Goal: Task Accomplishment & Management: Manage account settings

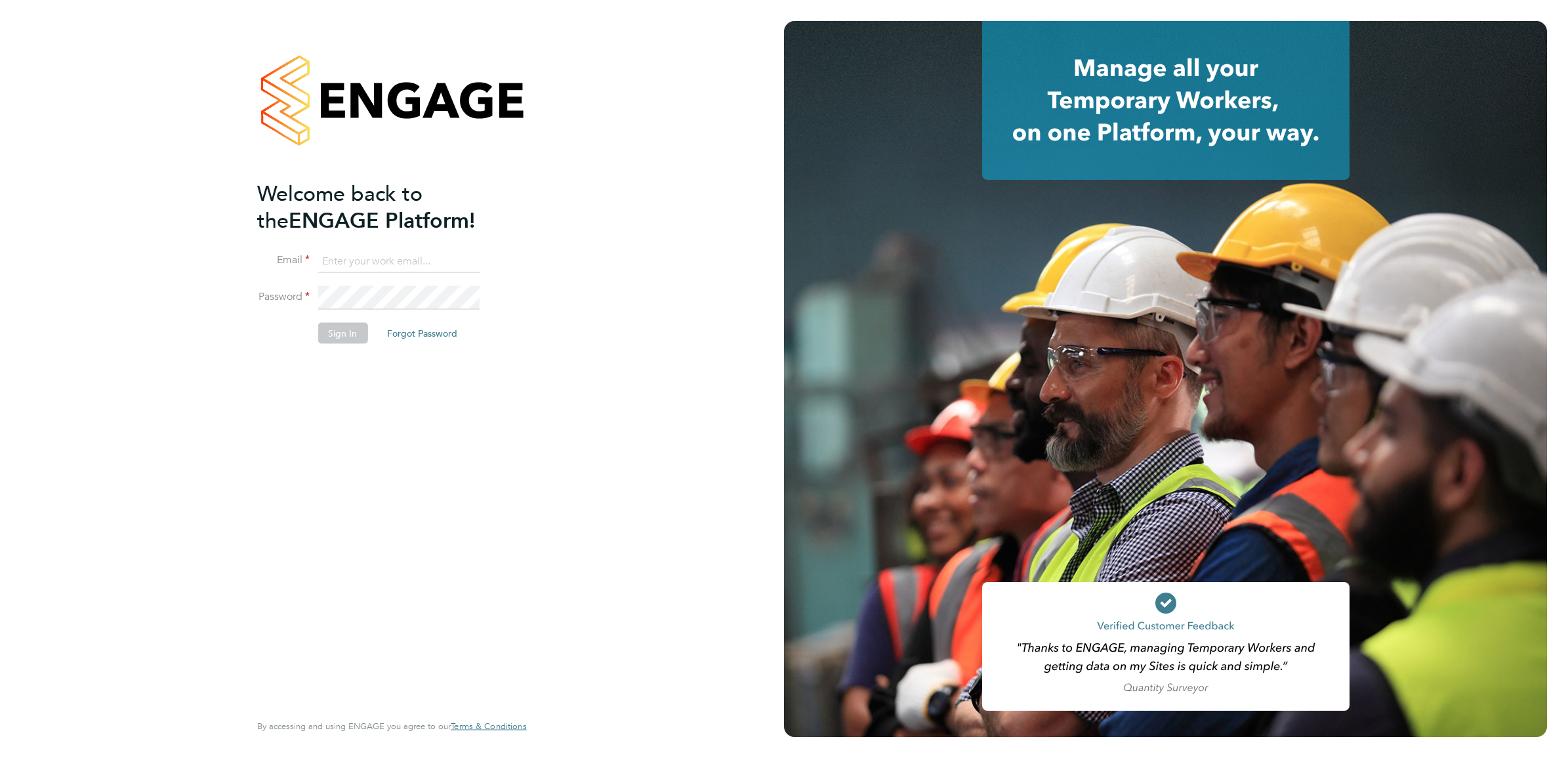
click at [351, 257] on input at bounding box center [398, 261] width 162 height 24
type input "simon.ward@apleona.com"
click at [349, 336] on button "Sign In" at bounding box center [342, 333] width 50 height 21
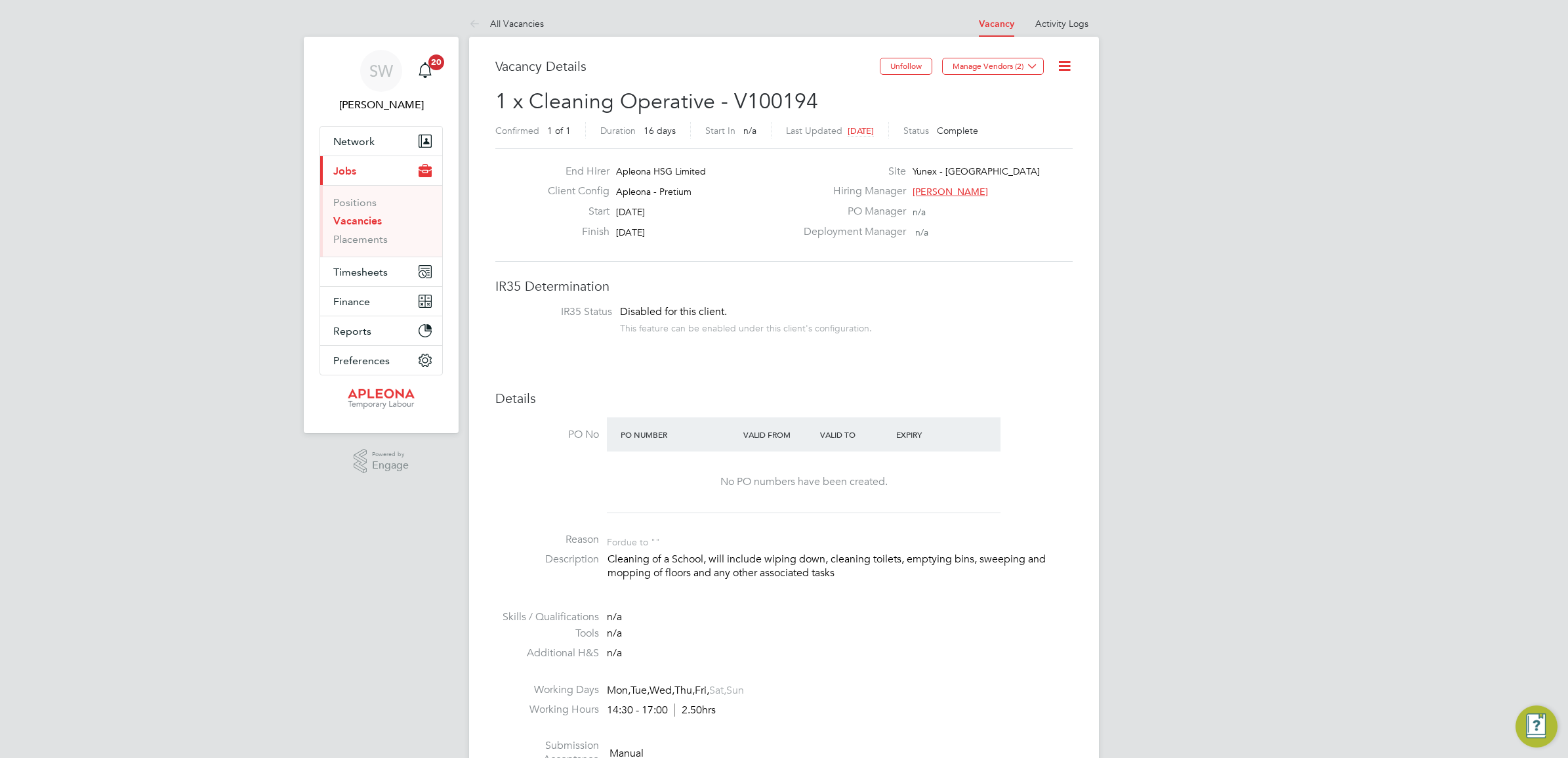
click at [346, 219] on link "Vacancies" at bounding box center [357, 220] width 49 height 12
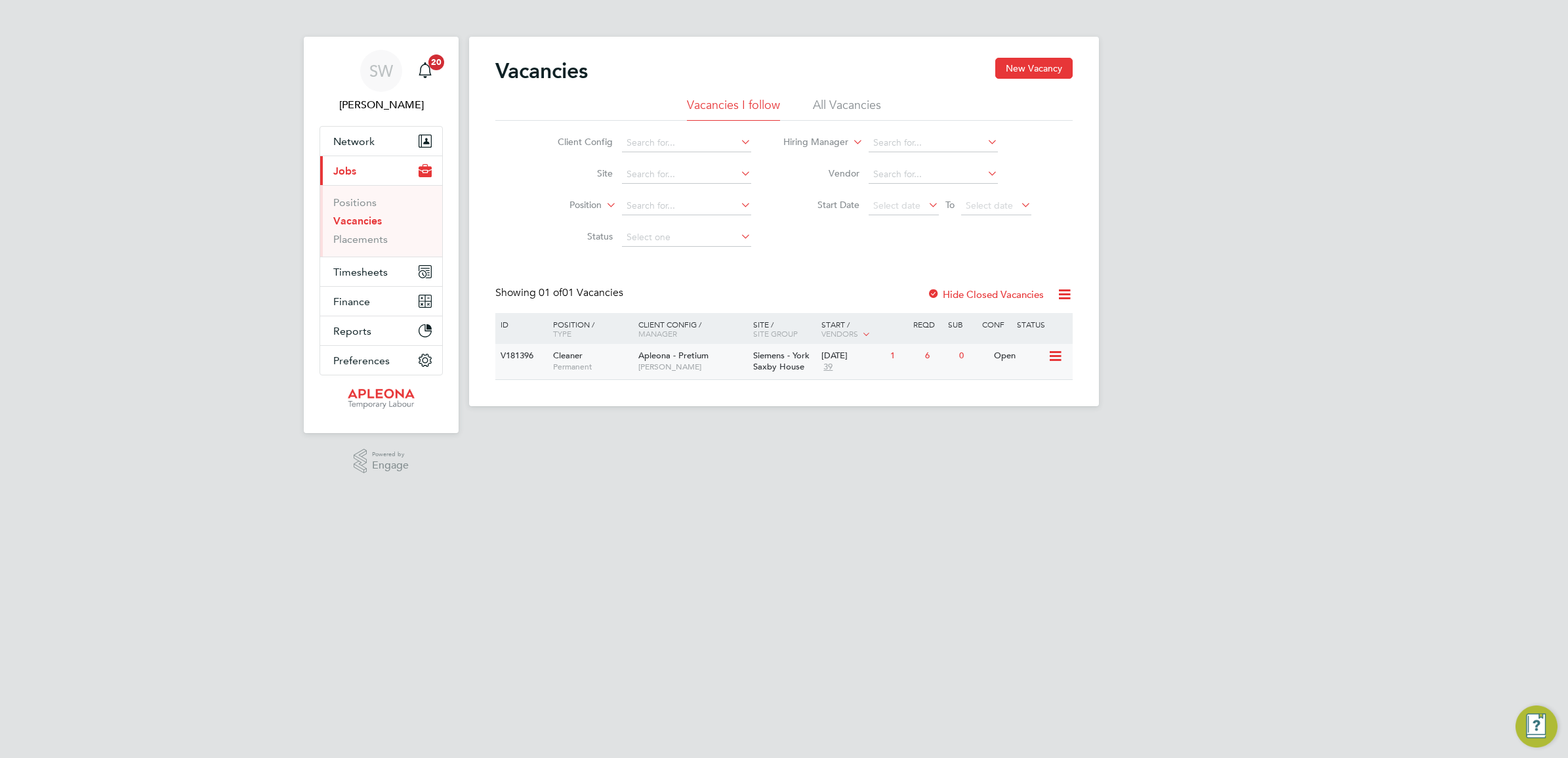
click at [773, 356] on span "Siemens - York Saxby House" at bounding box center [781, 361] width 57 height 23
click at [362, 240] on link "Placements" at bounding box center [360, 240] width 54 height 12
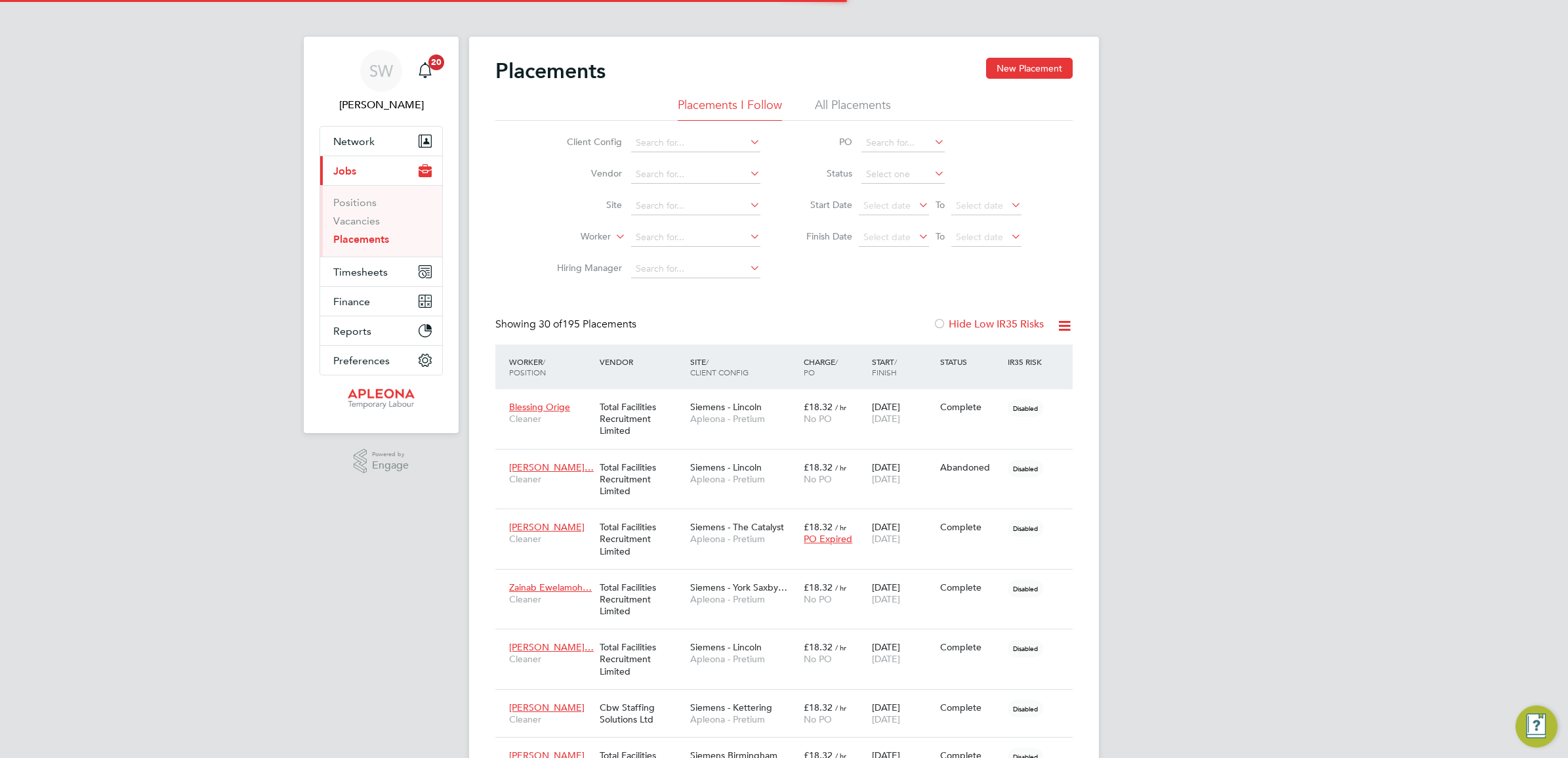
scroll to position [38, 92]
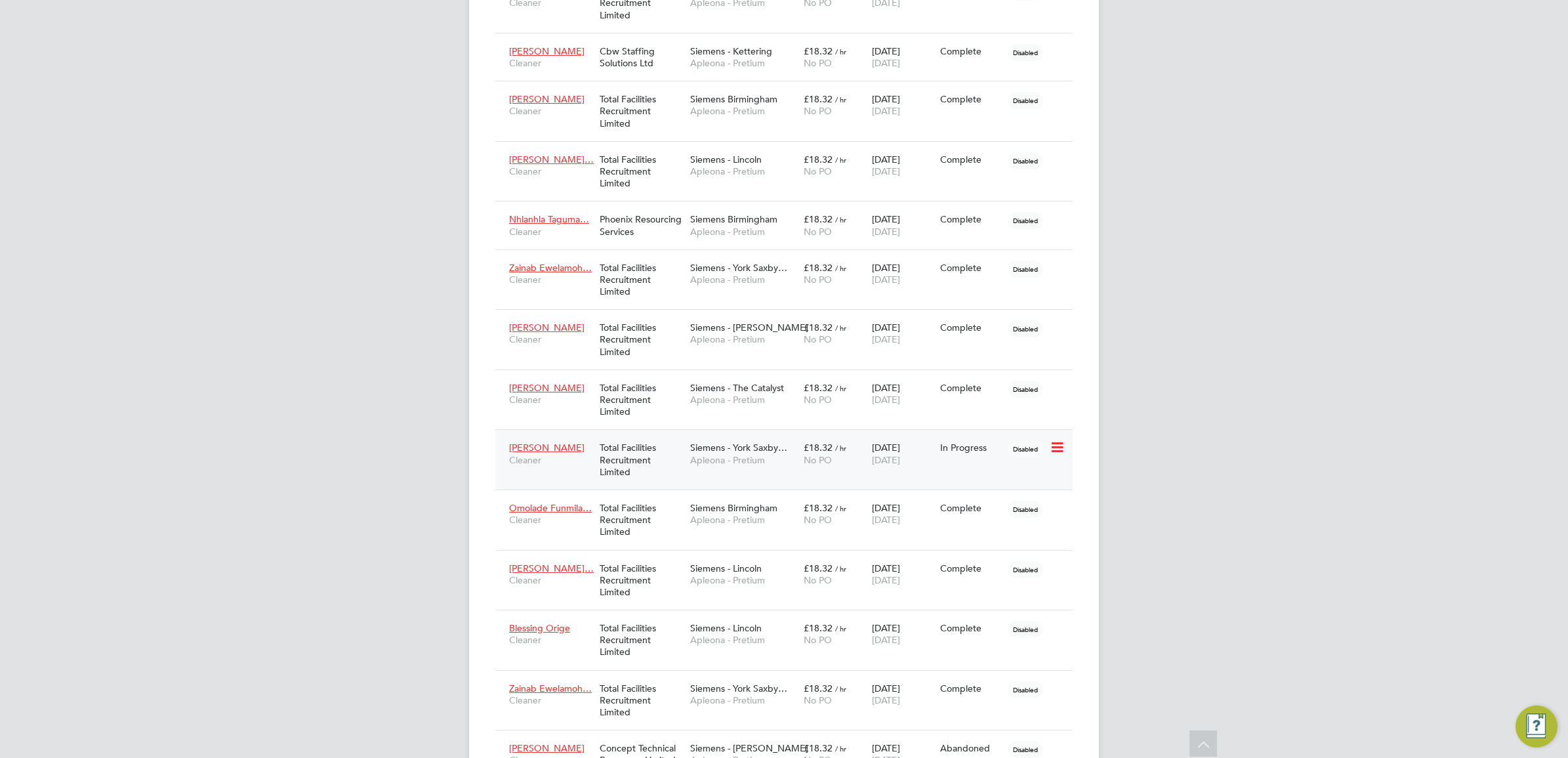
click at [1058, 451] on icon at bounding box center [1056, 448] width 13 height 16
click at [942, 569] on li "Abandon" at bounding box center [995, 568] width 135 height 18
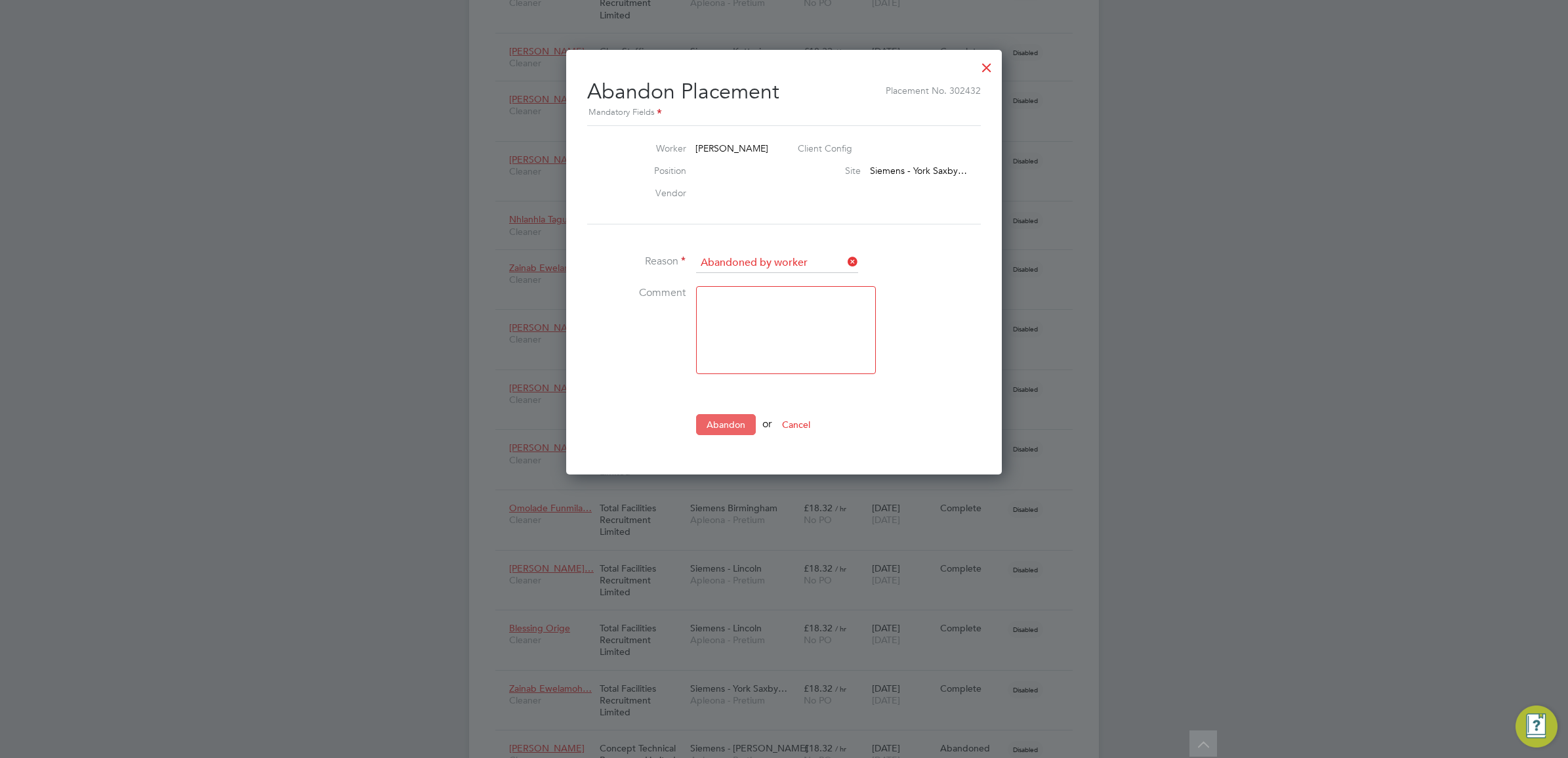
click at [724, 421] on button "Abandon" at bounding box center [725, 425] width 59 height 21
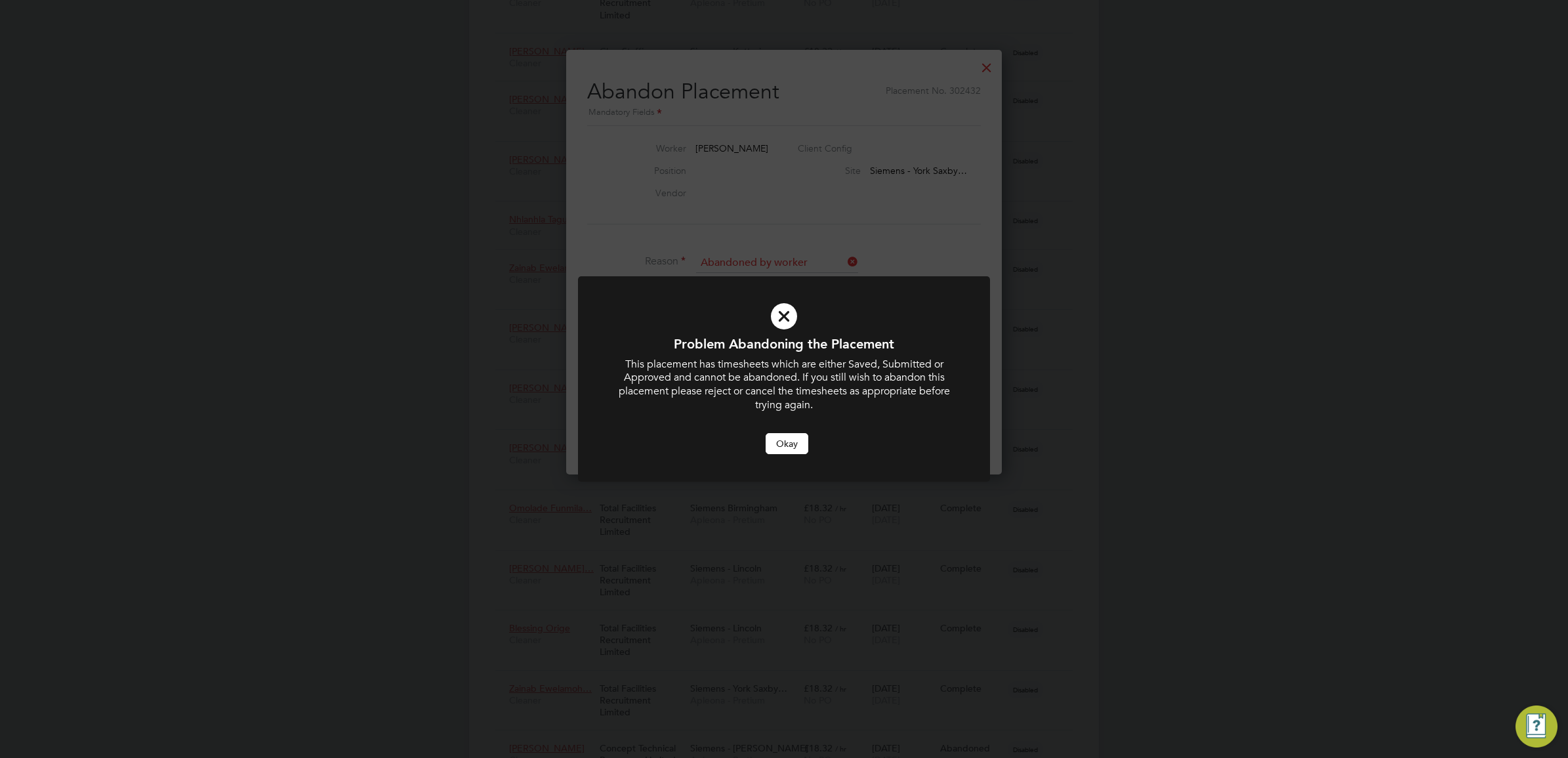
click at [788, 444] on button "Okay" at bounding box center [787, 443] width 43 height 21
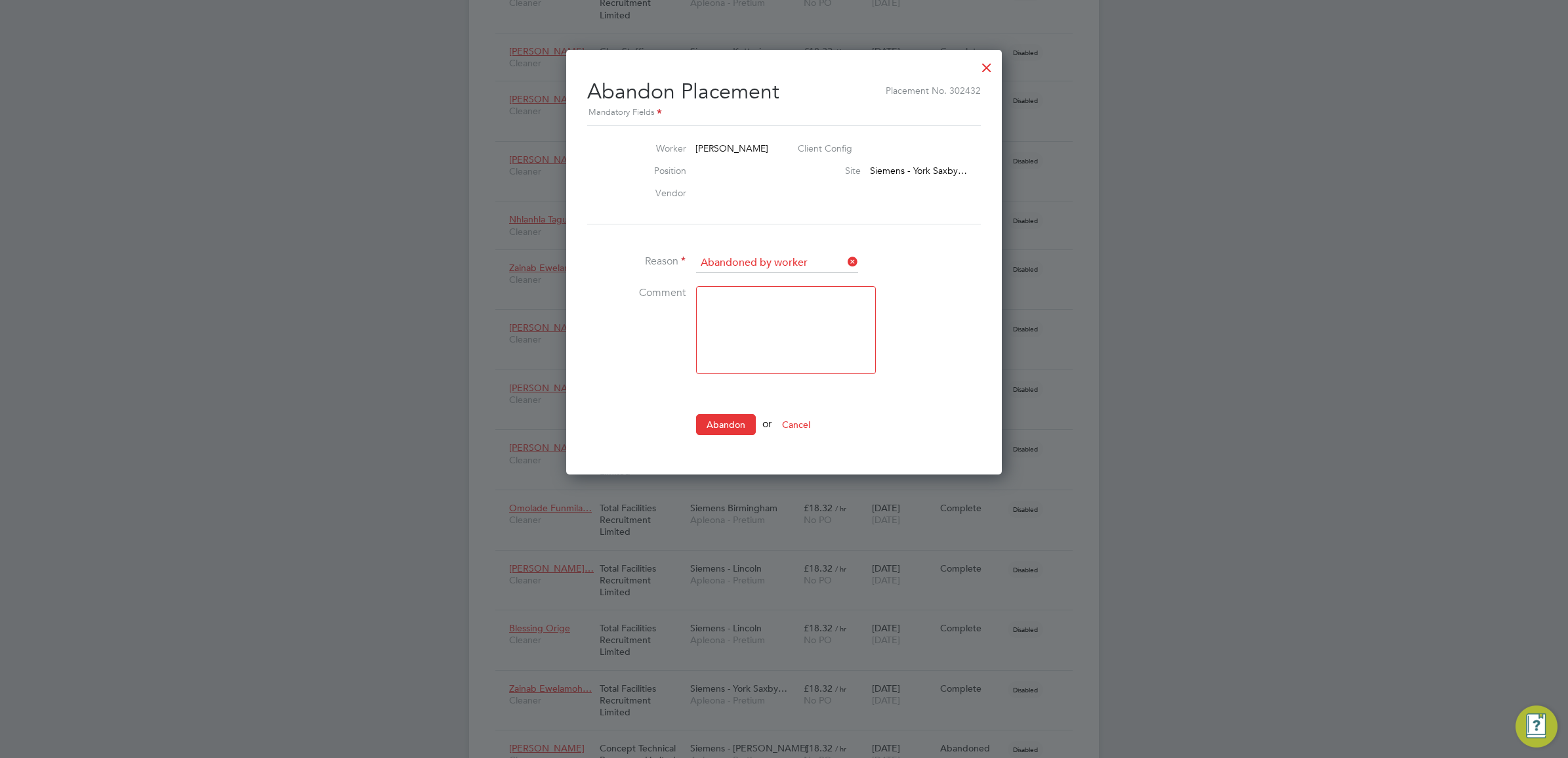
click at [801, 417] on button "Cancel" at bounding box center [796, 425] width 49 height 21
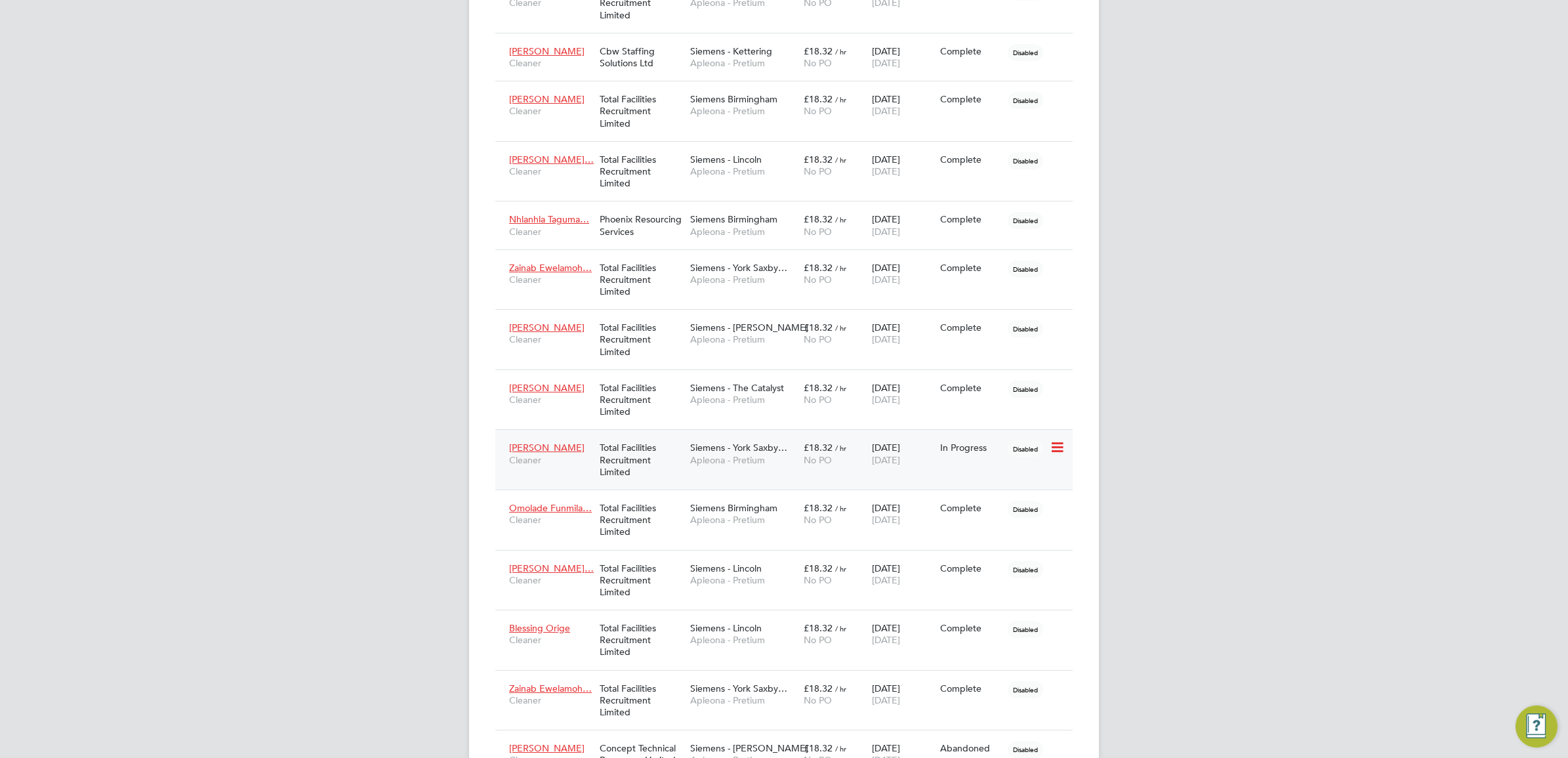
click at [1054, 451] on icon at bounding box center [1056, 448] width 13 height 16
click at [1188, 435] on div "SW Simon Ward Notifications 20 Applications: Network Sites Workers Current page…" at bounding box center [784, 441] width 1568 height 2195
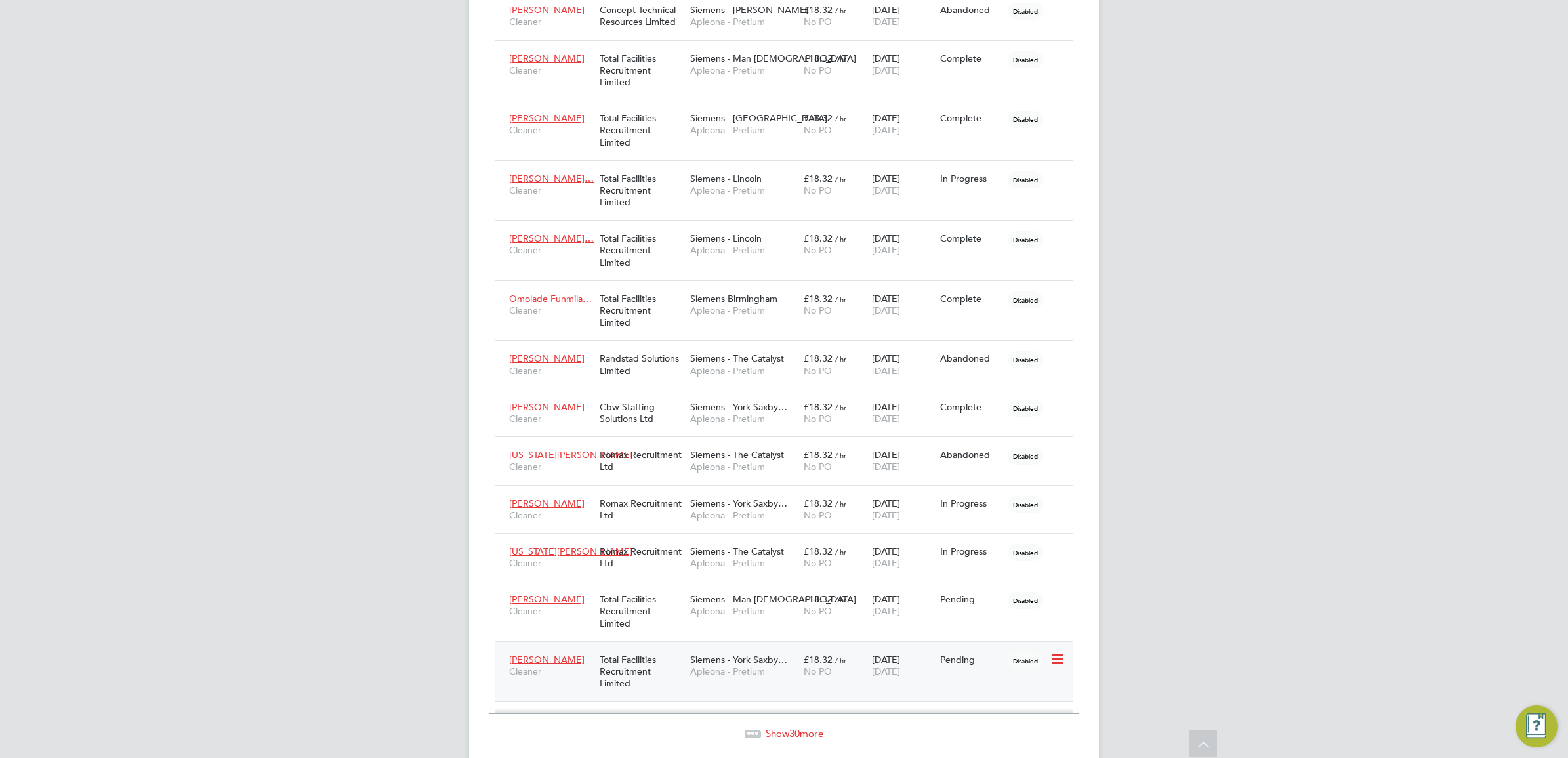
click at [954, 664] on div "Pending" at bounding box center [971, 660] width 62 height 12
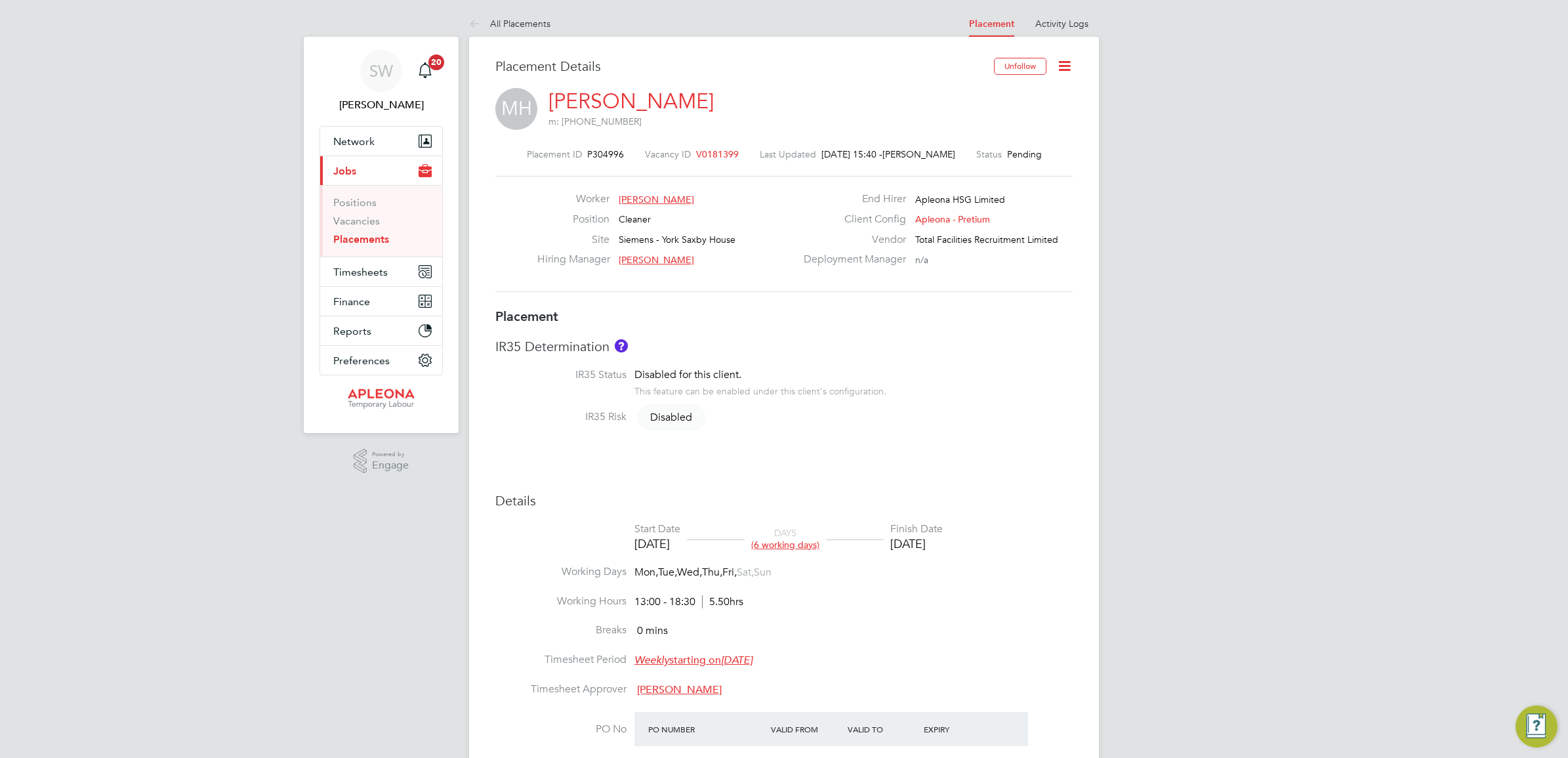
click at [1065, 66] on icon at bounding box center [1065, 66] width 17 height 17
click at [991, 115] on li "Initiate Worker Replacement" at bounding box center [1003, 115] width 135 height 18
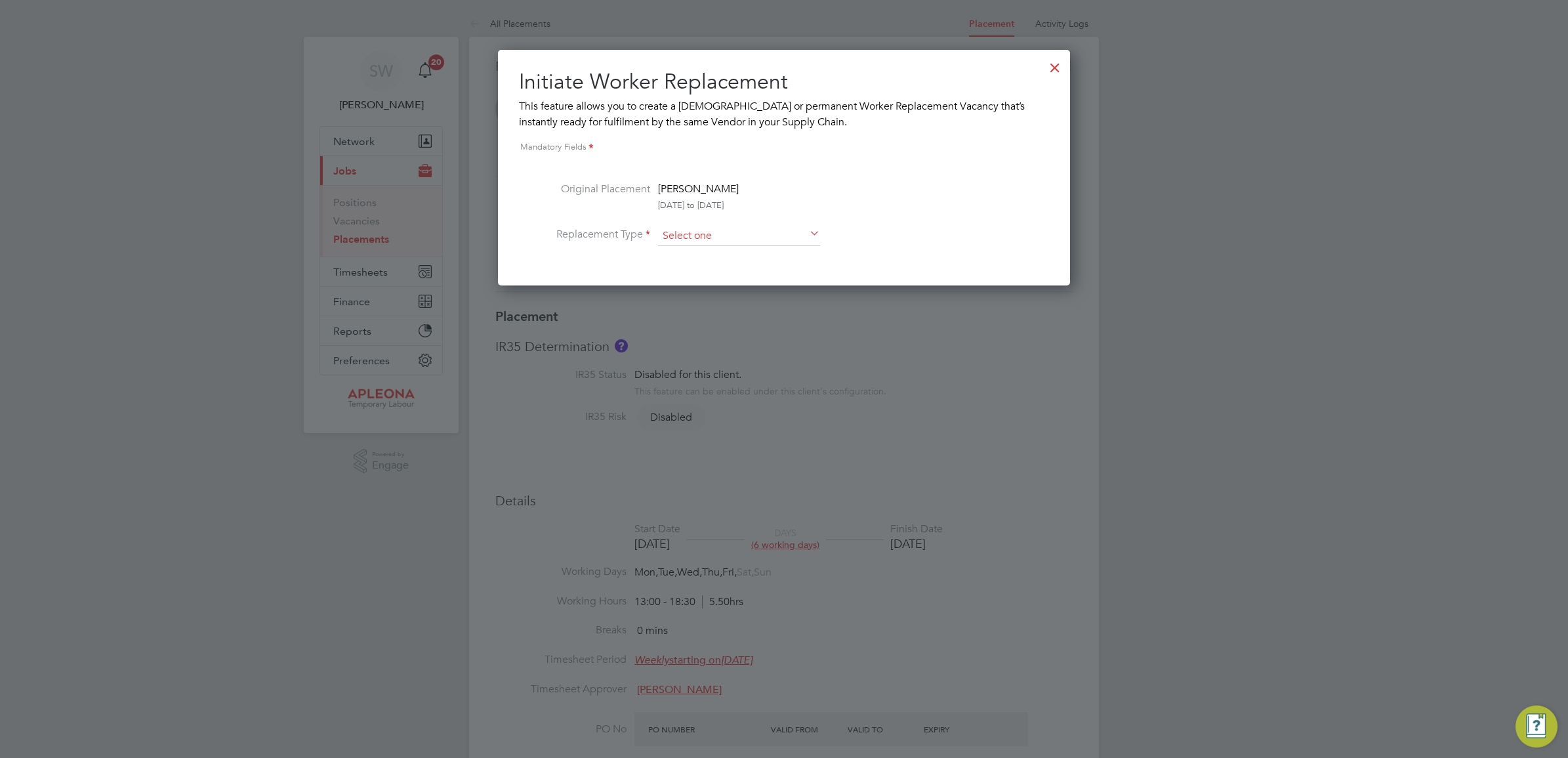
click at [716, 235] on input at bounding box center [739, 236] width 162 height 20
click at [702, 266] on li "Permanent" at bounding box center [739, 271] width 163 height 17
type input "Permanent"
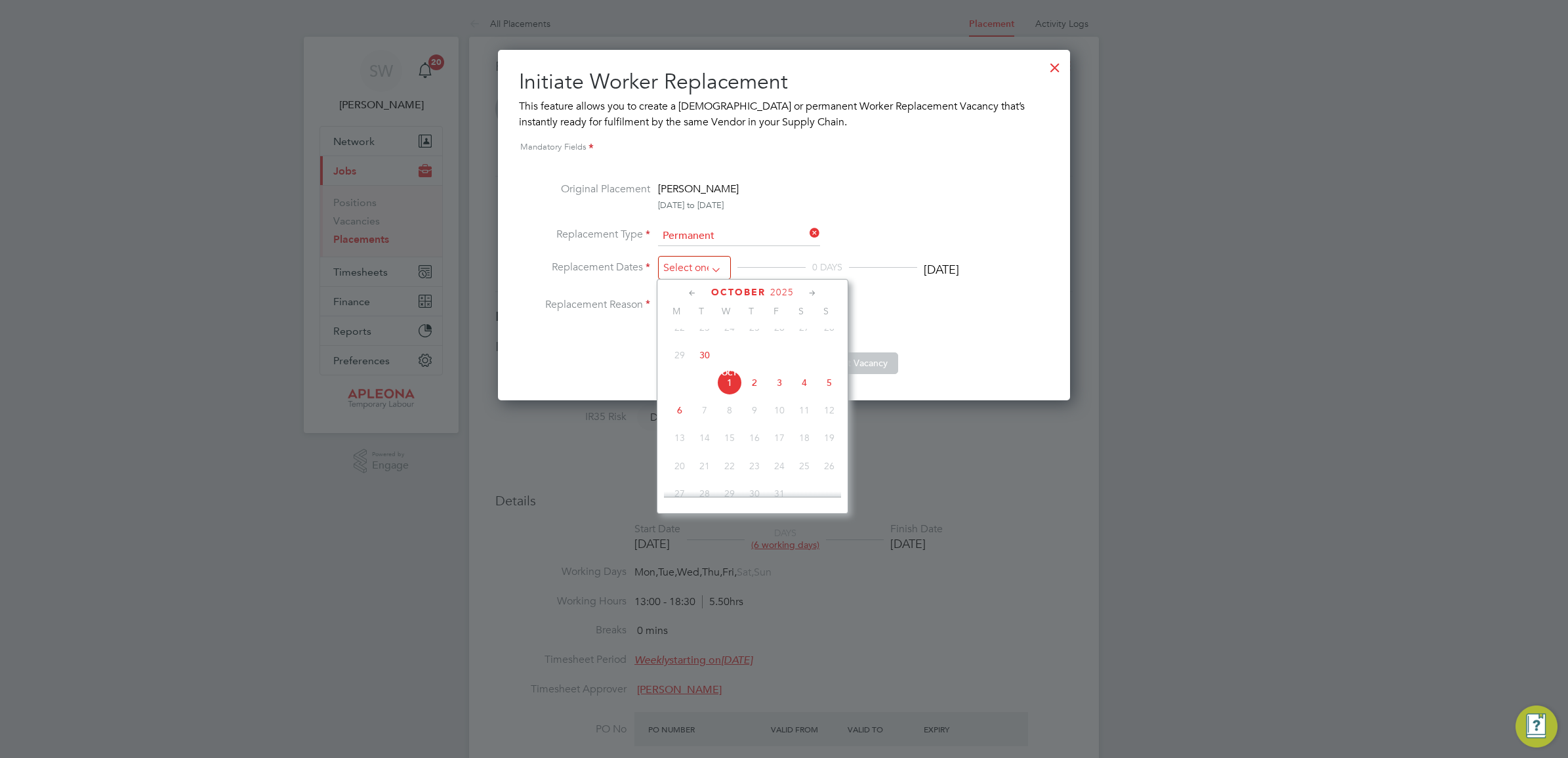
click at [712, 270] on input at bounding box center [694, 268] width 73 height 24
click at [729, 393] on span "Oct 1" at bounding box center [730, 382] width 25 height 25
type input "[DATE]"
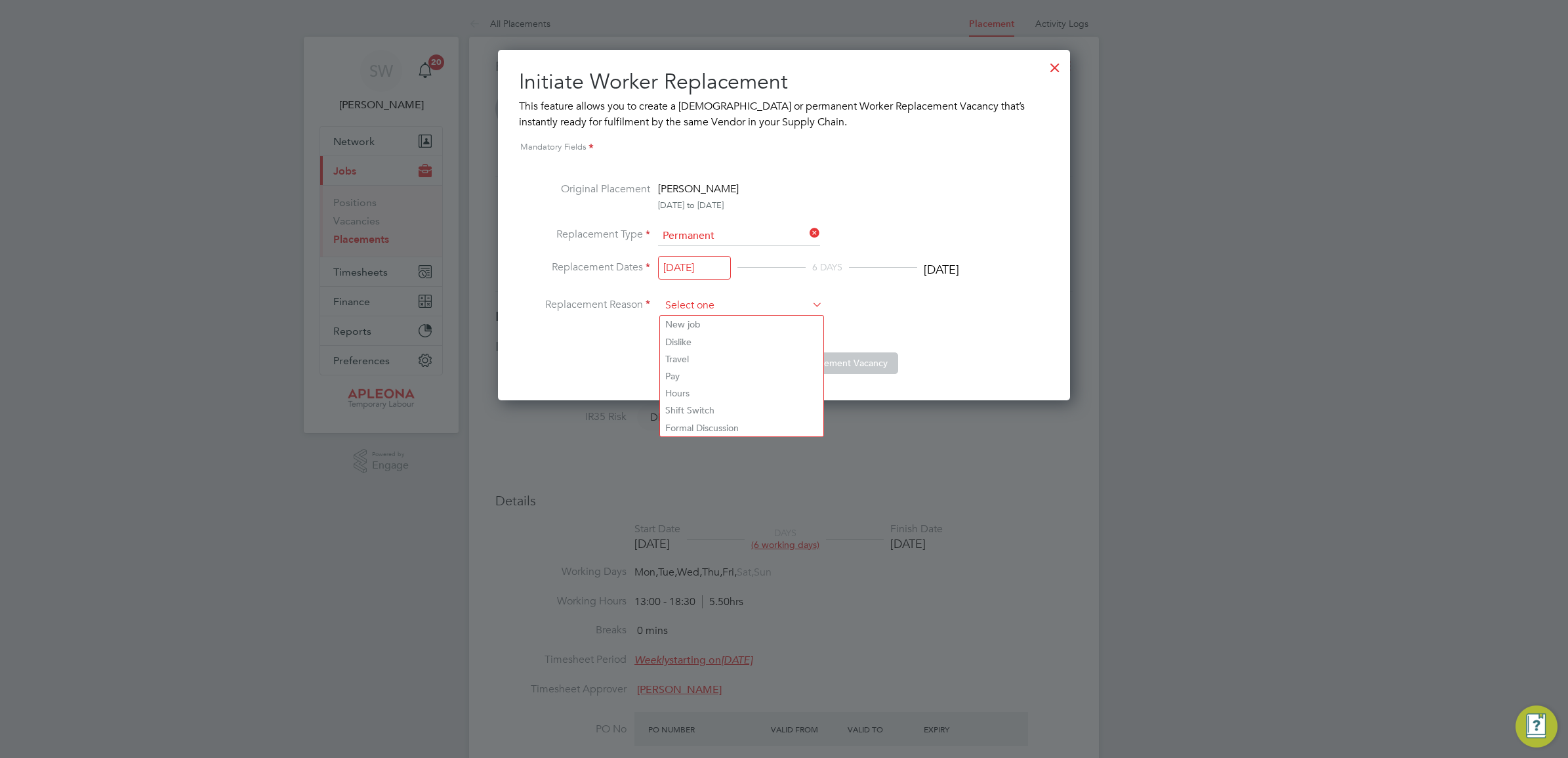
click at [718, 306] on input at bounding box center [741, 306] width 162 height 20
click at [699, 325] on li "New job" at bounding box center [741, 324] width 163 height 17
type input "New job"
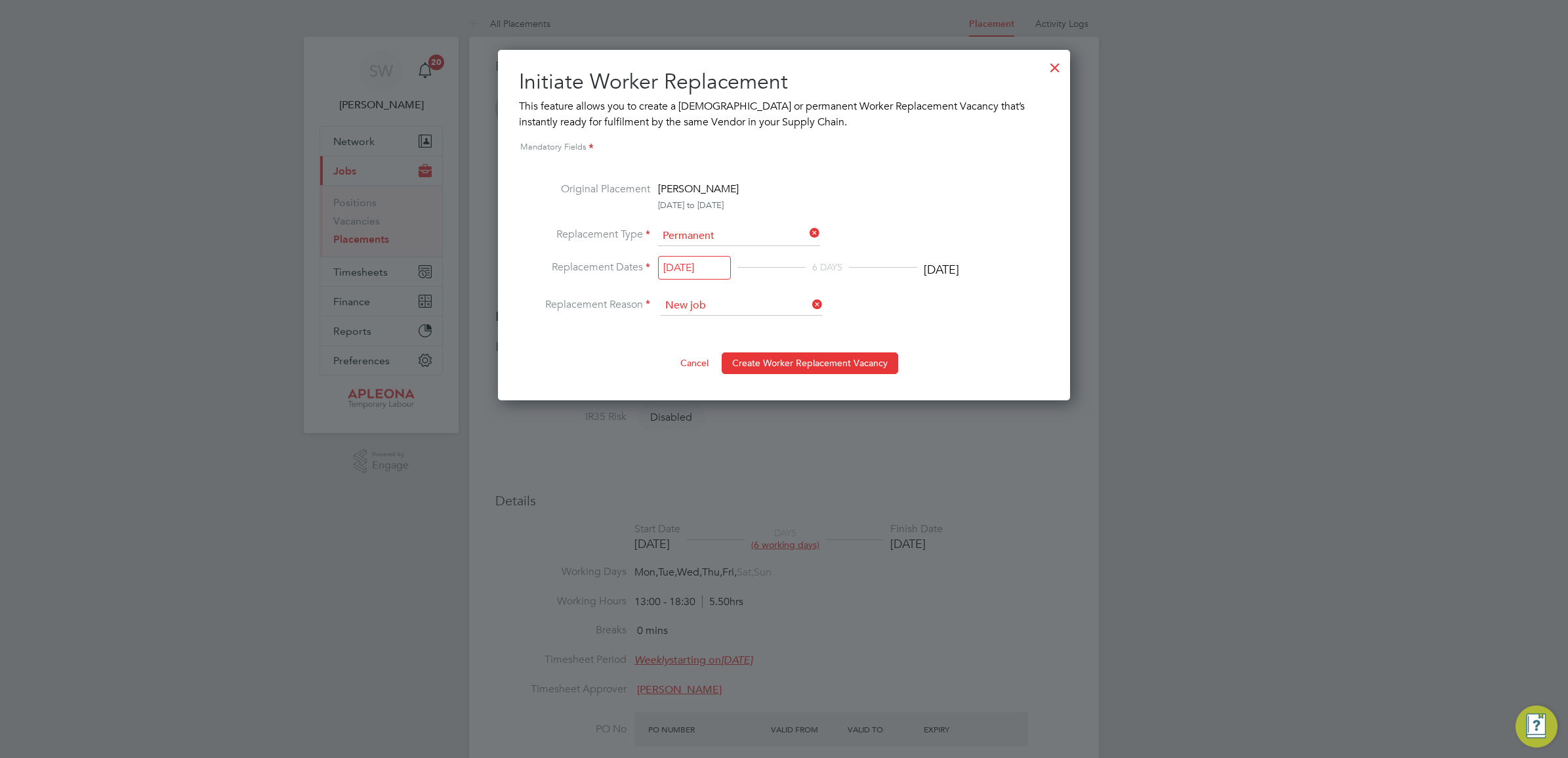
click at [807, 361] on button "Create Worker Replacement Vacancy" at bounding box center [810, 363] width 177 height 21
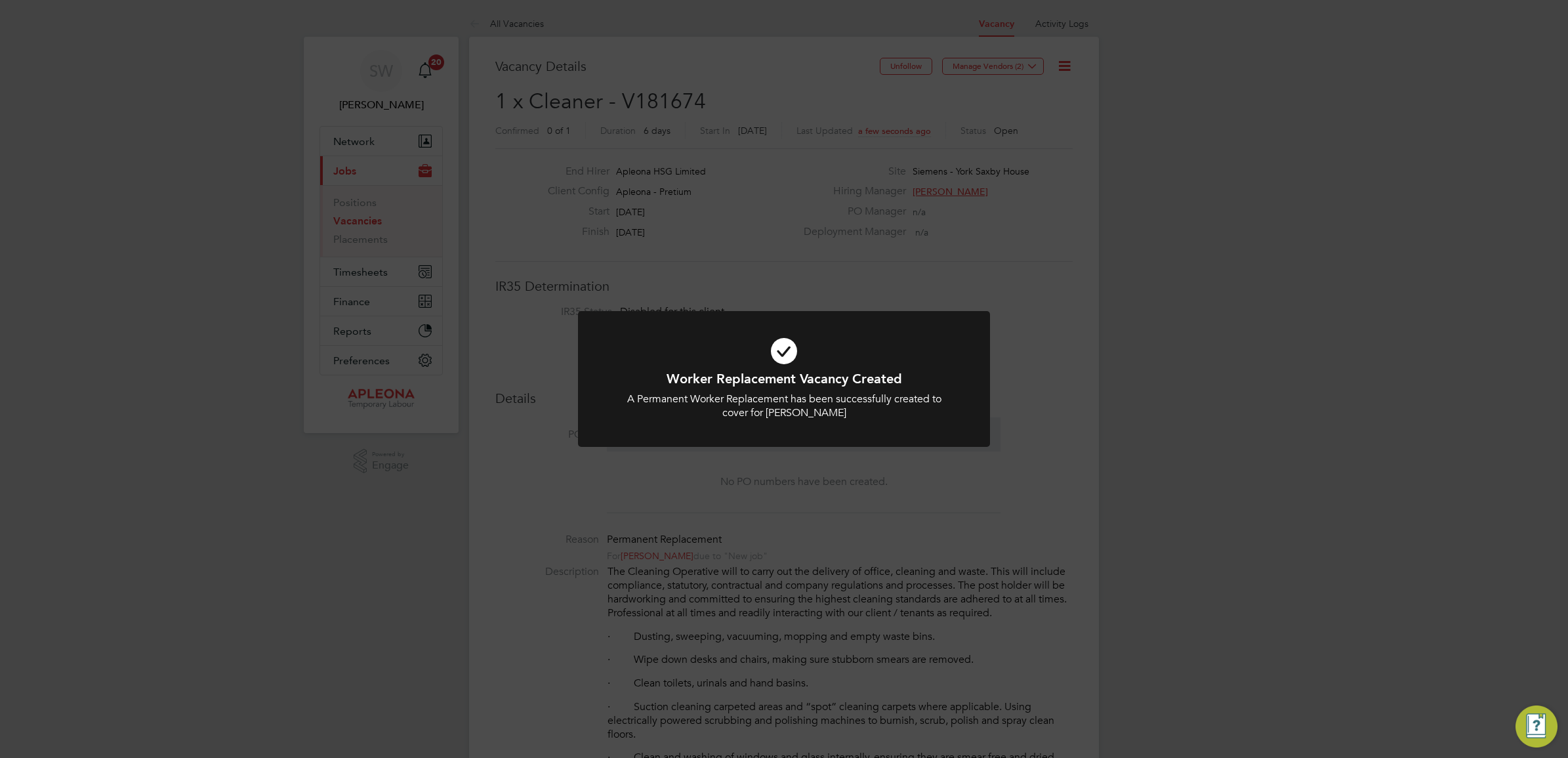
click at [778, 351] on icon at bounding box center [784, 351] width 341 height 52
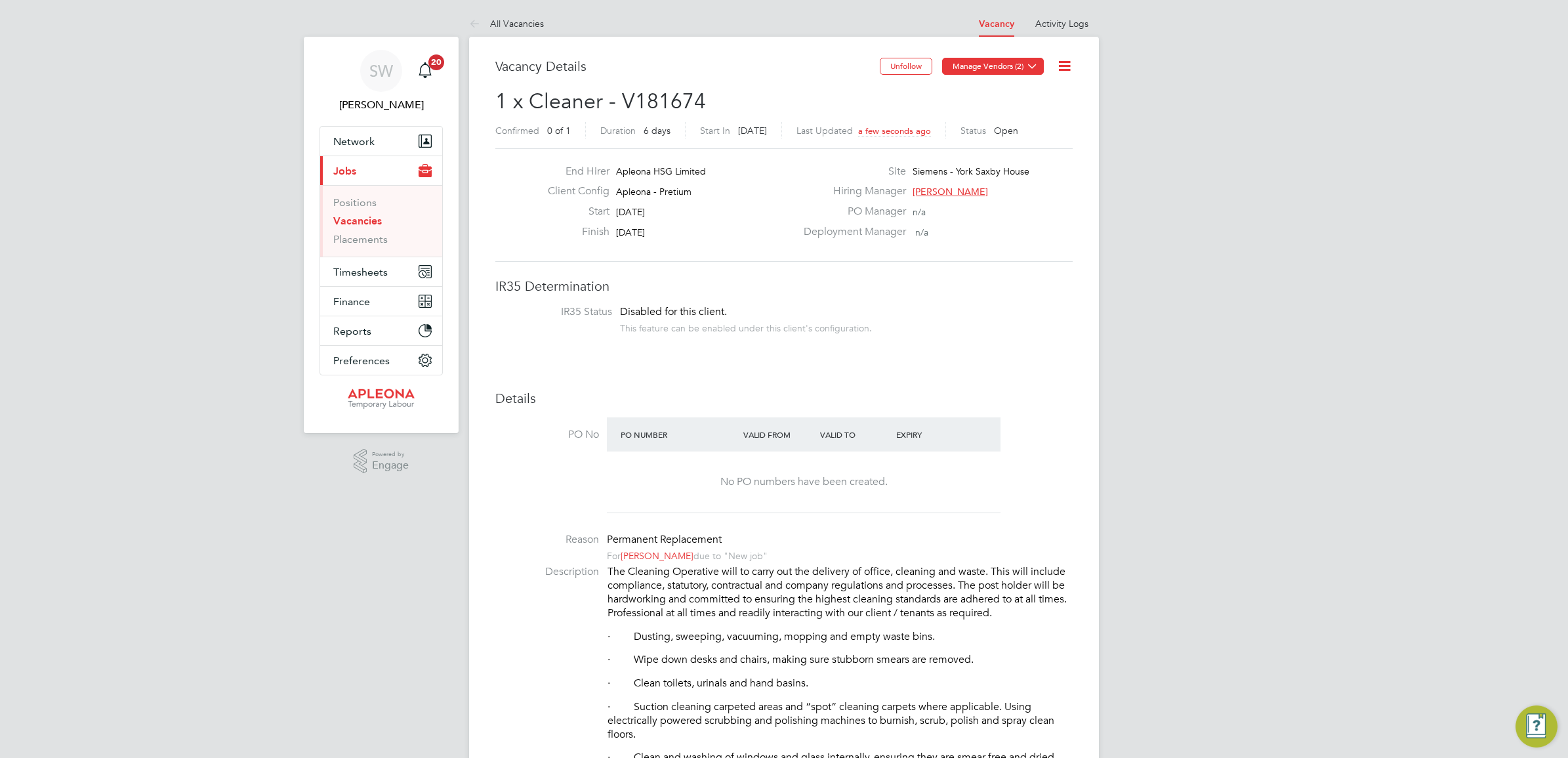
click at [1030, 66] on icon at bounding box center [1032, 66] width 10 height 10
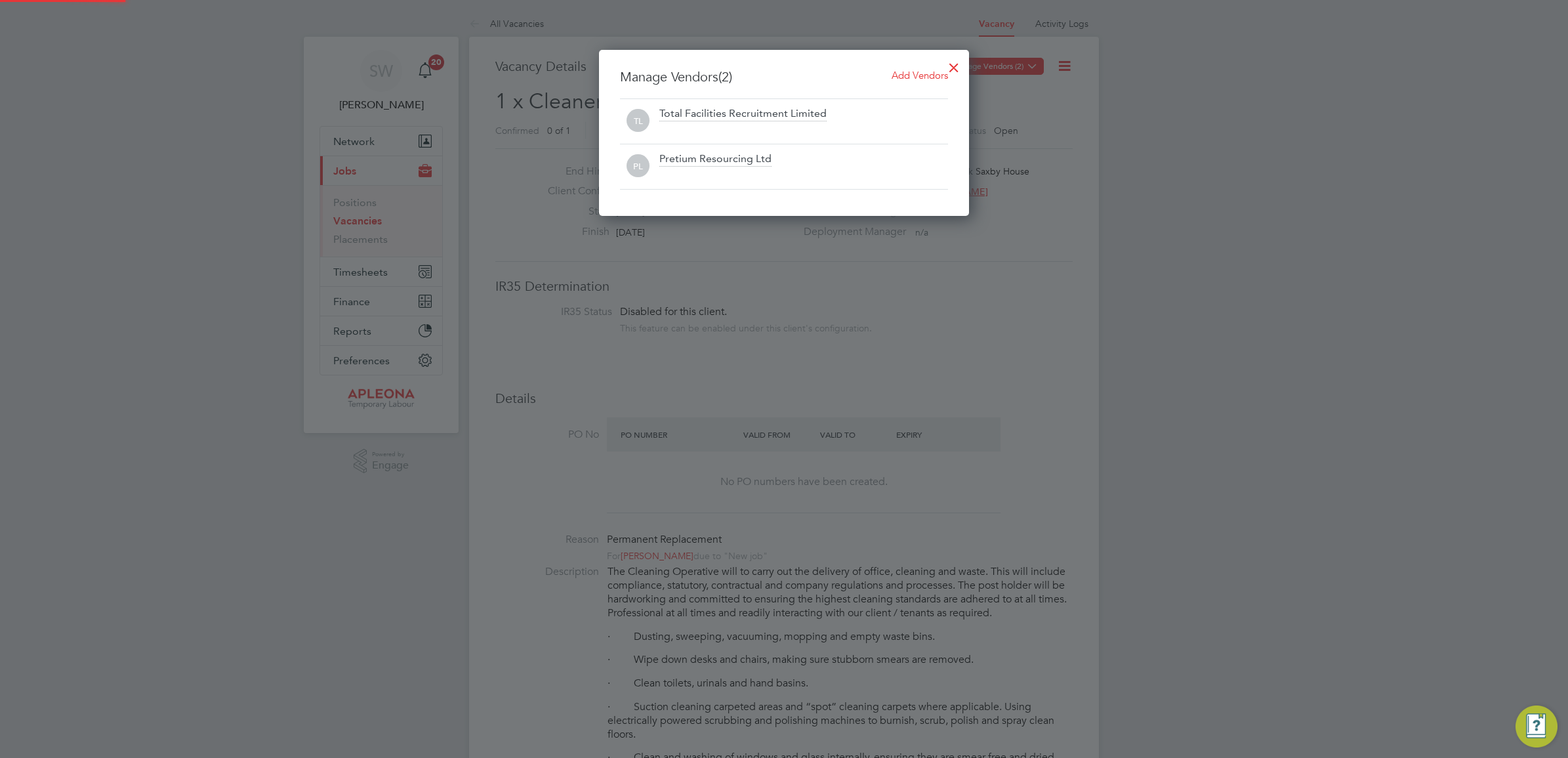
scroll to position [166, 371]
click at [919, 75] on span "Add Vendors" at bounding box center [919, 75] width 57 height 12
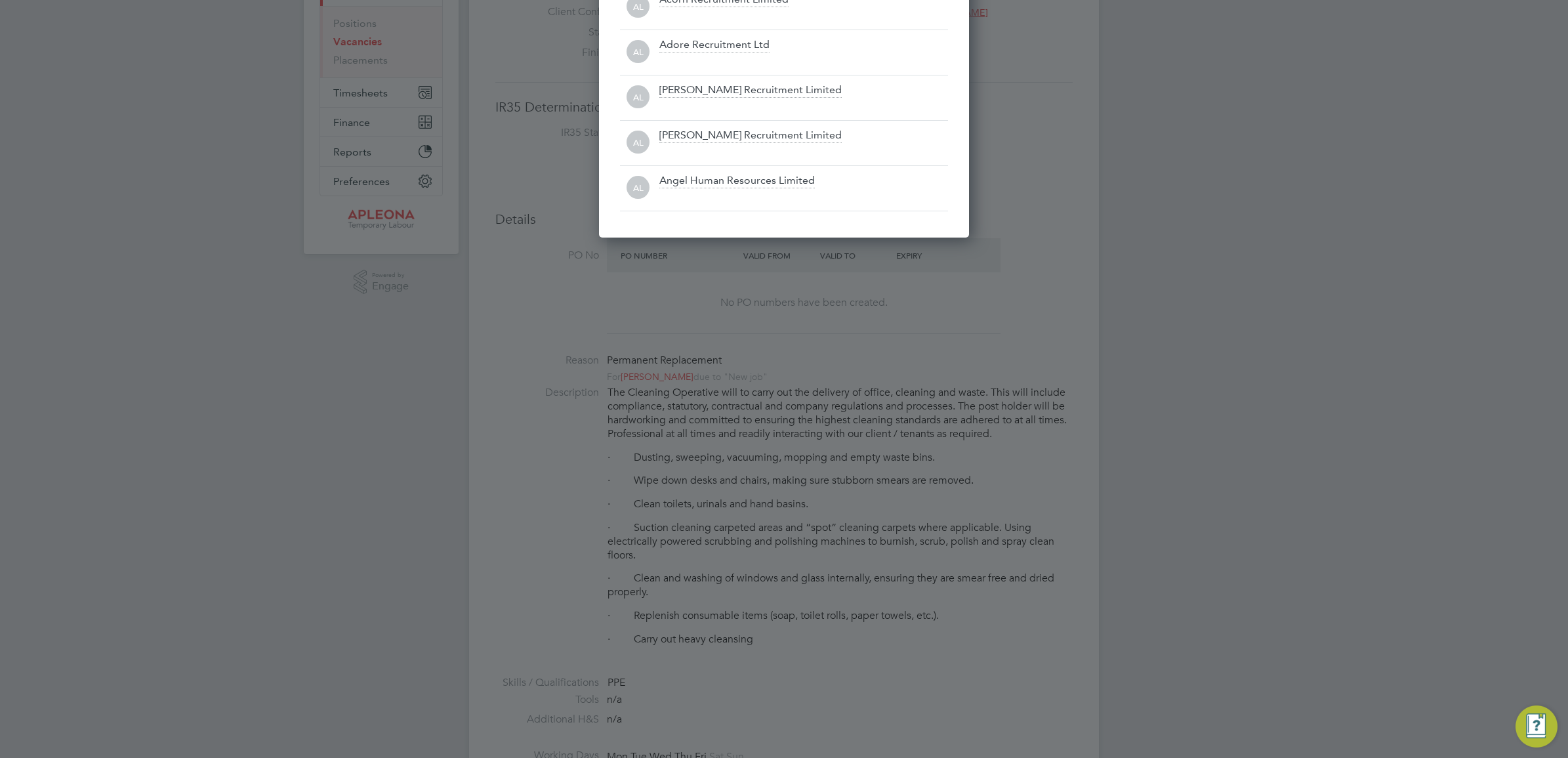
scroll to position [0, 0]
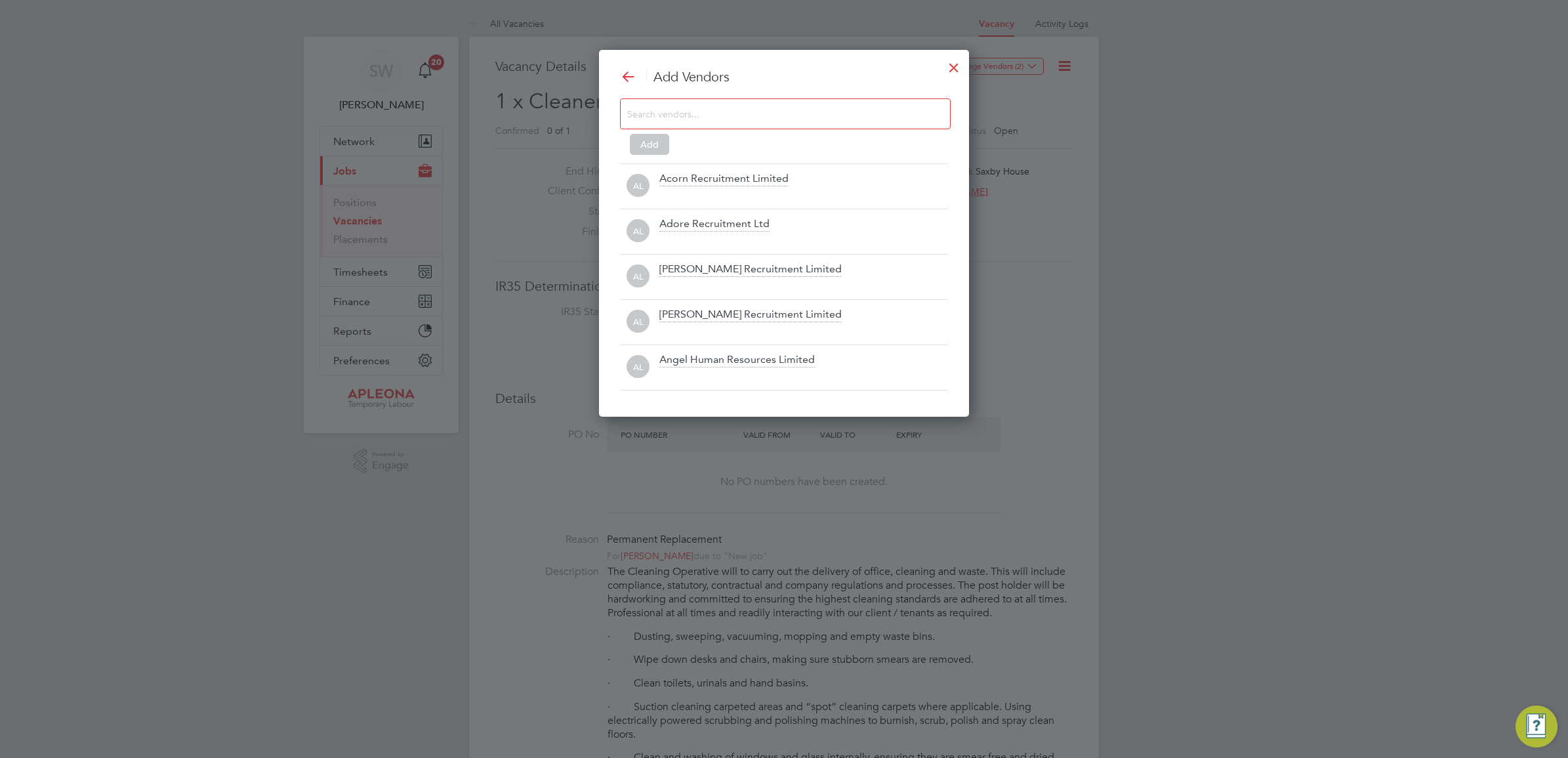
click at [699, 116] on input at bounding box center [775, 114] width 295 height 17
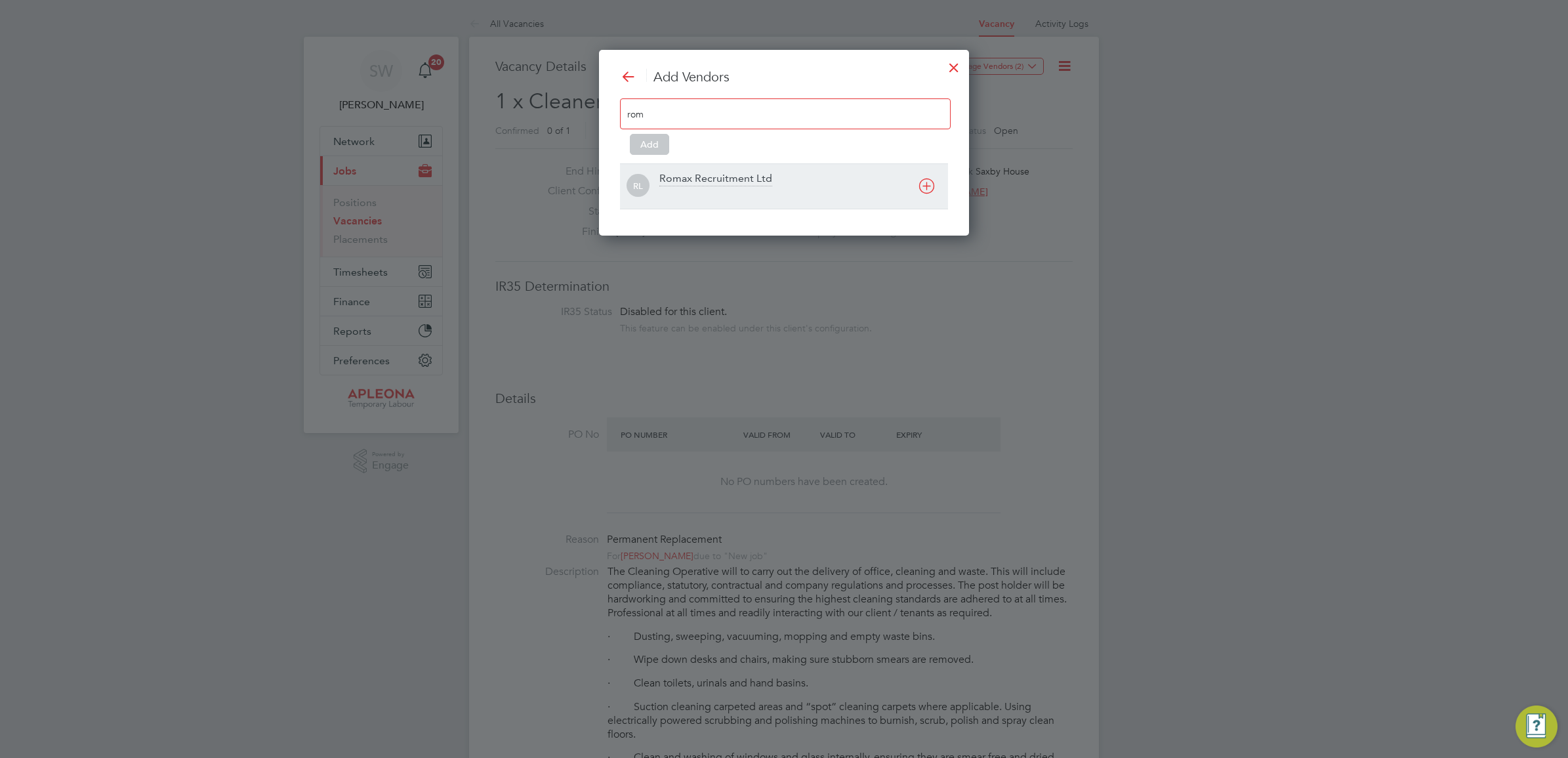
type input "rom"
click at [716, 186] on div "Romax Recruitment Ltd" at bounding box center [715, 179] width 113 height 15
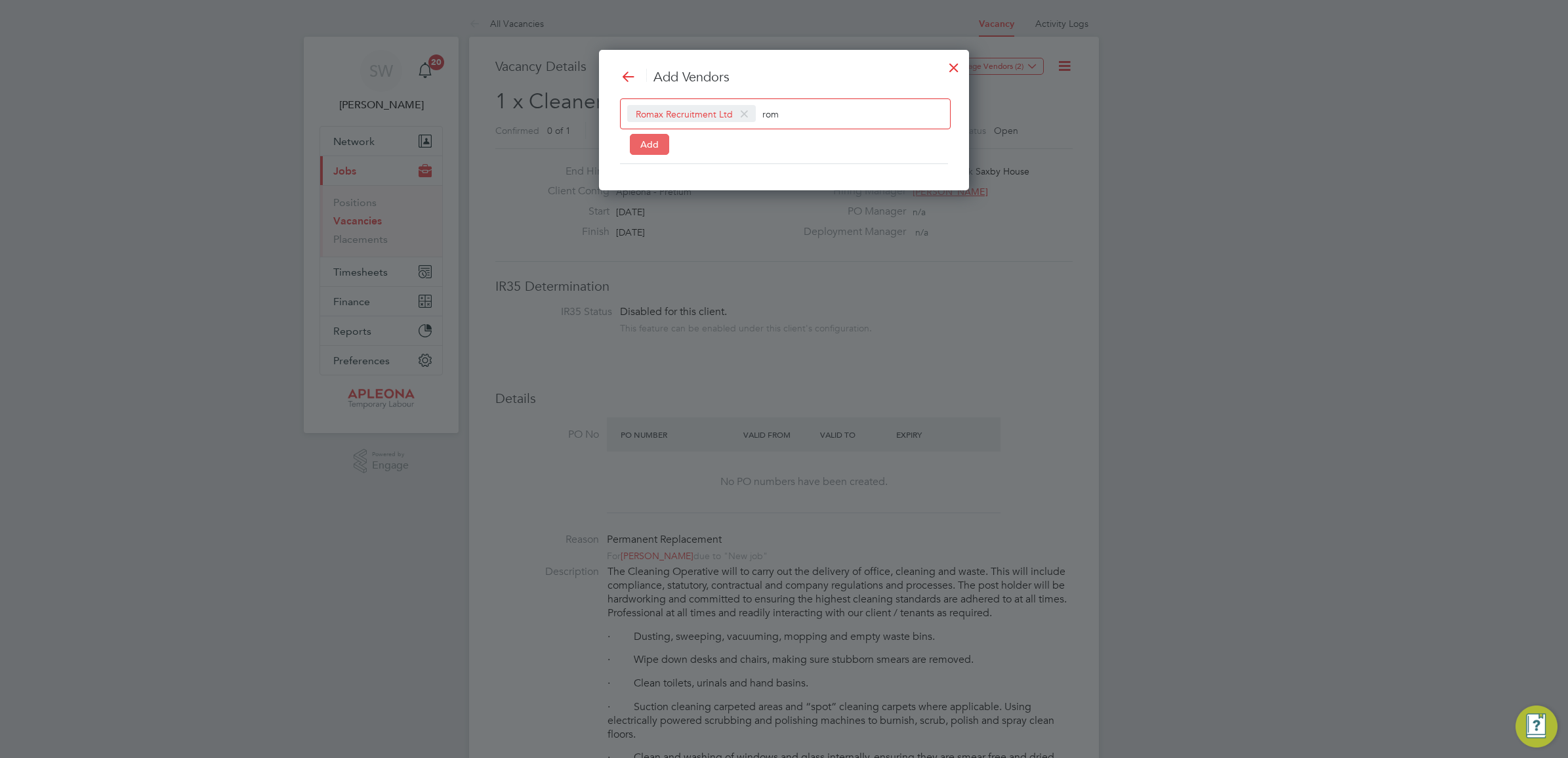
click at [648, 143] on button "Add" at bounding box center [649, 144] width 39 height 21
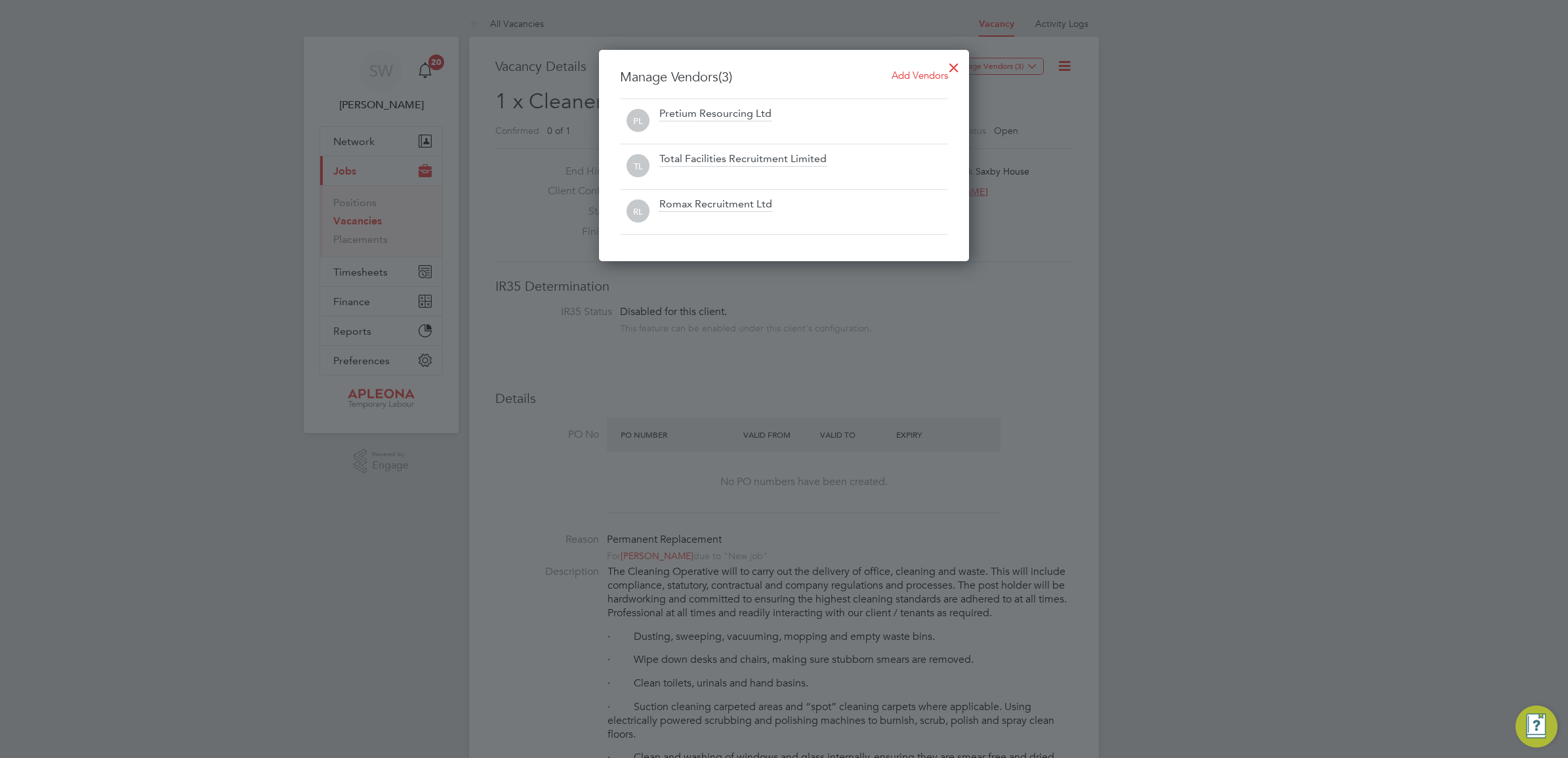
click at [870, 162] on div "Total Facilities Recruitment Limited" at bounding box center [803, 166] width 288 height 29
click at [949, 69] on div at bounding box center [954, 64] width 24 height 24
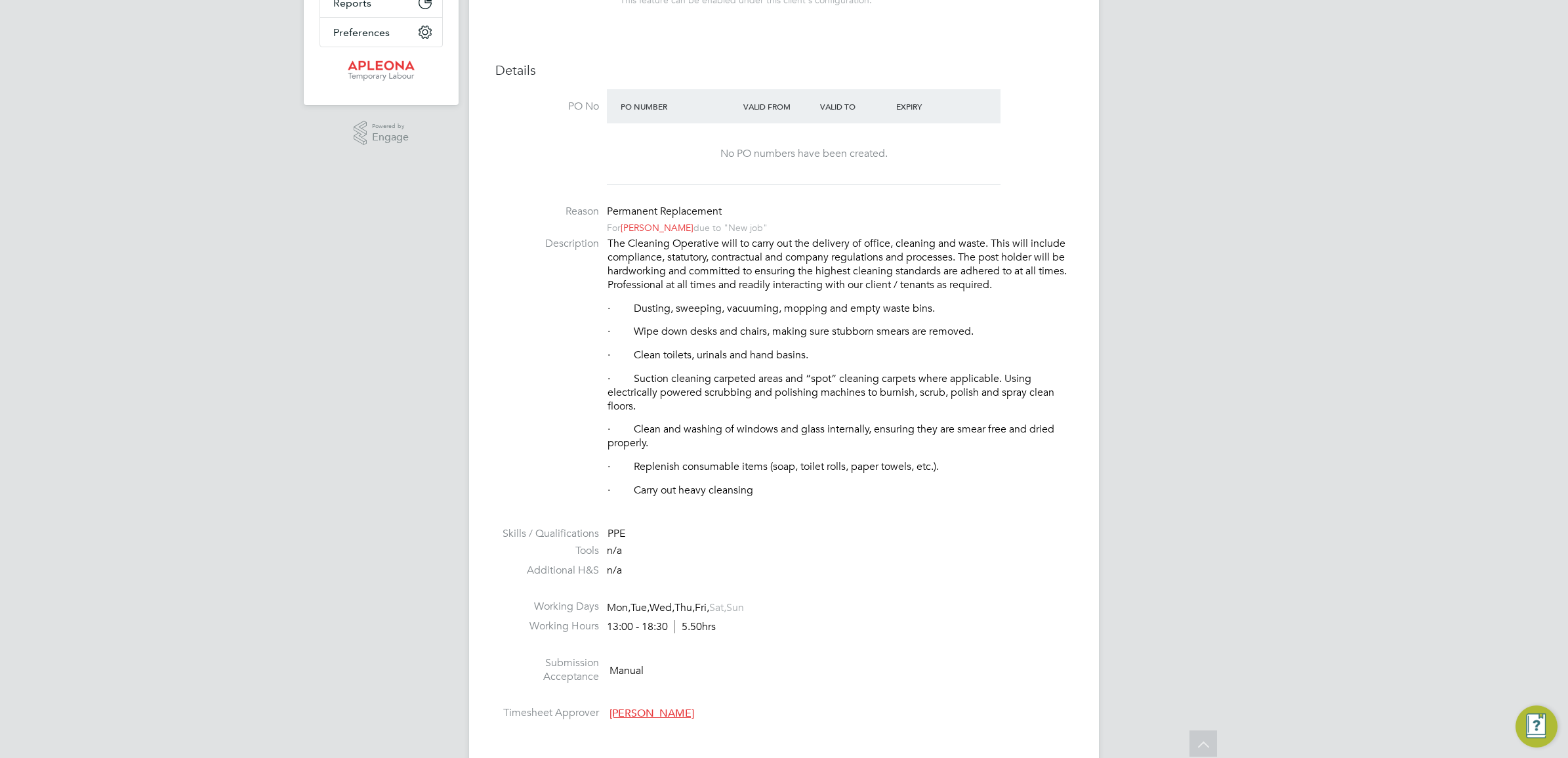
scroll to position [0, 0]
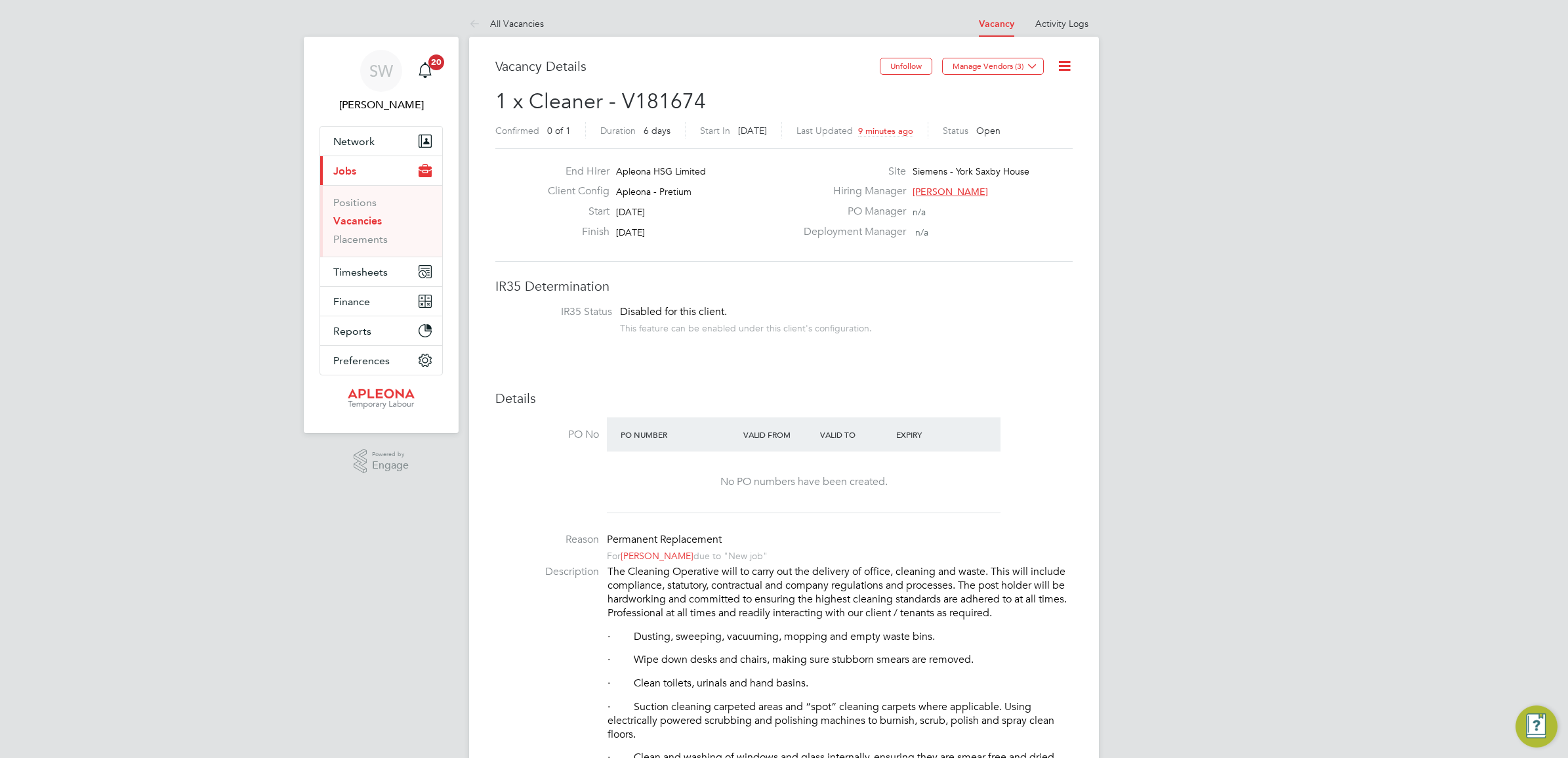
click at [354, 222] on link "Vacancies" at bounding box center [357, 220] width 49 height 12
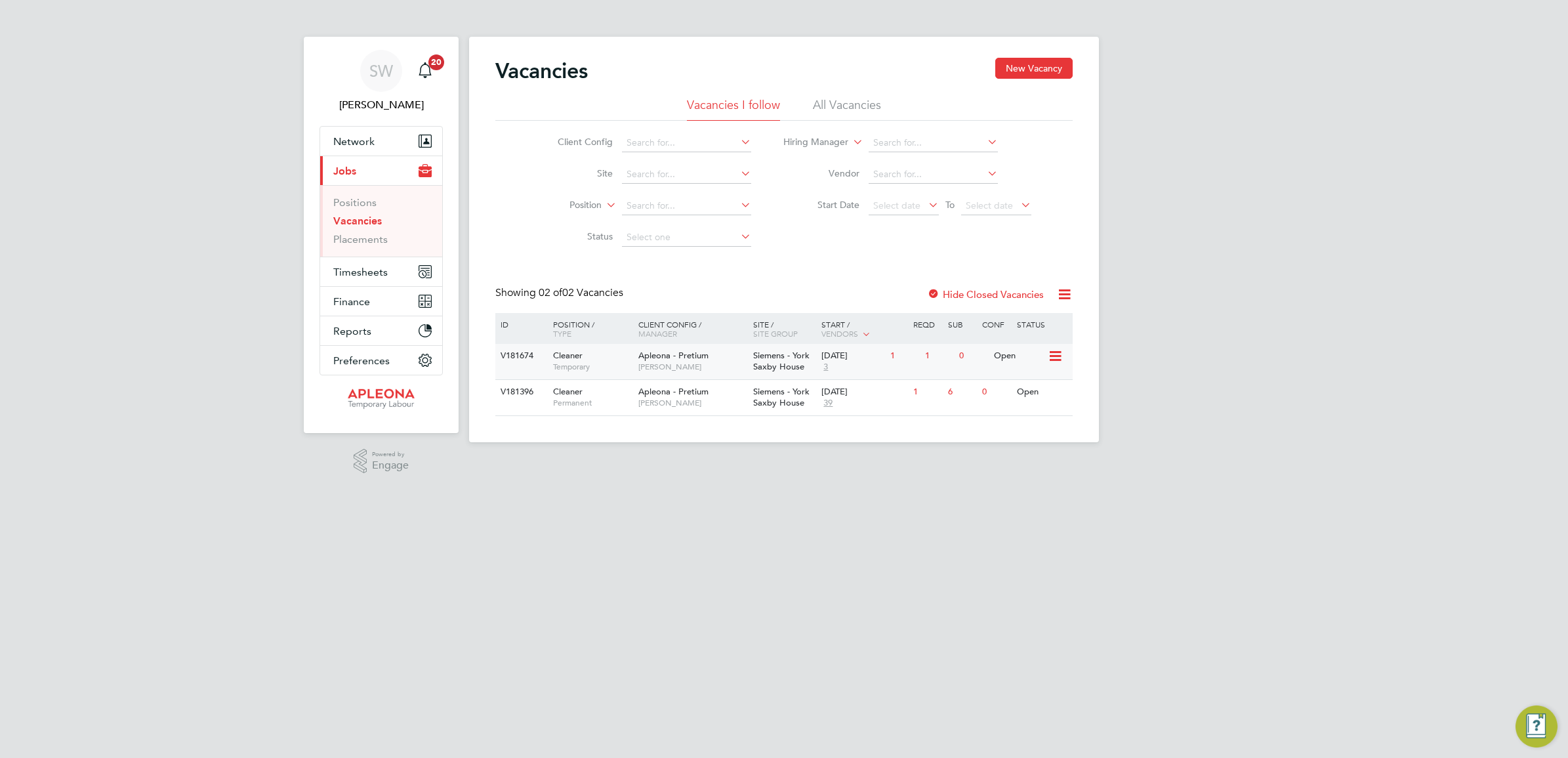
click at [784, 362] on span "Siemens - York Saxby House" at bounding box center [781, 361] width 57 height 23
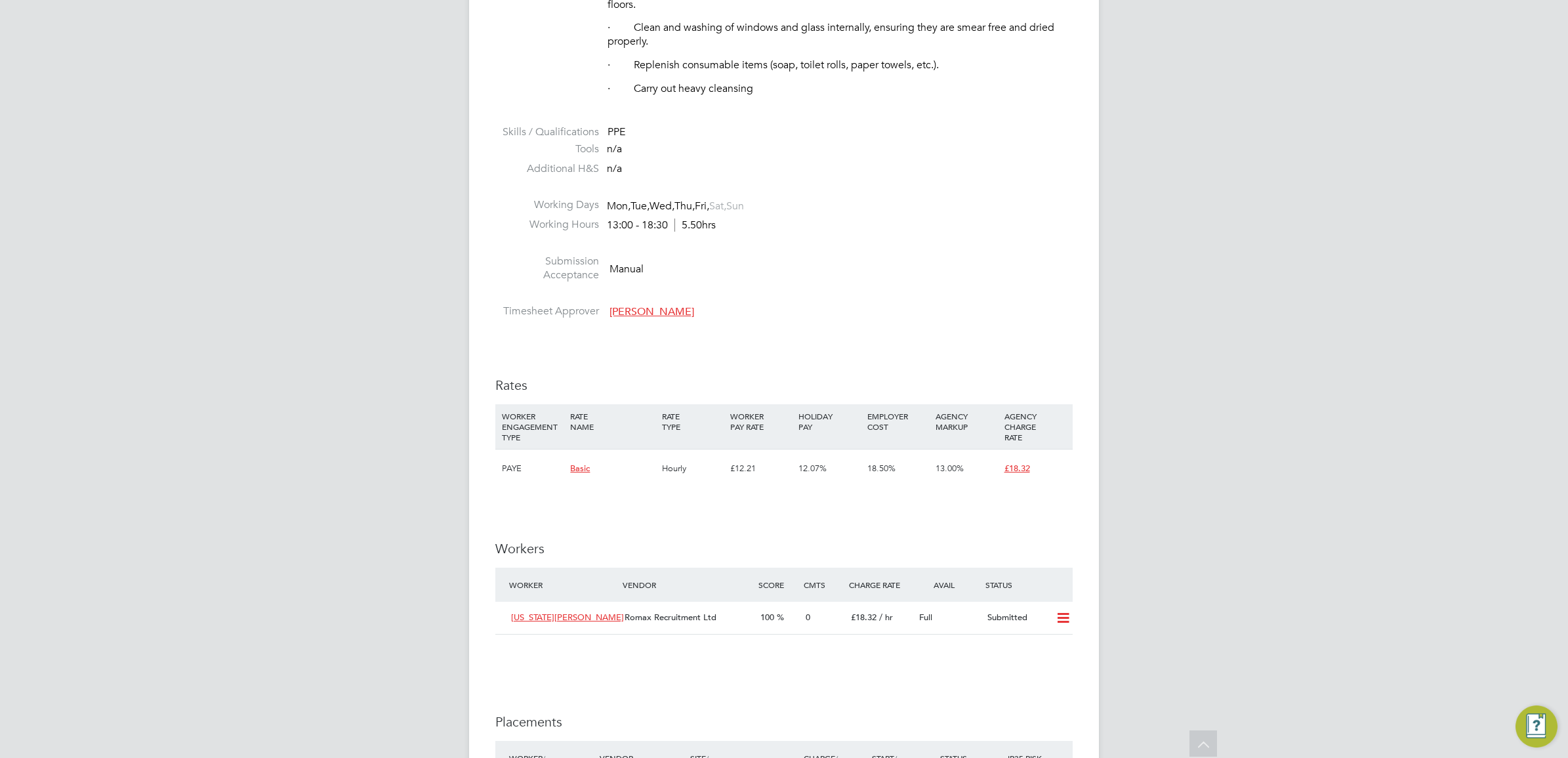
scroll to position [739, 0]
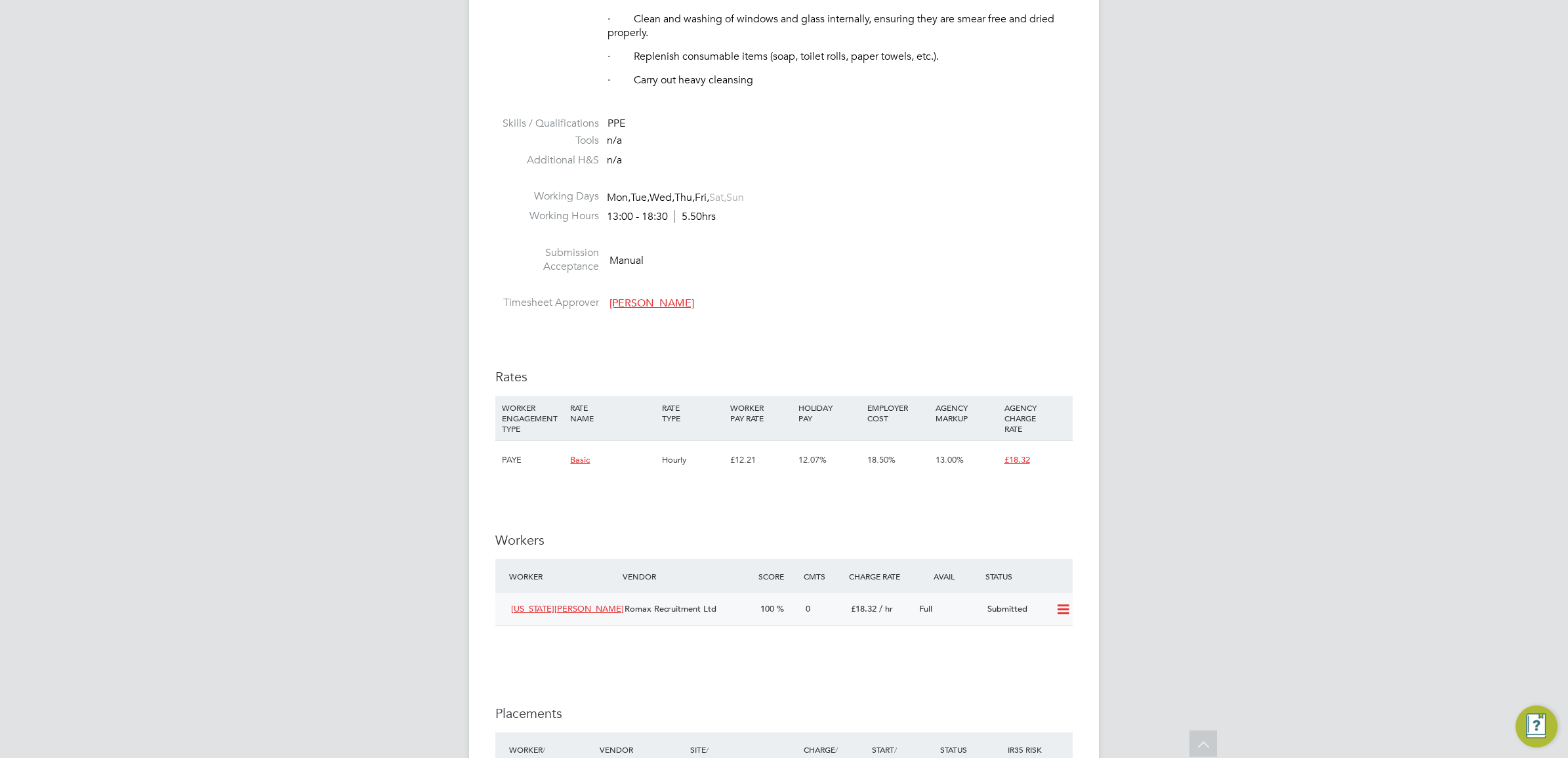
click at [1063, 610] on icon at bounding box center [1063, 609] width 17 height 10
click at [1041, 637] on li "Offer" at bounding box center [1045, 638] width 46 height 18
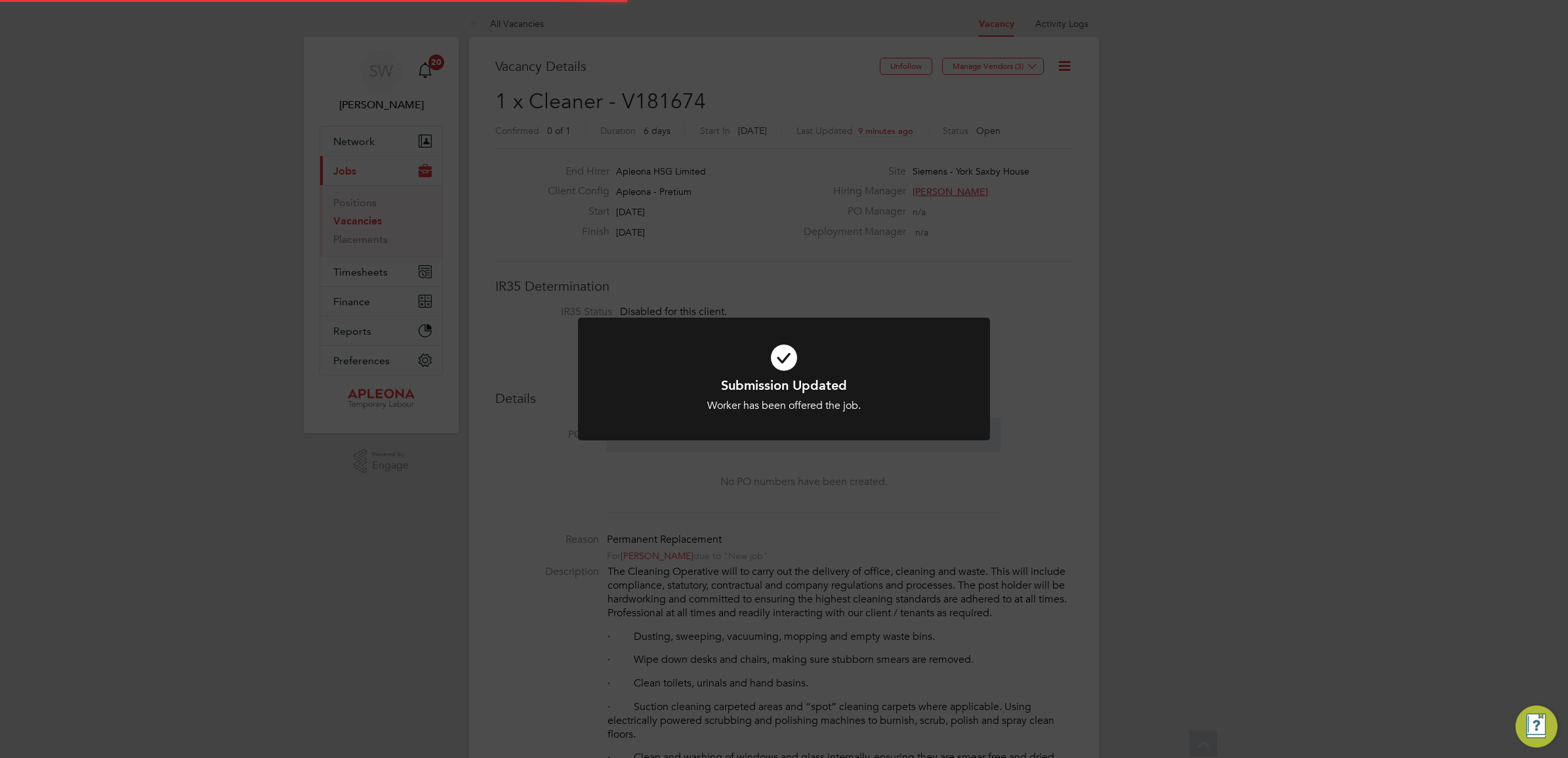
scroll to position [38, 92]
click at [781, 361] on icon at bounding box center [784, 358] width 341 height 52
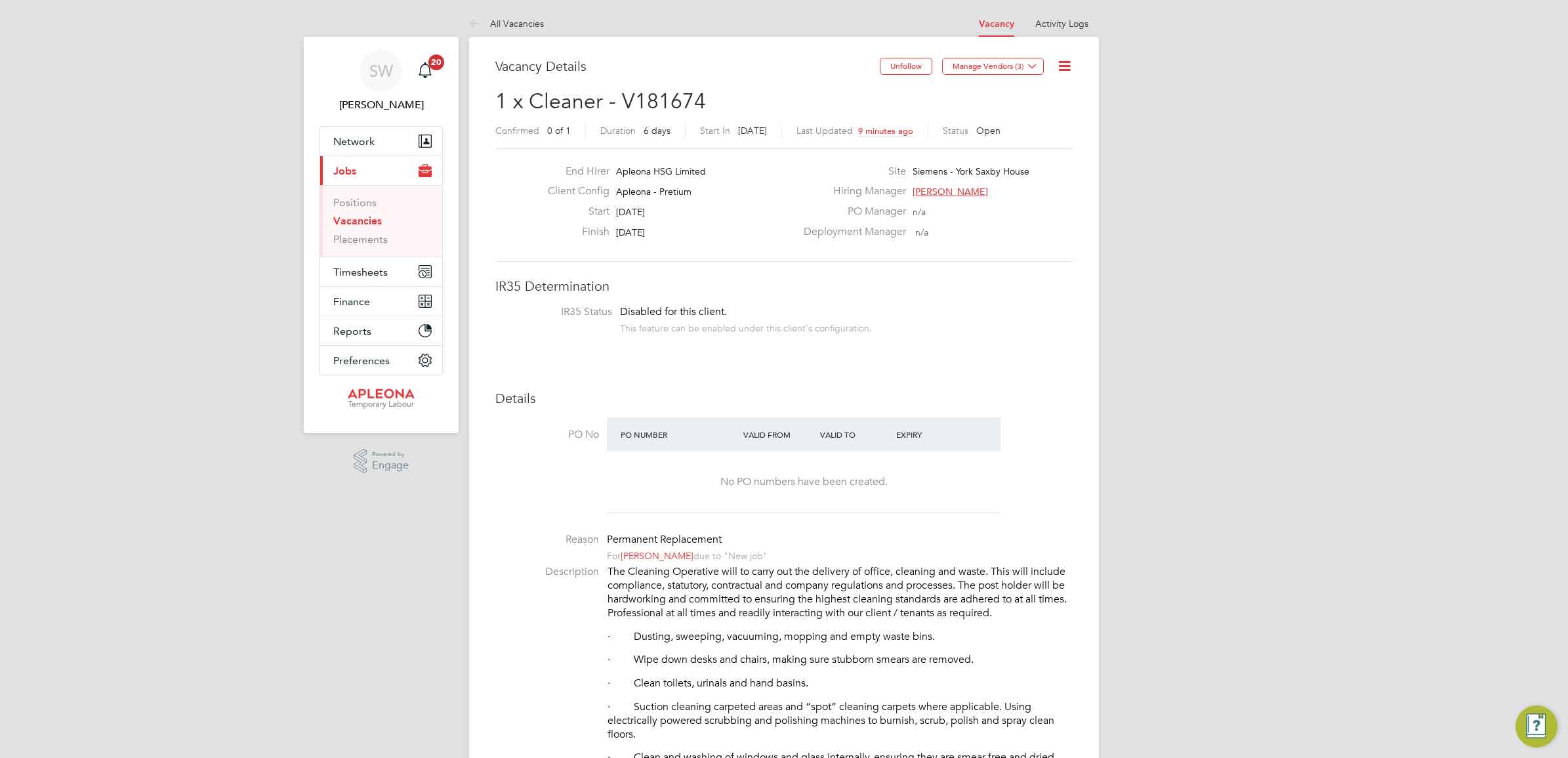
click at [355, 221] on link "Vacancies" at bounding box center [357, 220] width 49 height 12
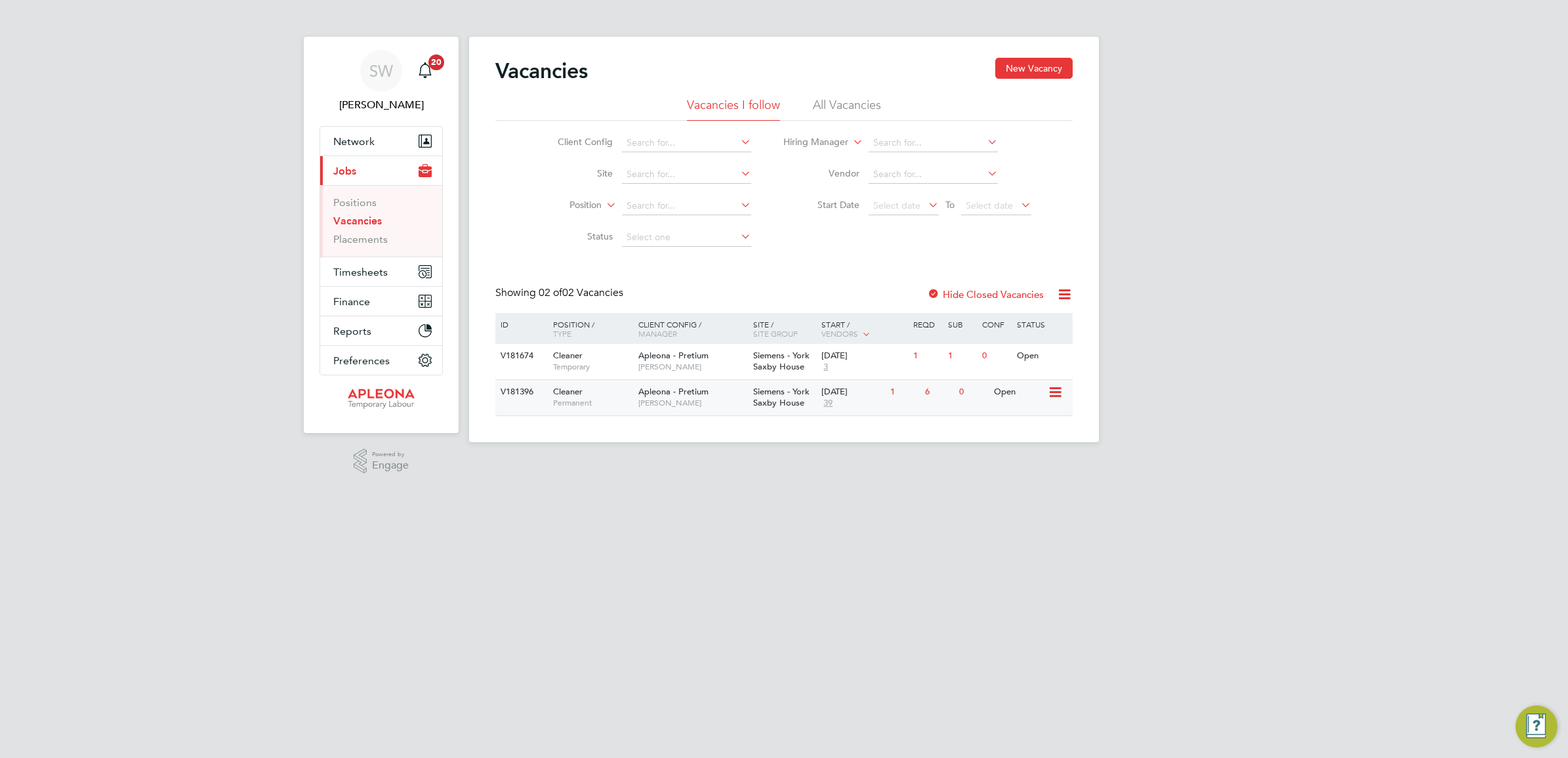
click at [787, 399] on span "Siemens - York Saxby House" at bounding box center [781, 397] width 57 height 23
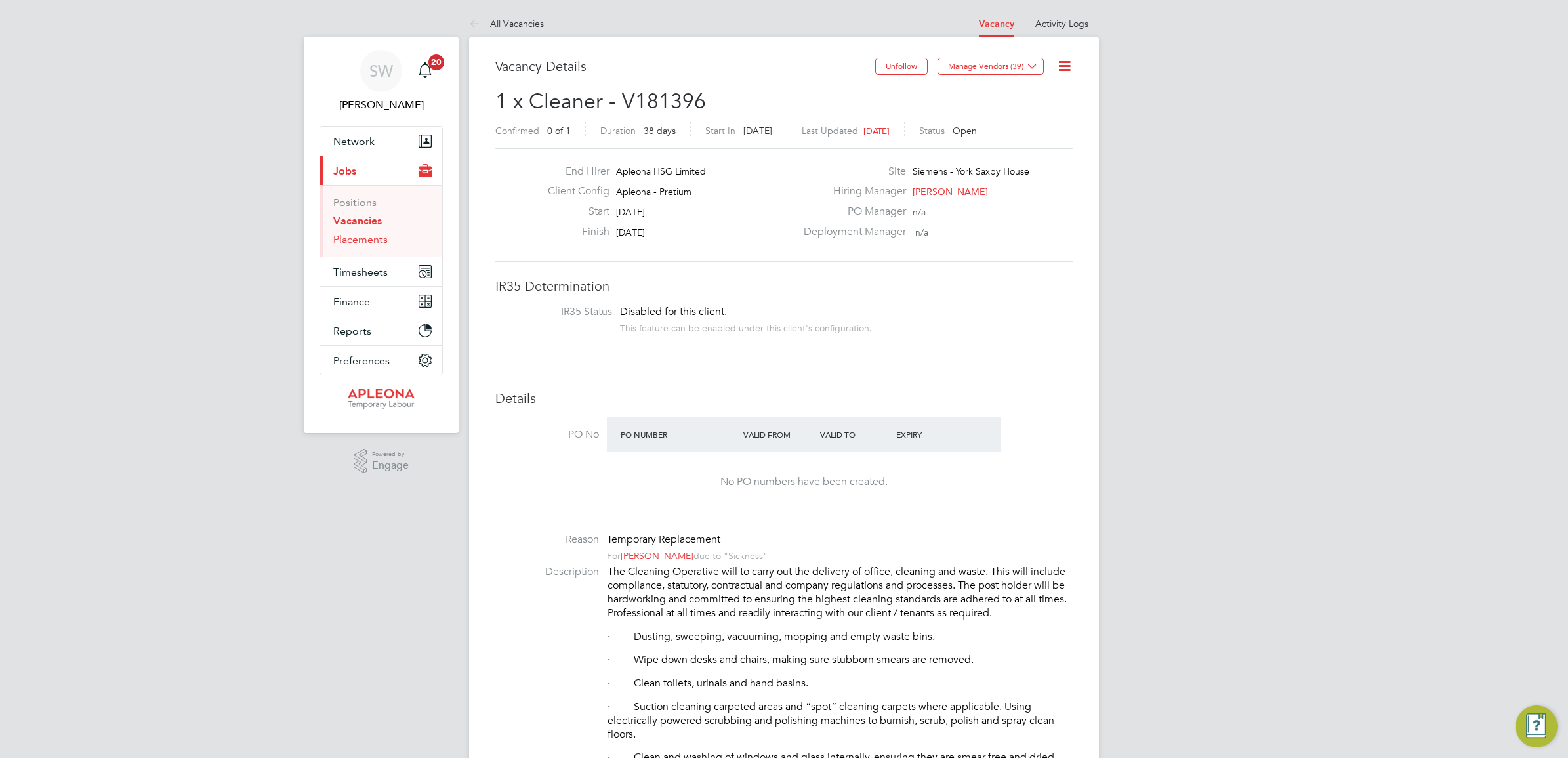
click at [352, 241] on link "Placements" at bounding box center [360, 240] width 54 height 12
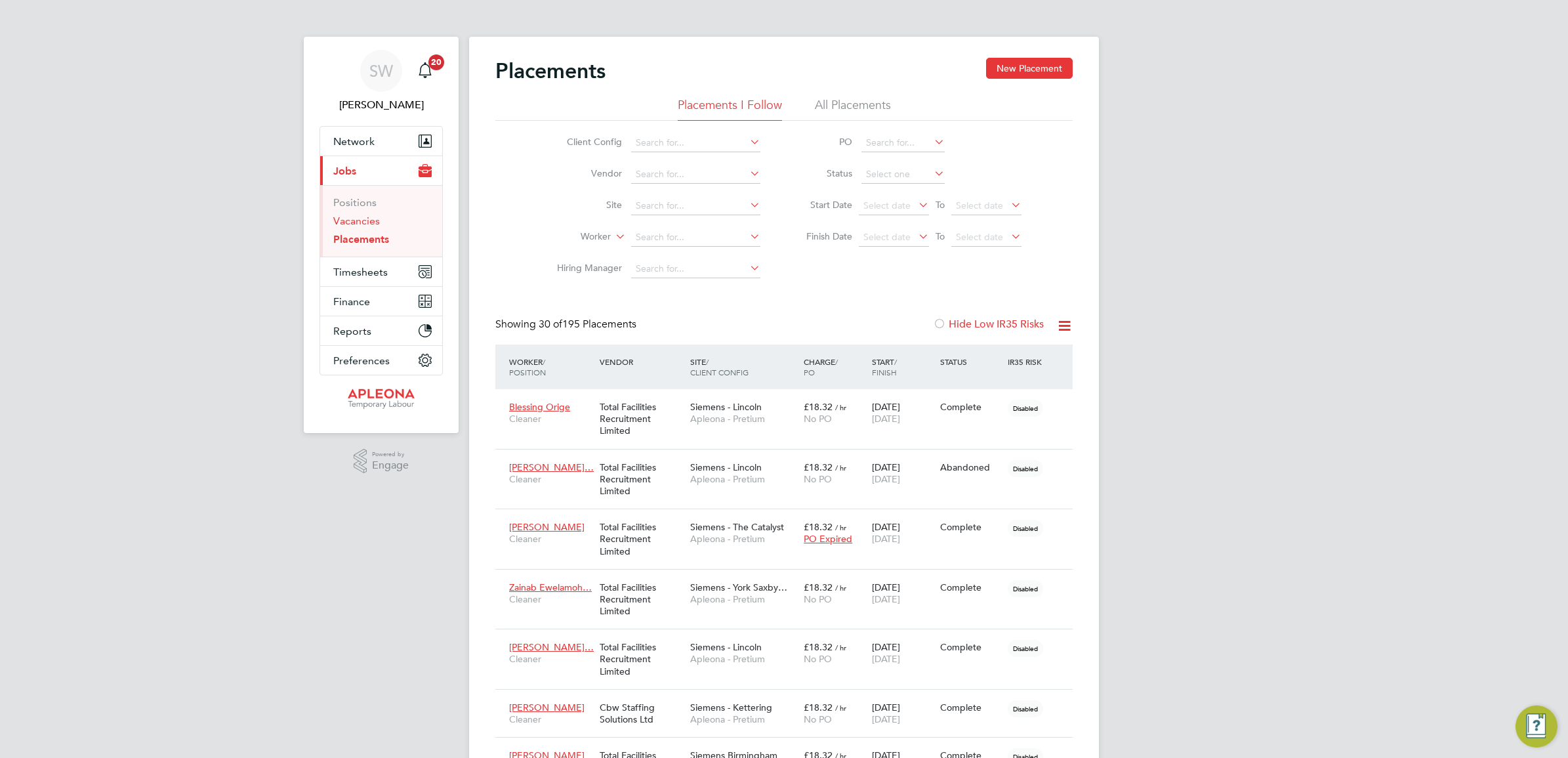
click at [364, 219] on link "Vacancies" at bounding box center [356, 220] width 46 height 12
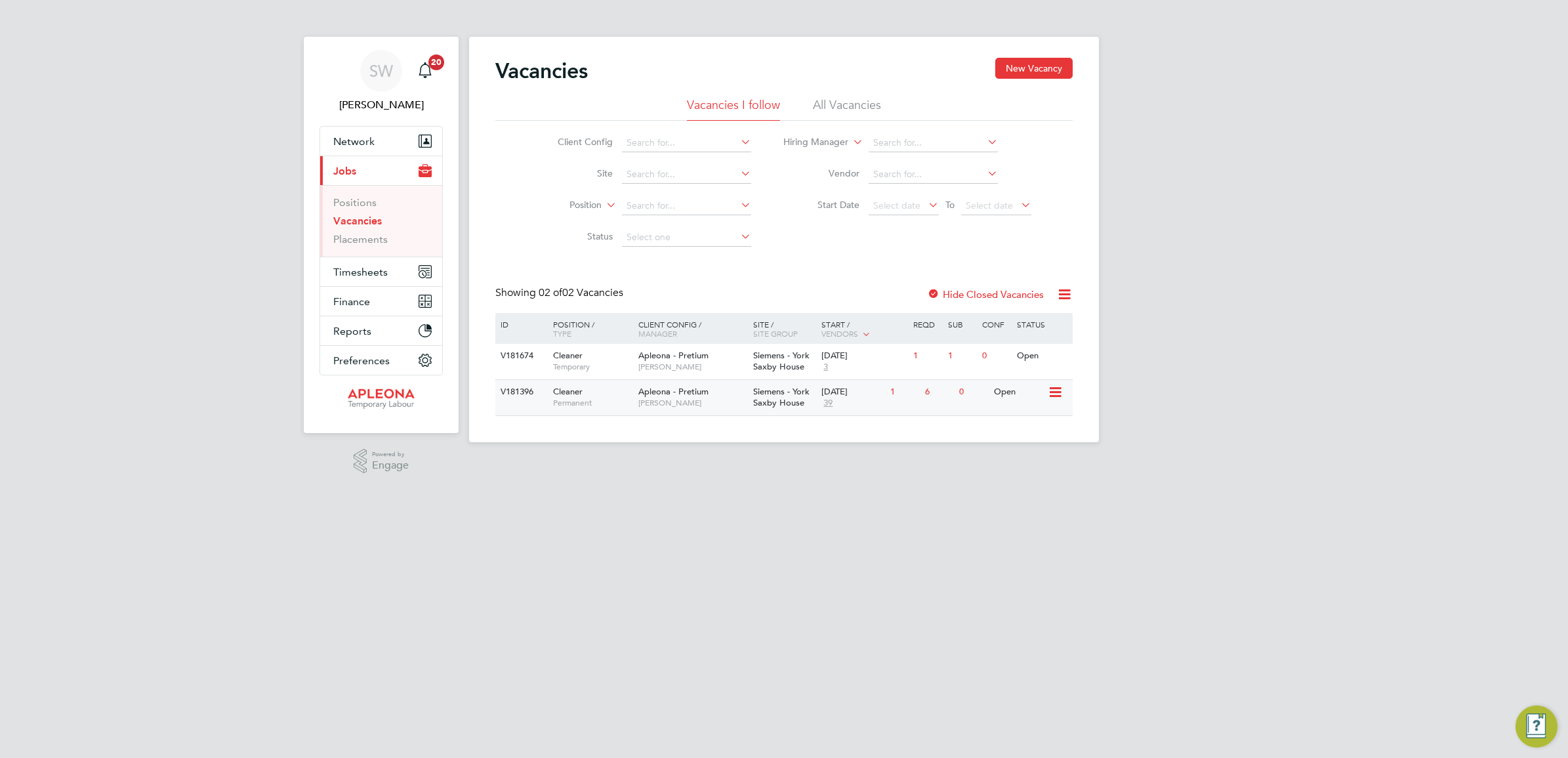
click at [791, 395] on span "Siemens - York Saxby House" at bounding box center [781, 397] width 57 height 23
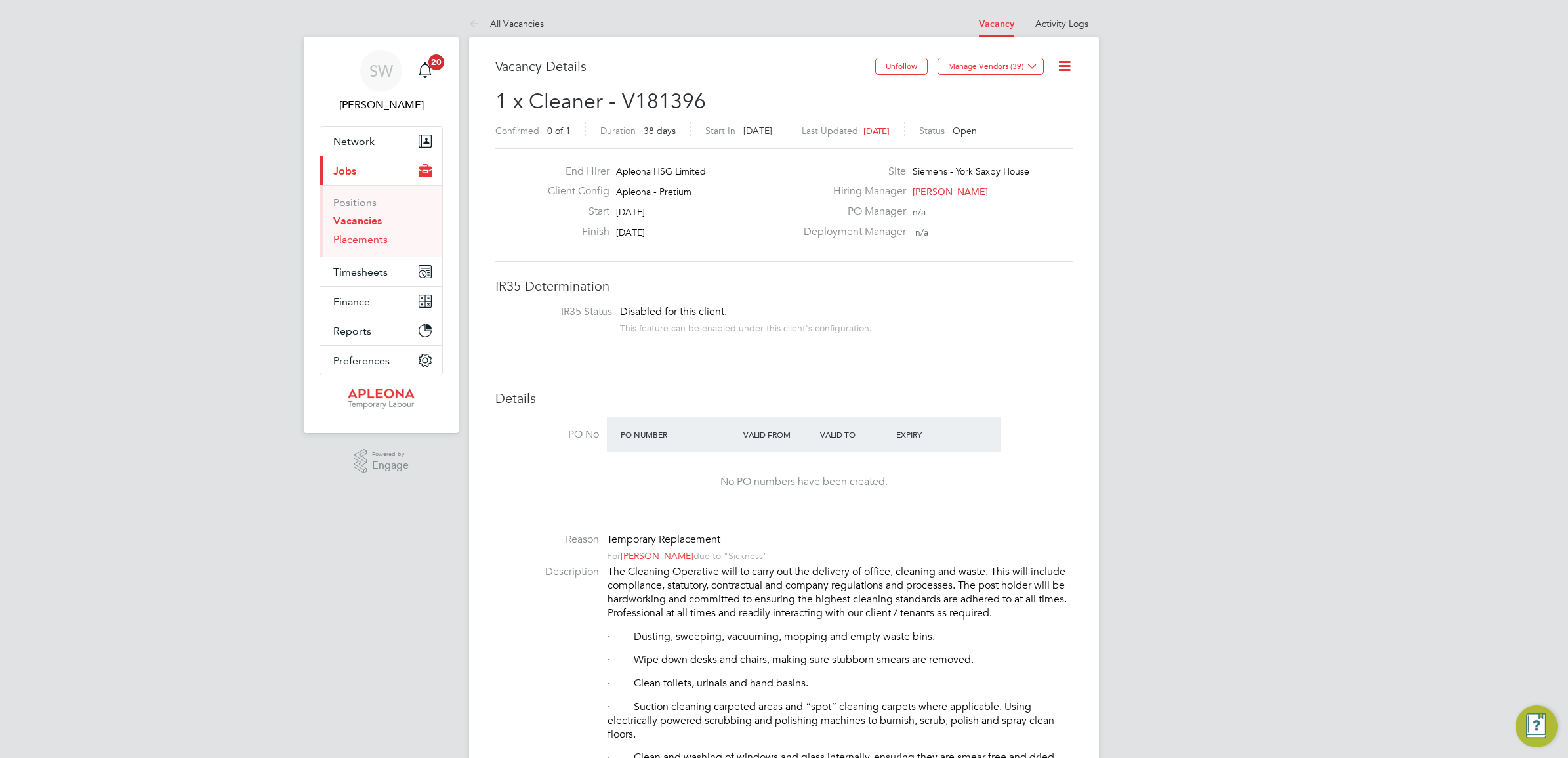
click at [361, 240] on link "Placements" at bounding box center [360, 240] width 54 height 12
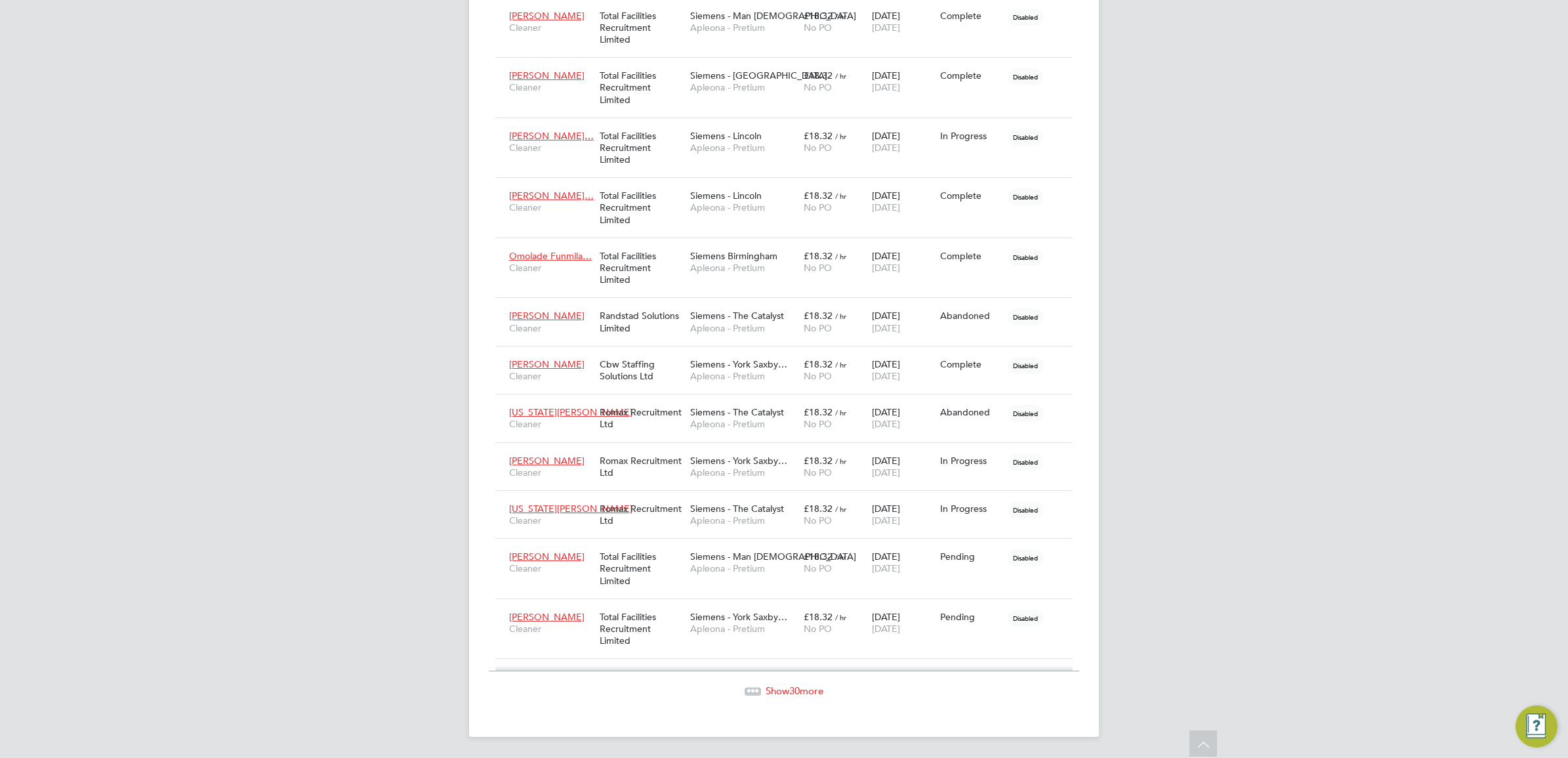
click at [789, 694] on span "30" at bounding box center [794, 691] width 10 height 12
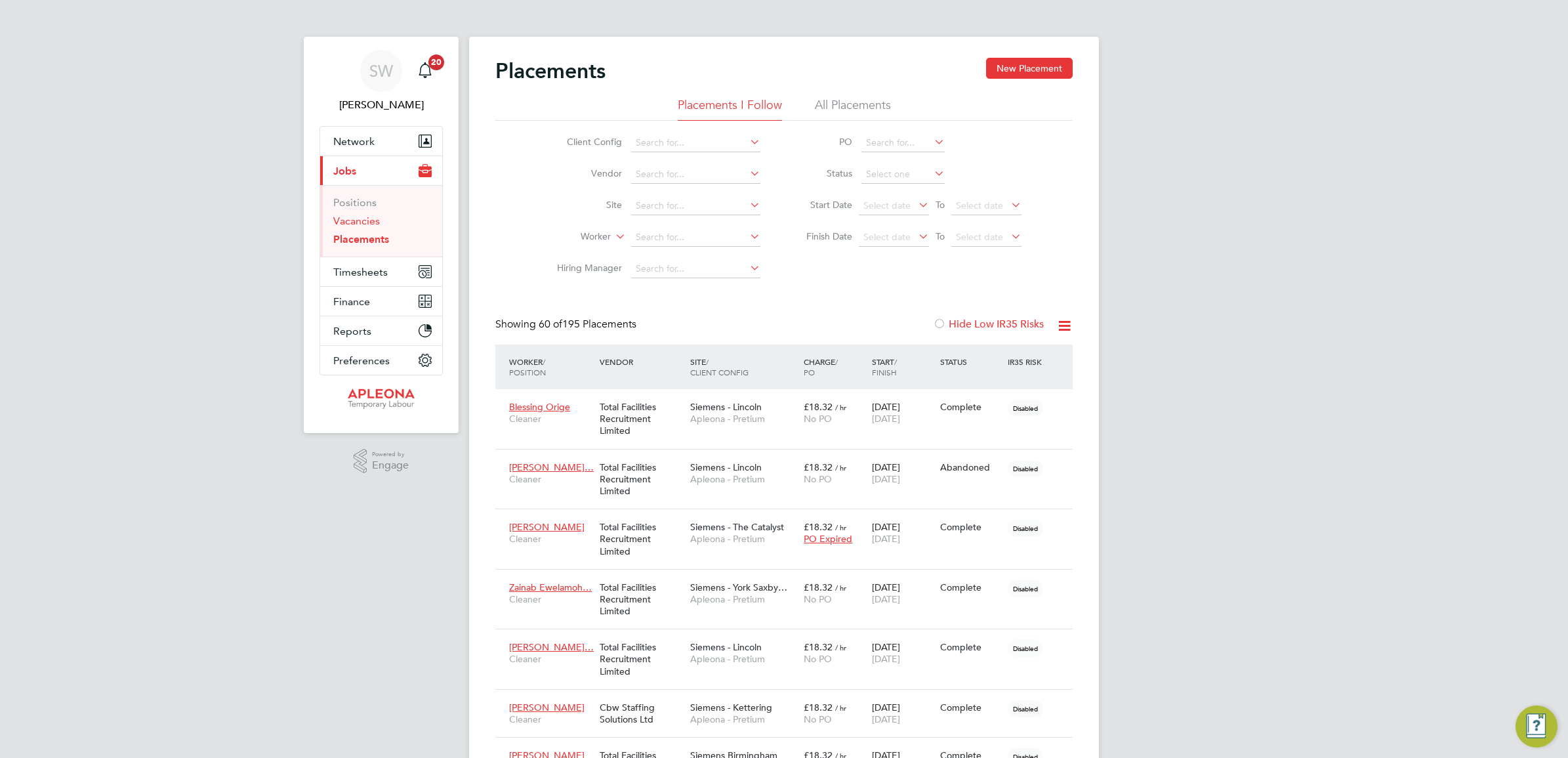
click at [369, 221] on link "Vacancies" at bounding box center [356, 220] width 46 height 12
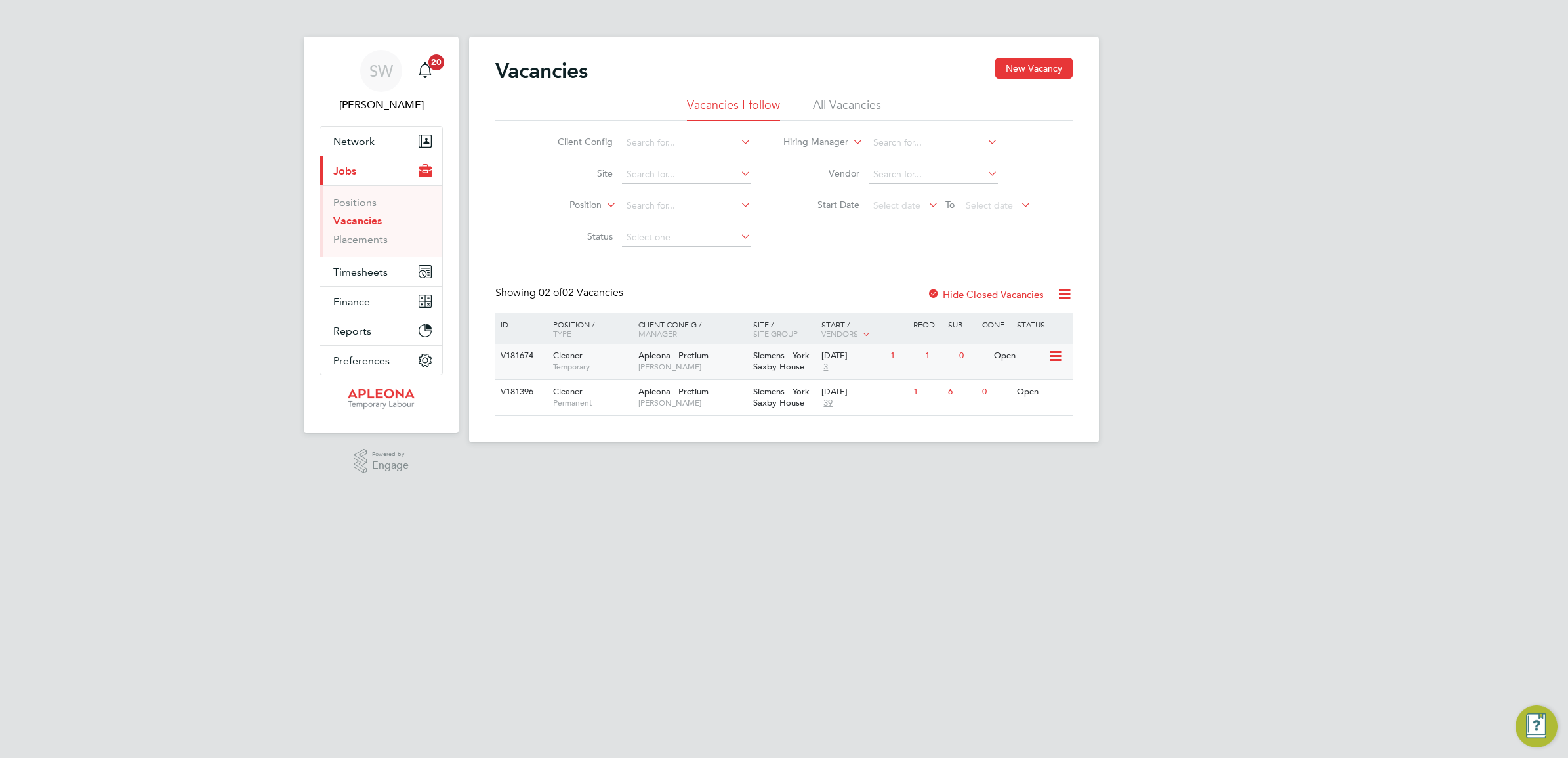
click at [822, 365] on span "3" at bounding box center [826, 367] width 9 height 11
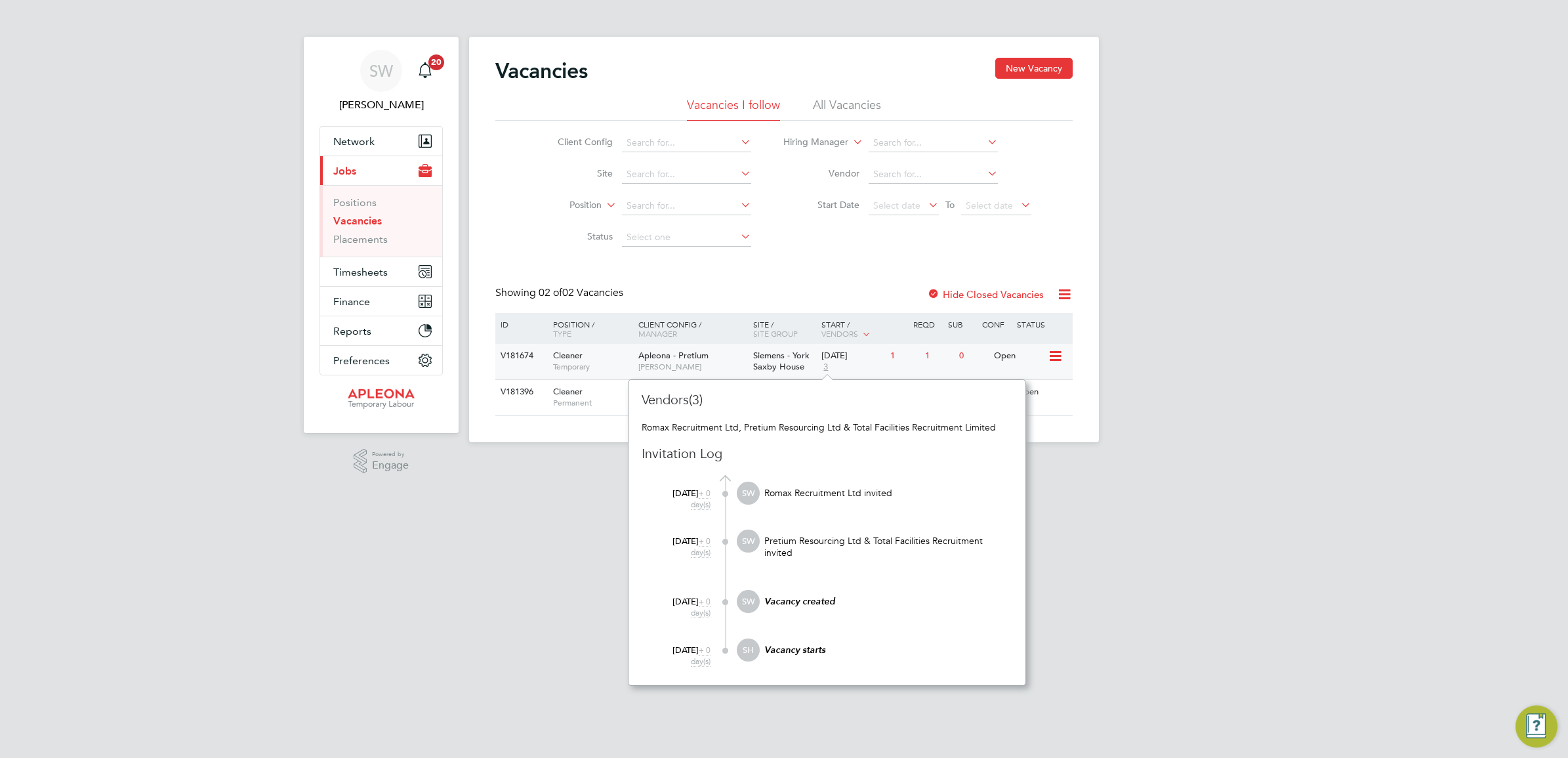
click at [1058, 358] on icon at bounding box center [1054, 357] width 13 height 16
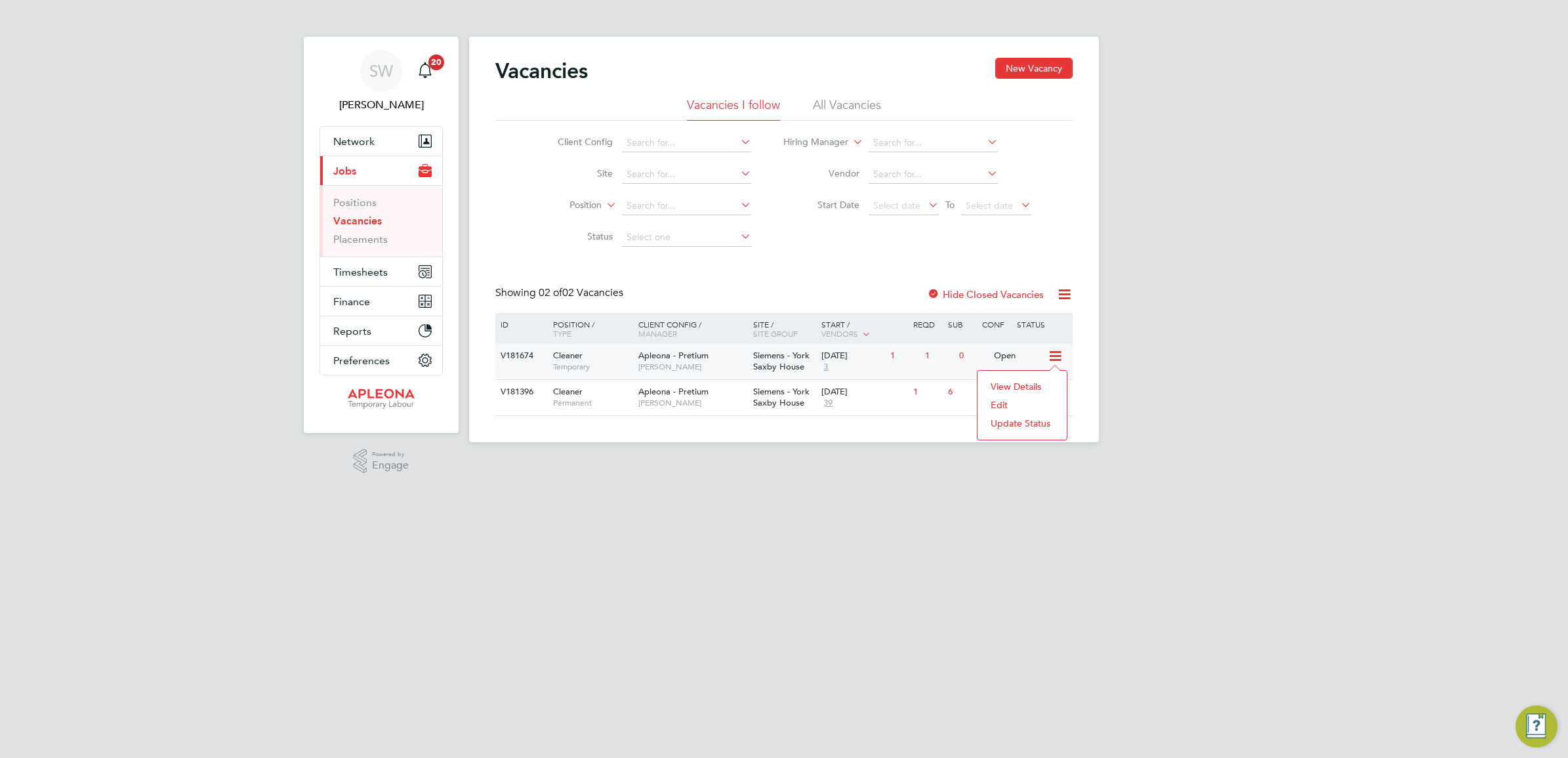
click at [725, 358] on div "Apleona - Pretium Simon Ward" at bounding box center [692, 360] width 114 height 34
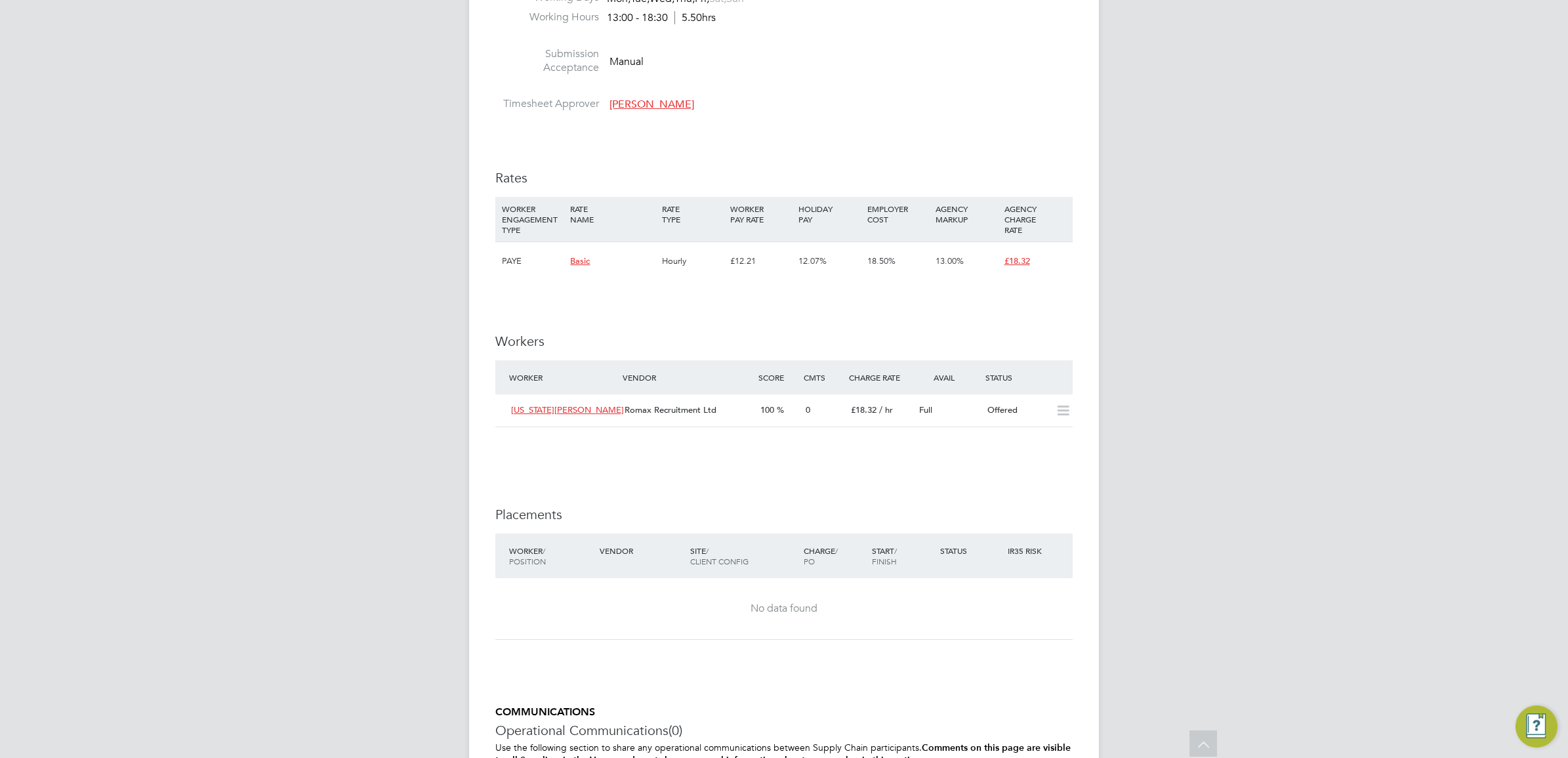
scroll to position [984, 0]
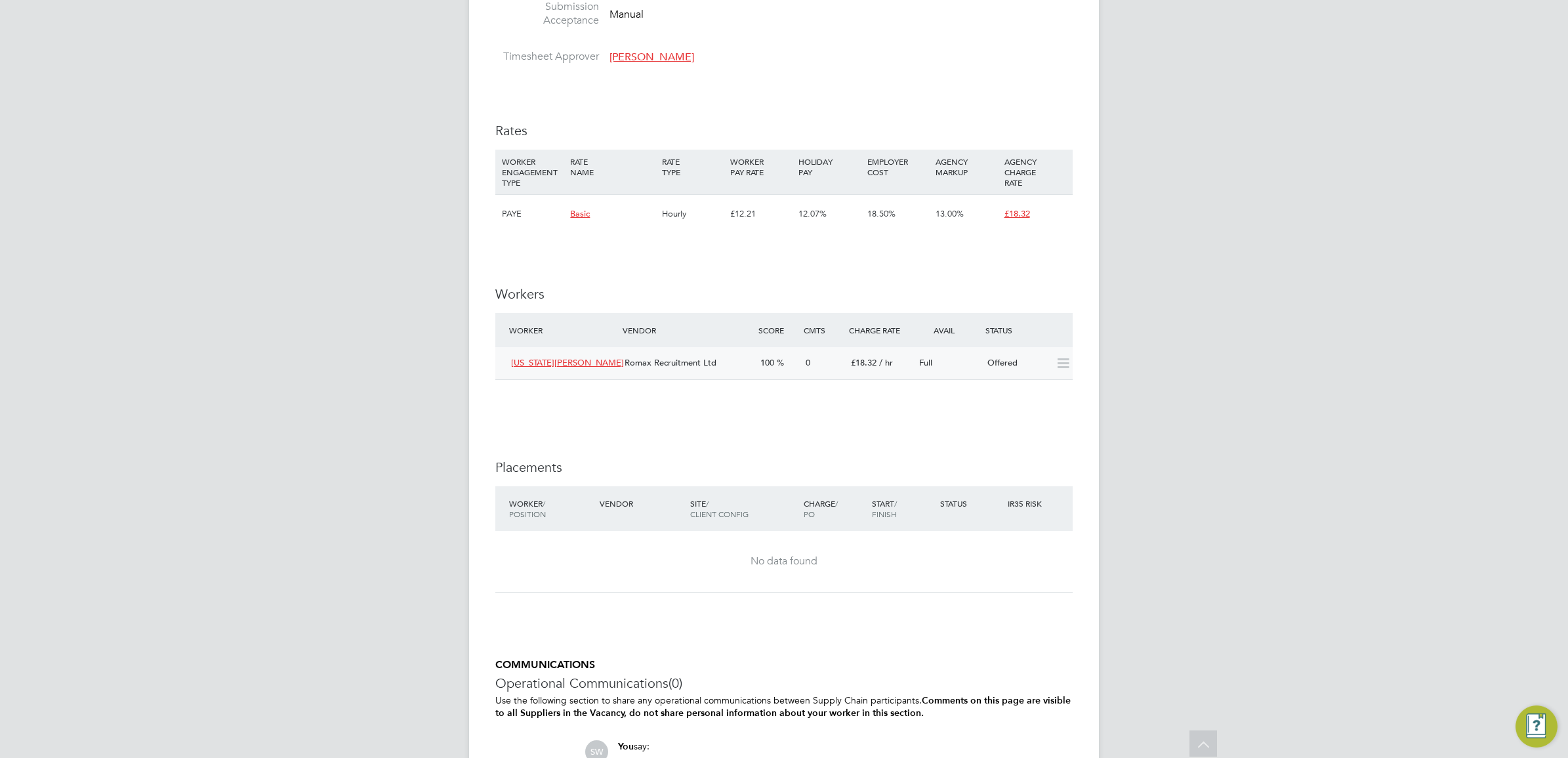
click at [537, 363] on span "[US_STATE][PERSON_NAME]" at bounding box center [567, 362] width 113 height 11
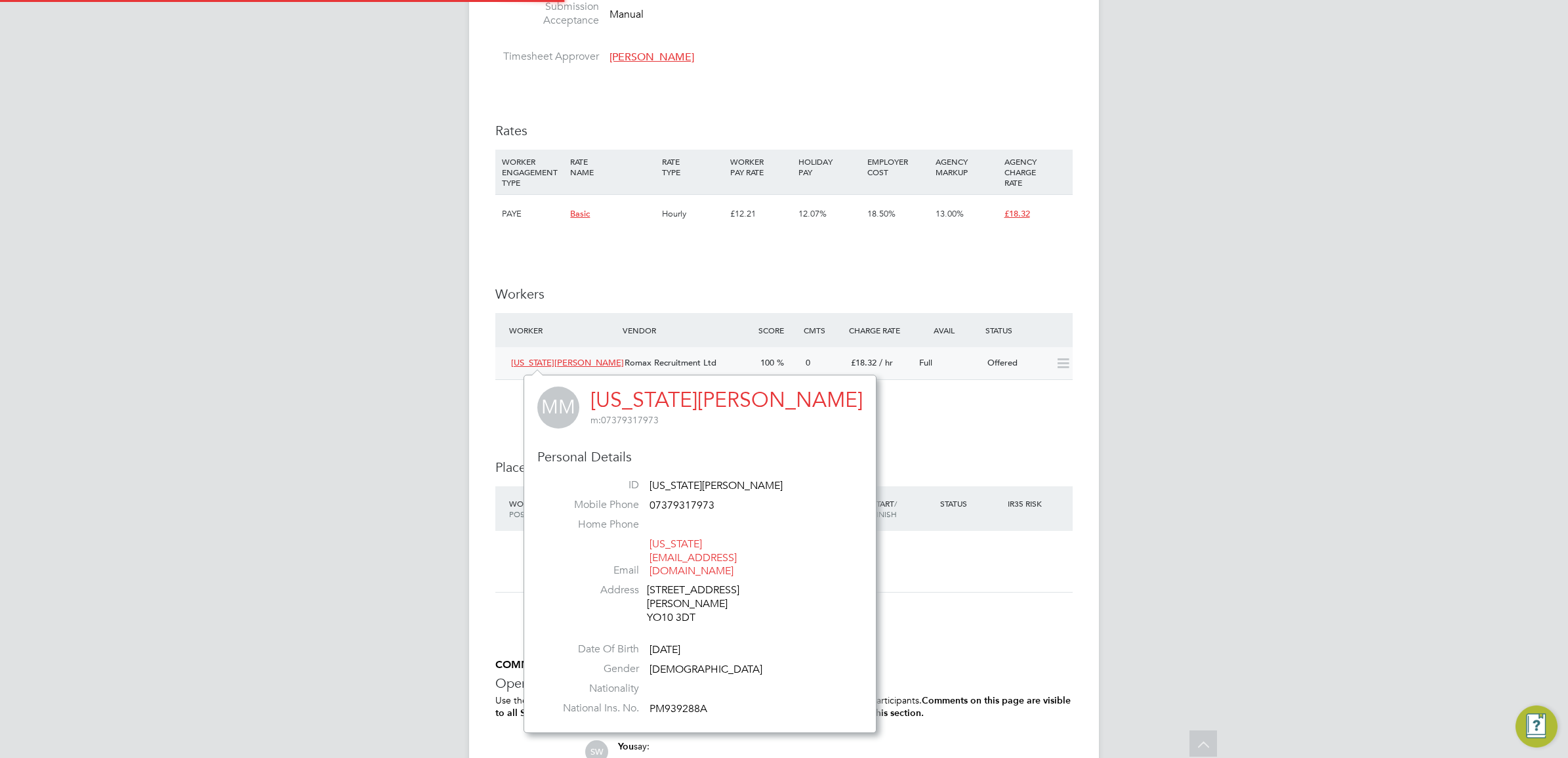
scroll to position [316, 274]
click at [537, 363] on span "[US_STATE][PERSON_NAME]" at bounding box center [567, 362] width 113 height 11
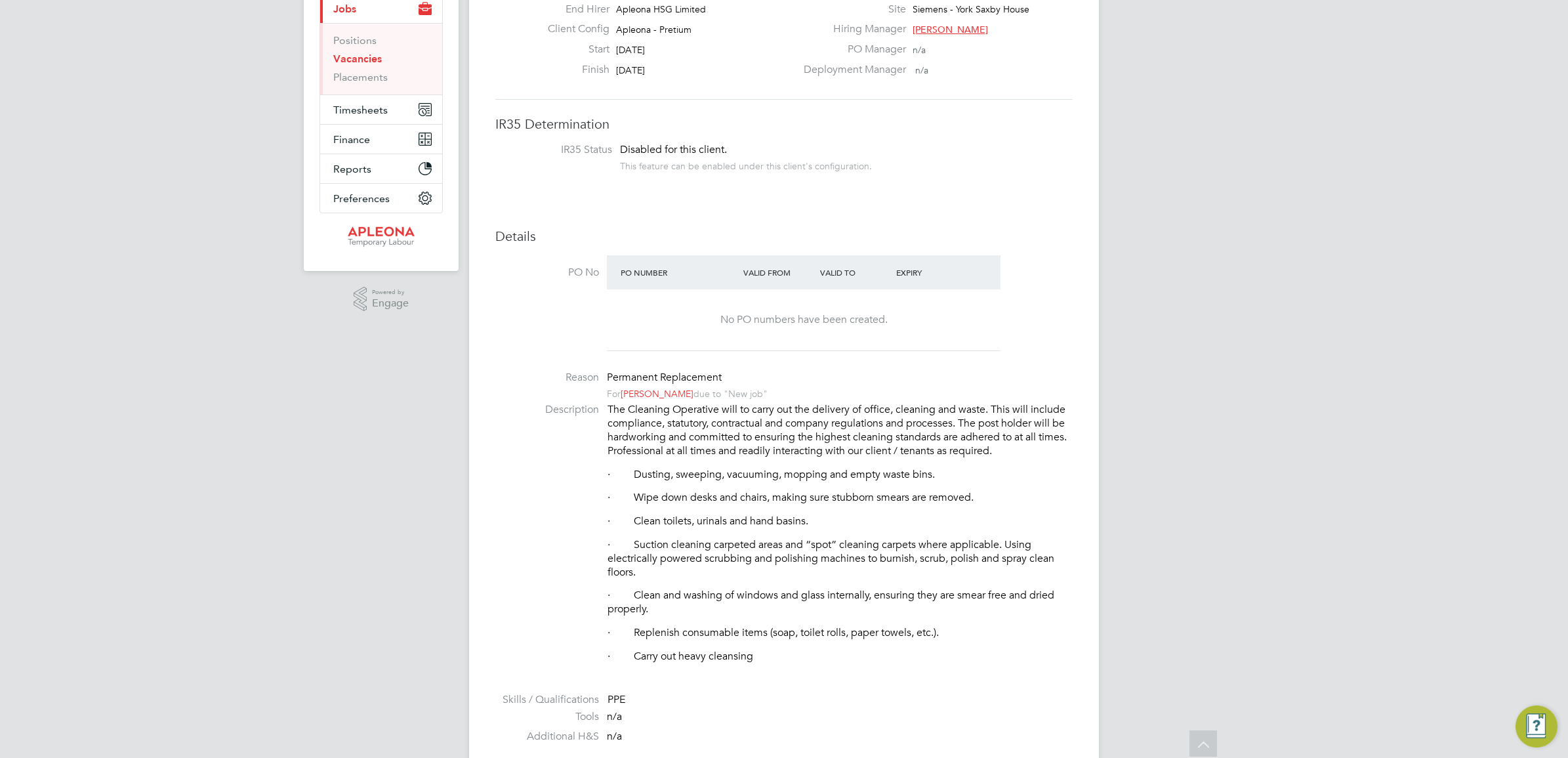
scroll to position [0, 0]
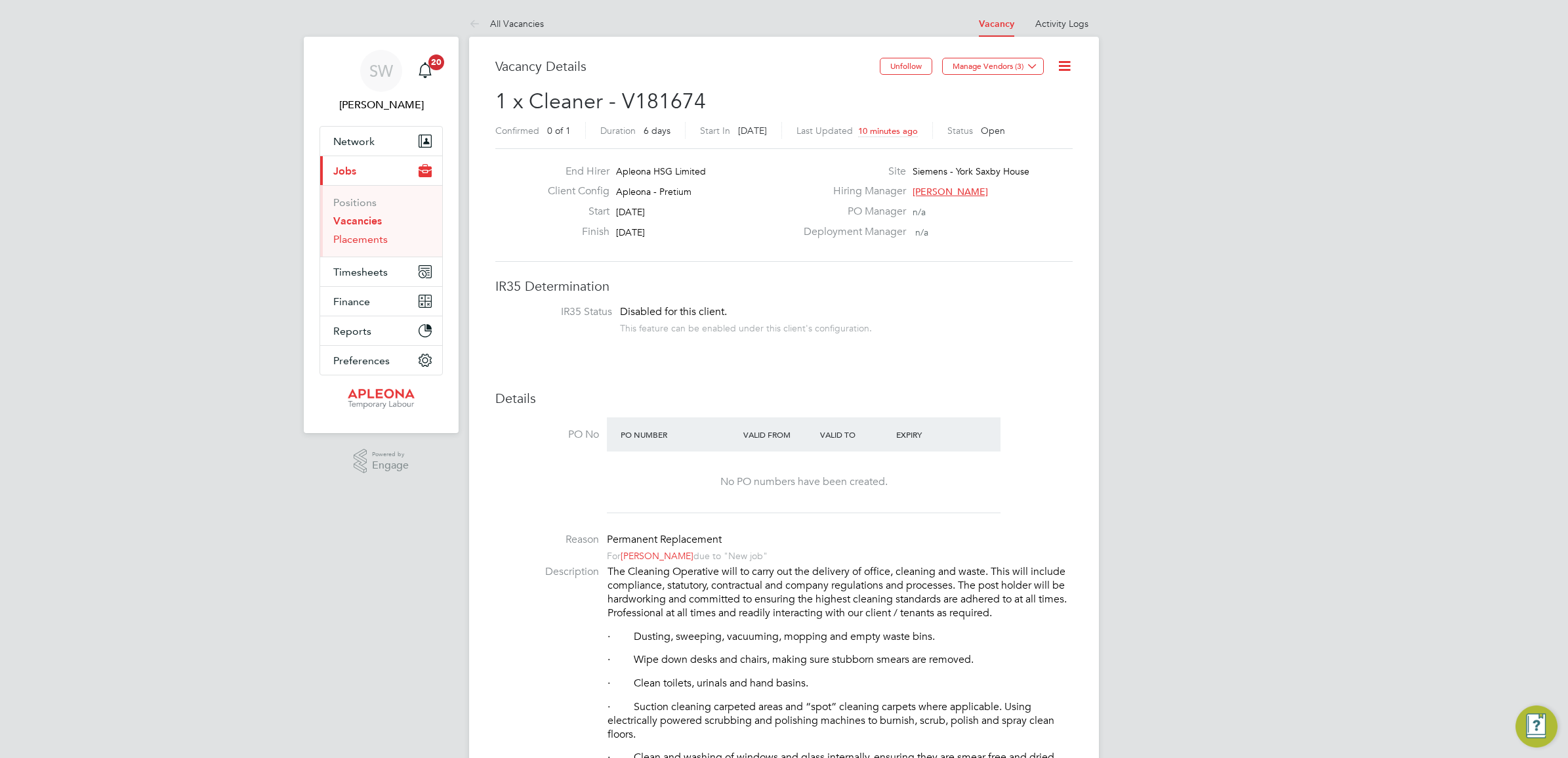
click at [364, 238] on link "Placements" at bounding box center [360, 240] width 54 height 12
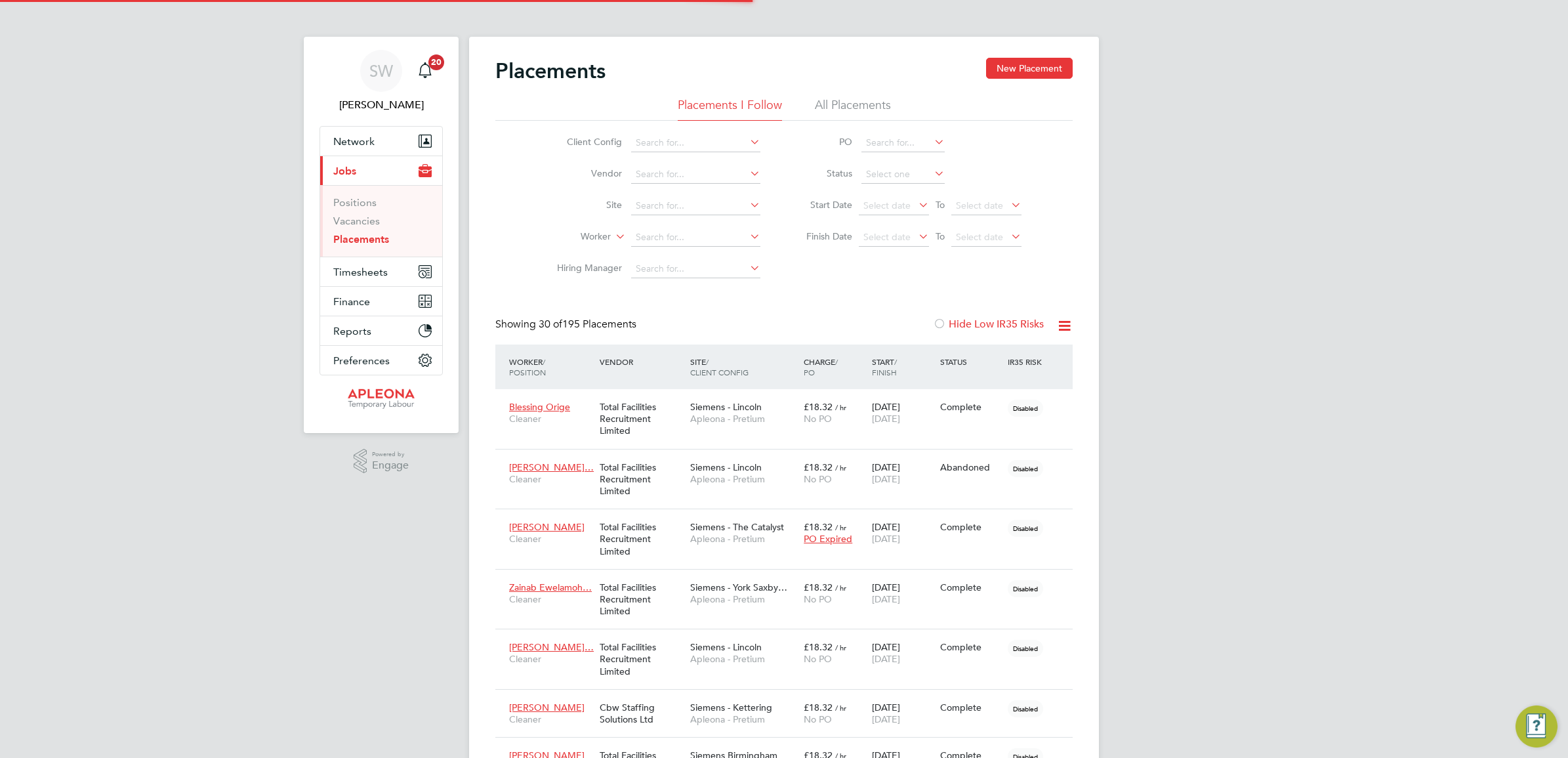
scroll to position [38, 114]
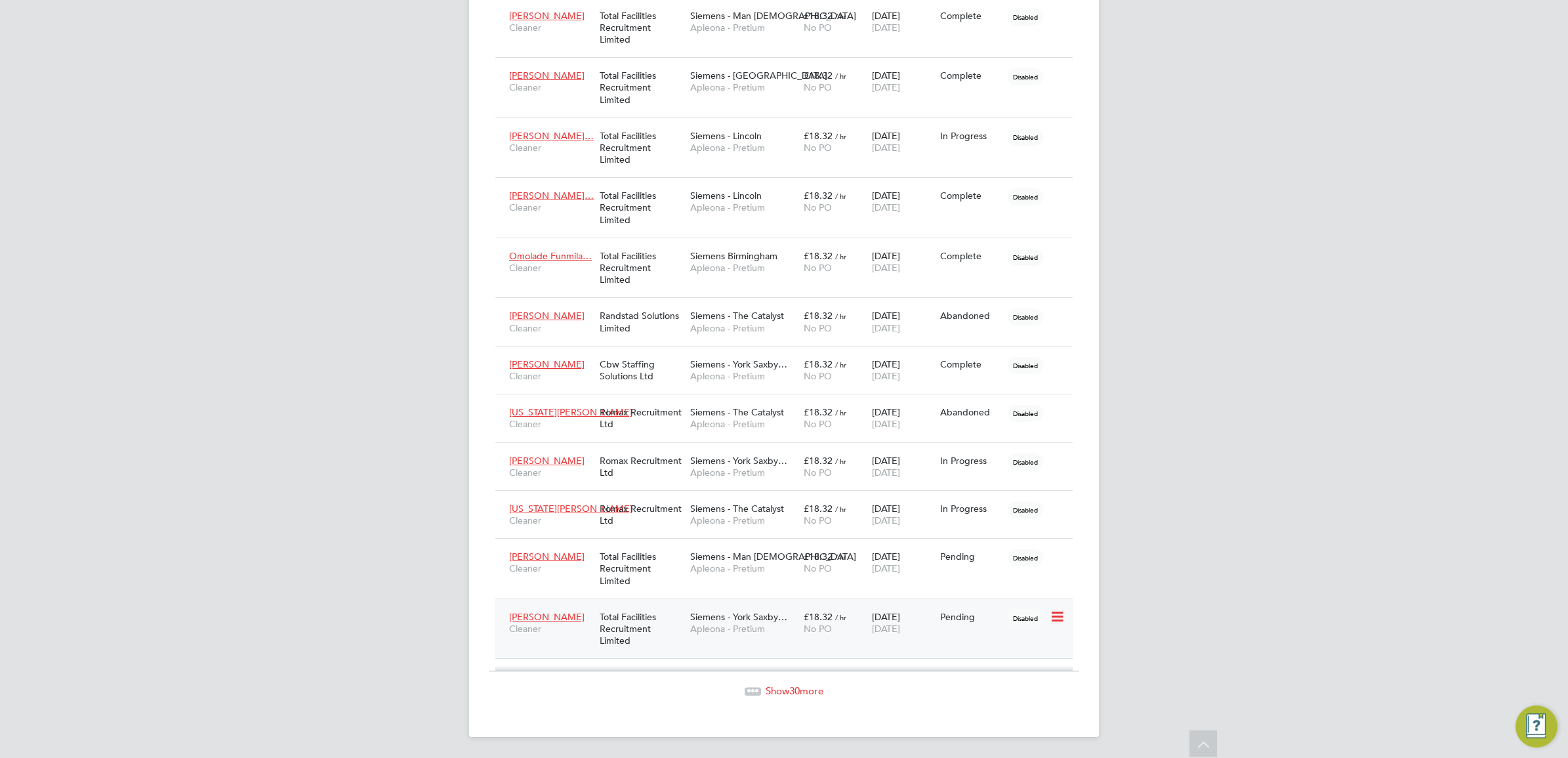
click at [1027, 617] on span "Disabled" at bounding box center [1025, 618] width 36 height 17
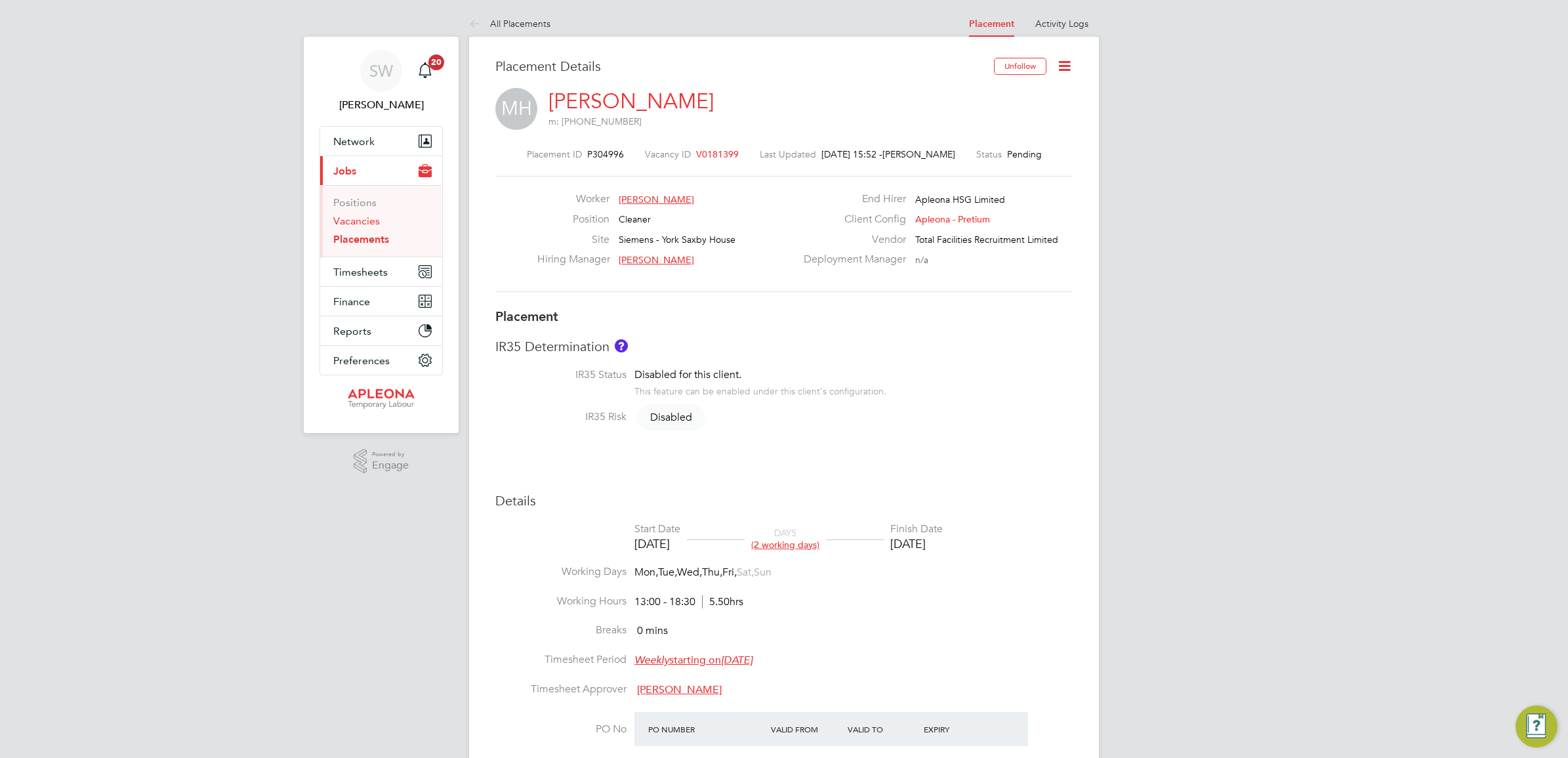
click at [361, 225] on link "Vacancies" at bounding box center [356, 220] width 46 height 12
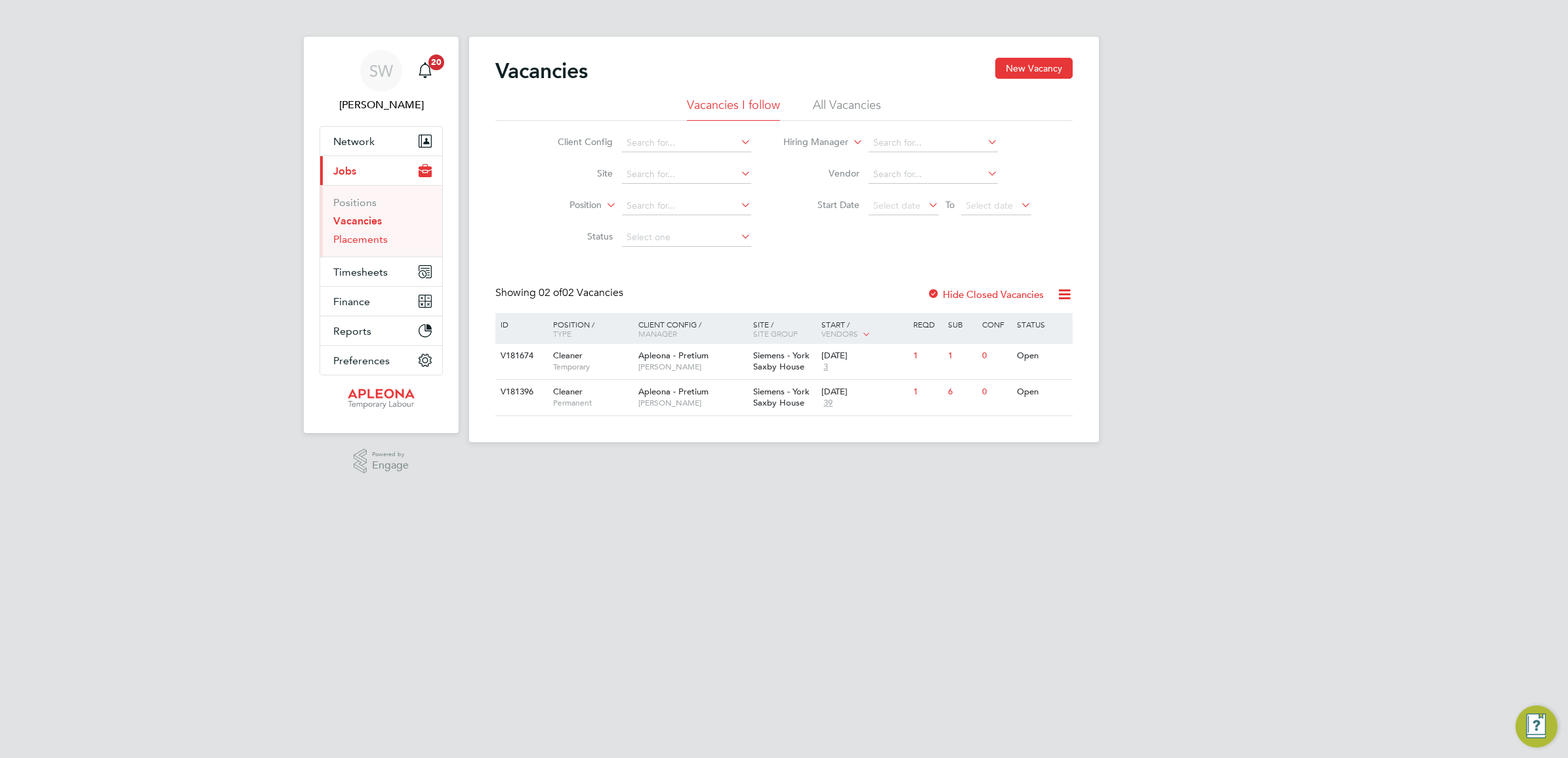
click at [361, 243] on link "Placements" at bounding box center [360, 240] width 54 height 12
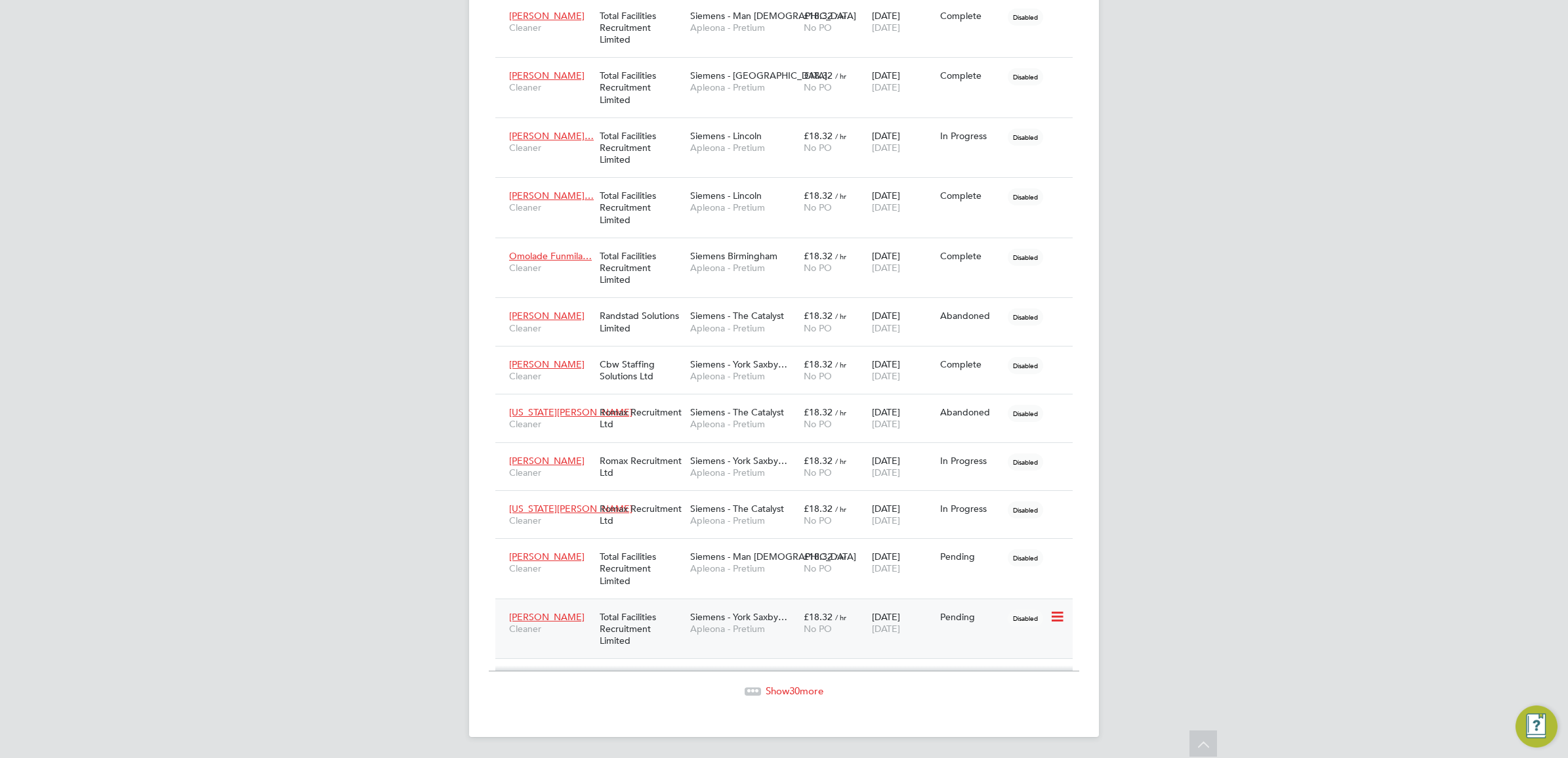
click at [1058, 620] on icon at bounding box center [1056, 617] width 13 height 16
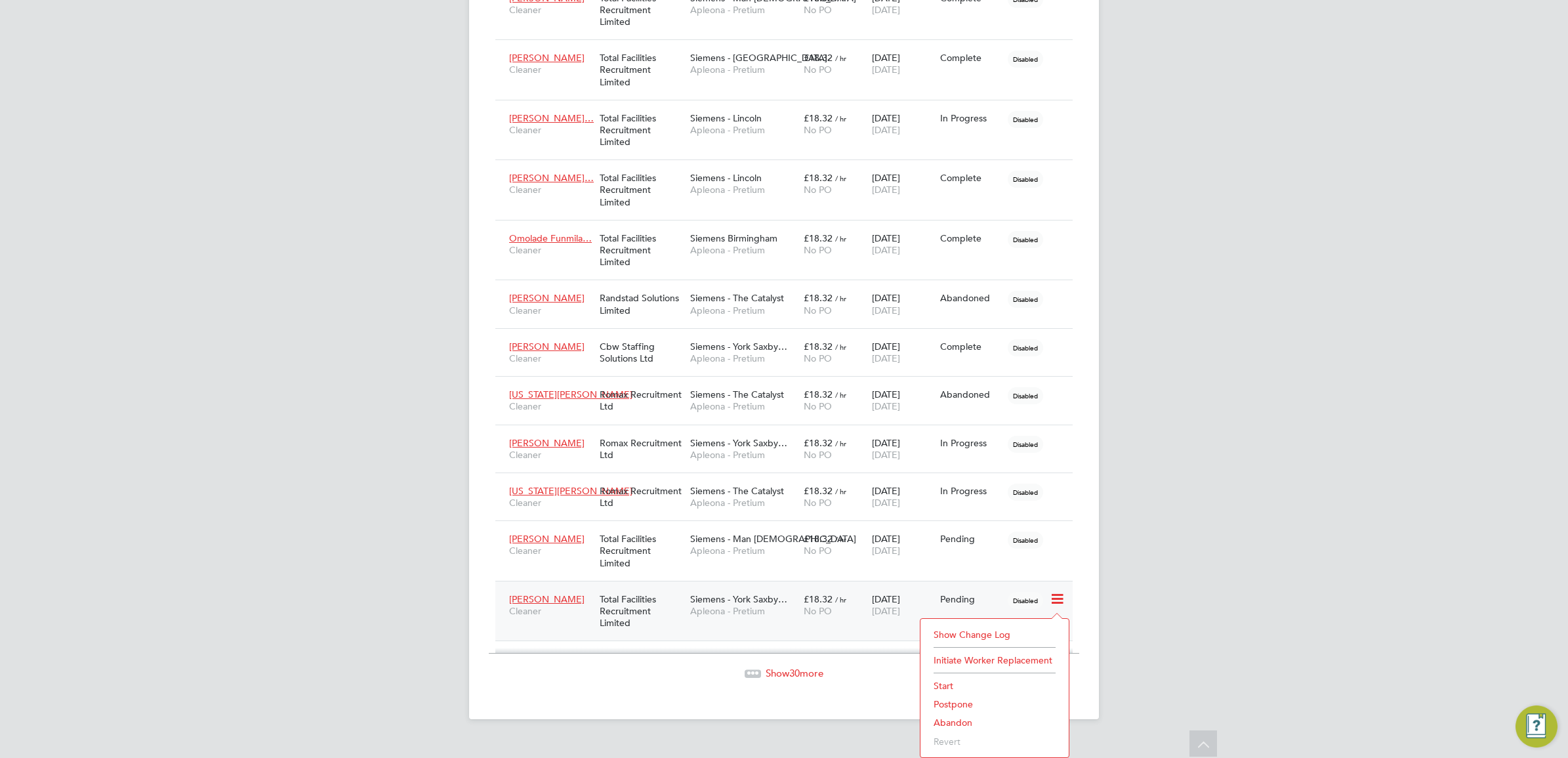
click at [952, 722] on li "Abandon" at bounding box center [995, 722] width 135 height 18
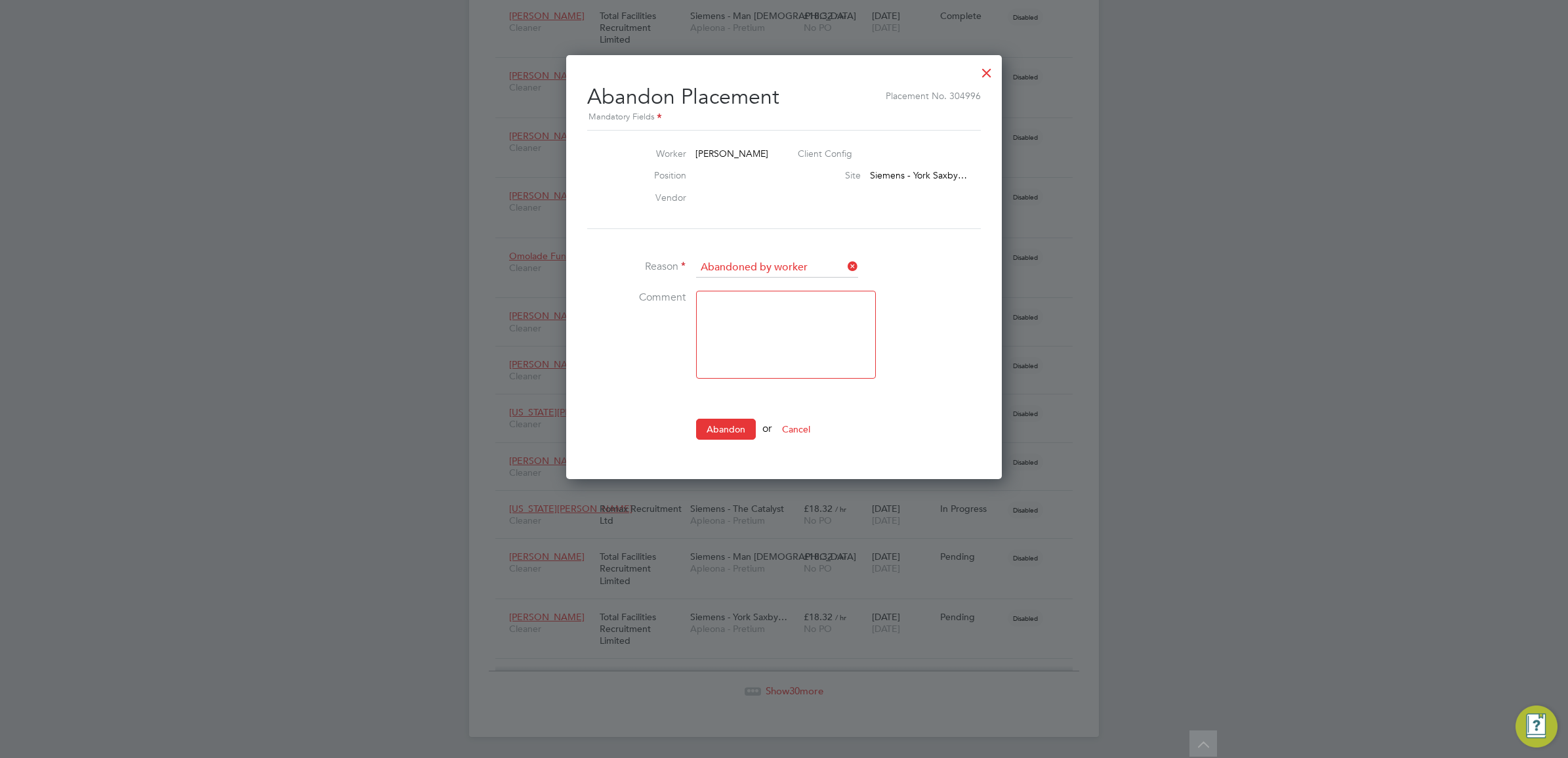
click at [725, 299] on textarea at bounding box center [786, 335] width 180 height 88
click at [818, 261] on input at bounding box center [776, 268] width 162 height 20
click at [767, 297] on li "Abandoned by hirer" at bounding box center [777, 301] width 163 height 17
type input "Abandoned by hirer"
click at [729, 421] on button "Abandon" at bounding box center [725, 429] width 59 height 21
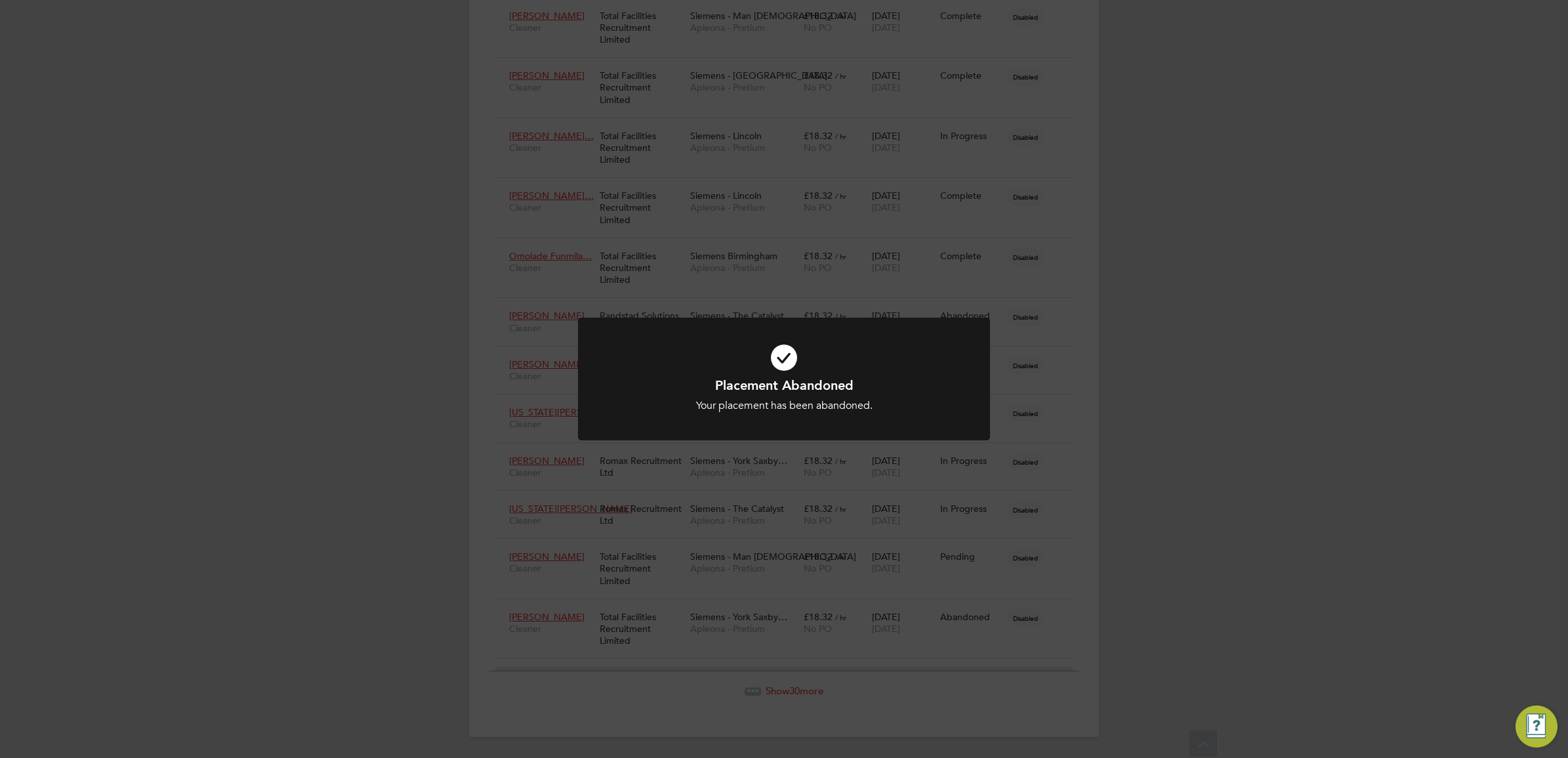
click at [778, 359] on icon at bounding box center [784, 358] width 341 height 52
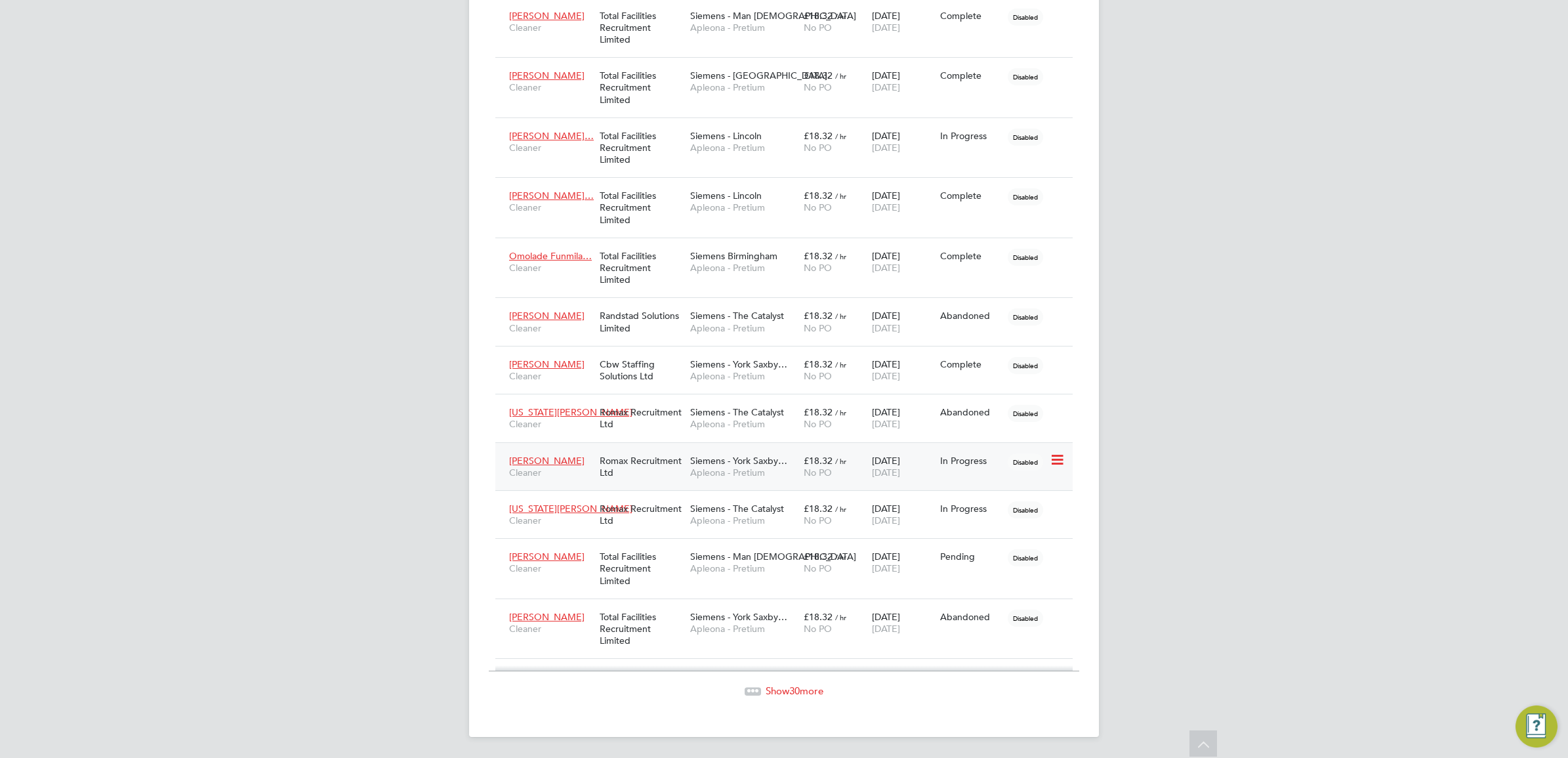
click at [1063, 460] on icon at bounding box center [1056, 460] width 13 height 16
click at [955, 579] on li "Abandon" at bounding box center [995, 583] width 135 height 18
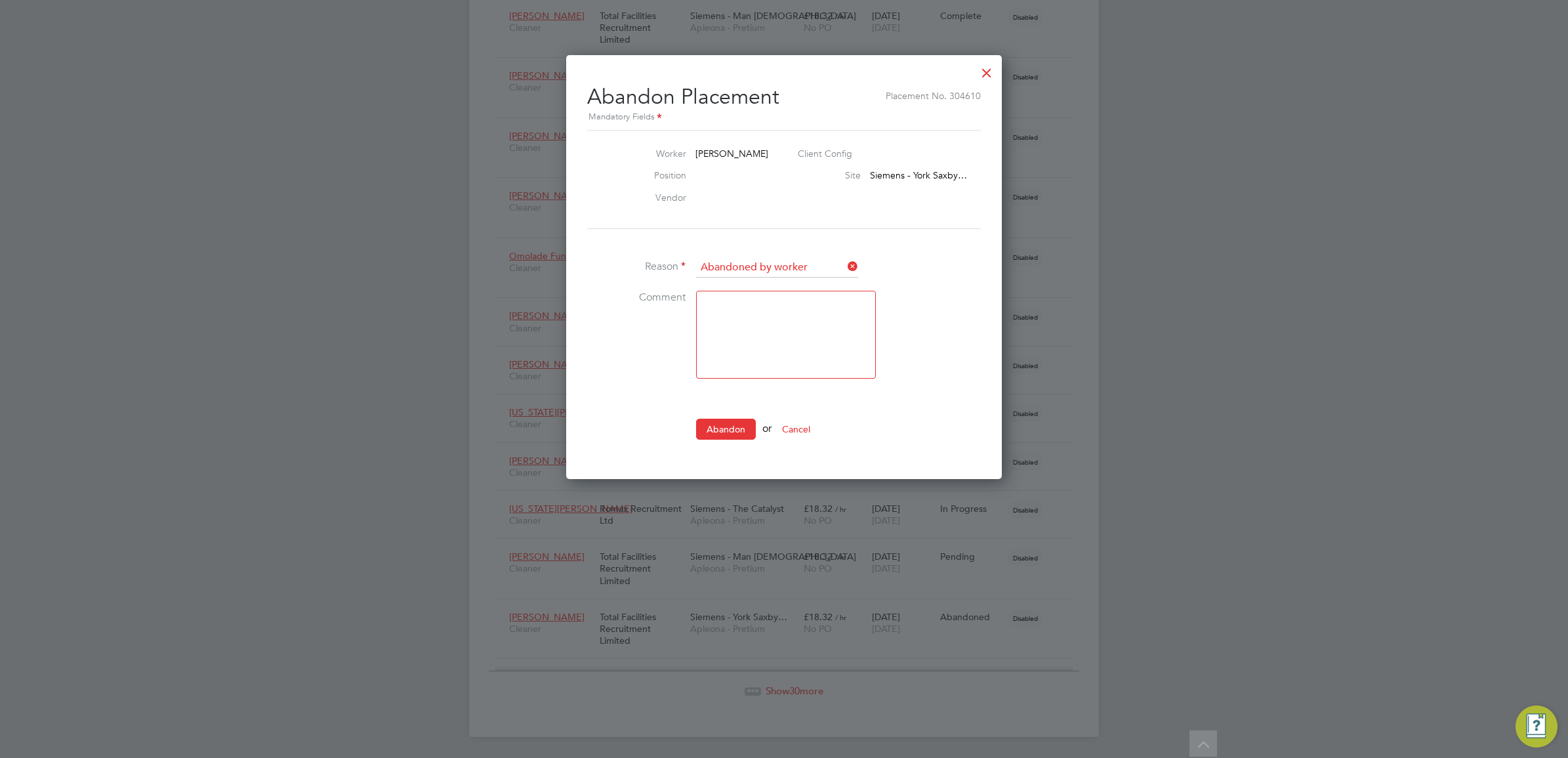
click at [845, 257] on icon at bounding box center [845, 266] width 0 height 18
click at [773, 258] on input at bounding box center [776, 268] width 162 height 20
click at [783, 296] on li "Abandoned by hirer" at bounding box center [777, 301] width 163 height 17
type input "Abandoned by hirer"
click at [729, 419] on button "Abandon" at bounding box center [725, 429] width 59 height 21
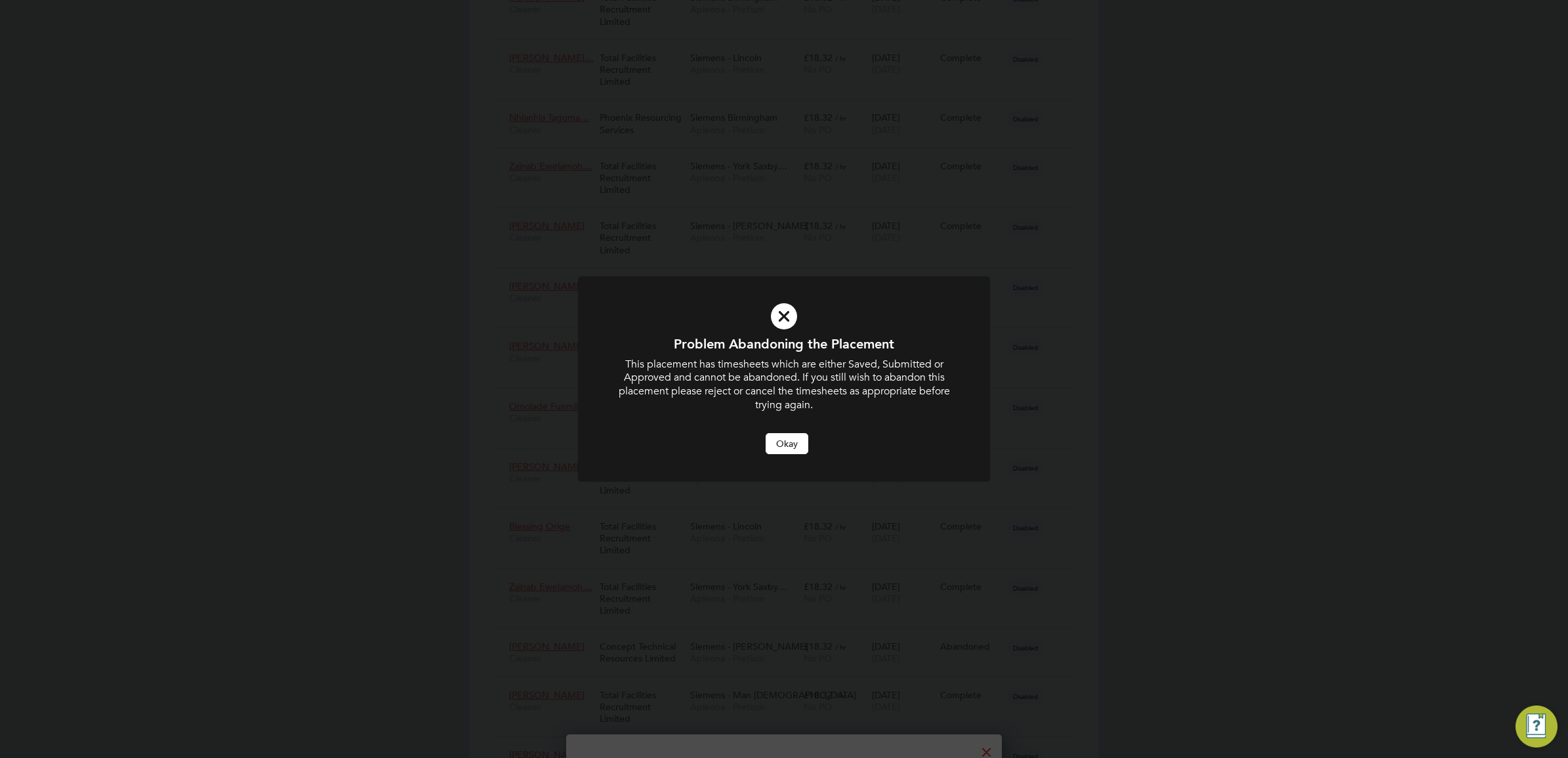
click at [789, 444] on button "Okay" at bounding box center [787, 443] width 43 height 21
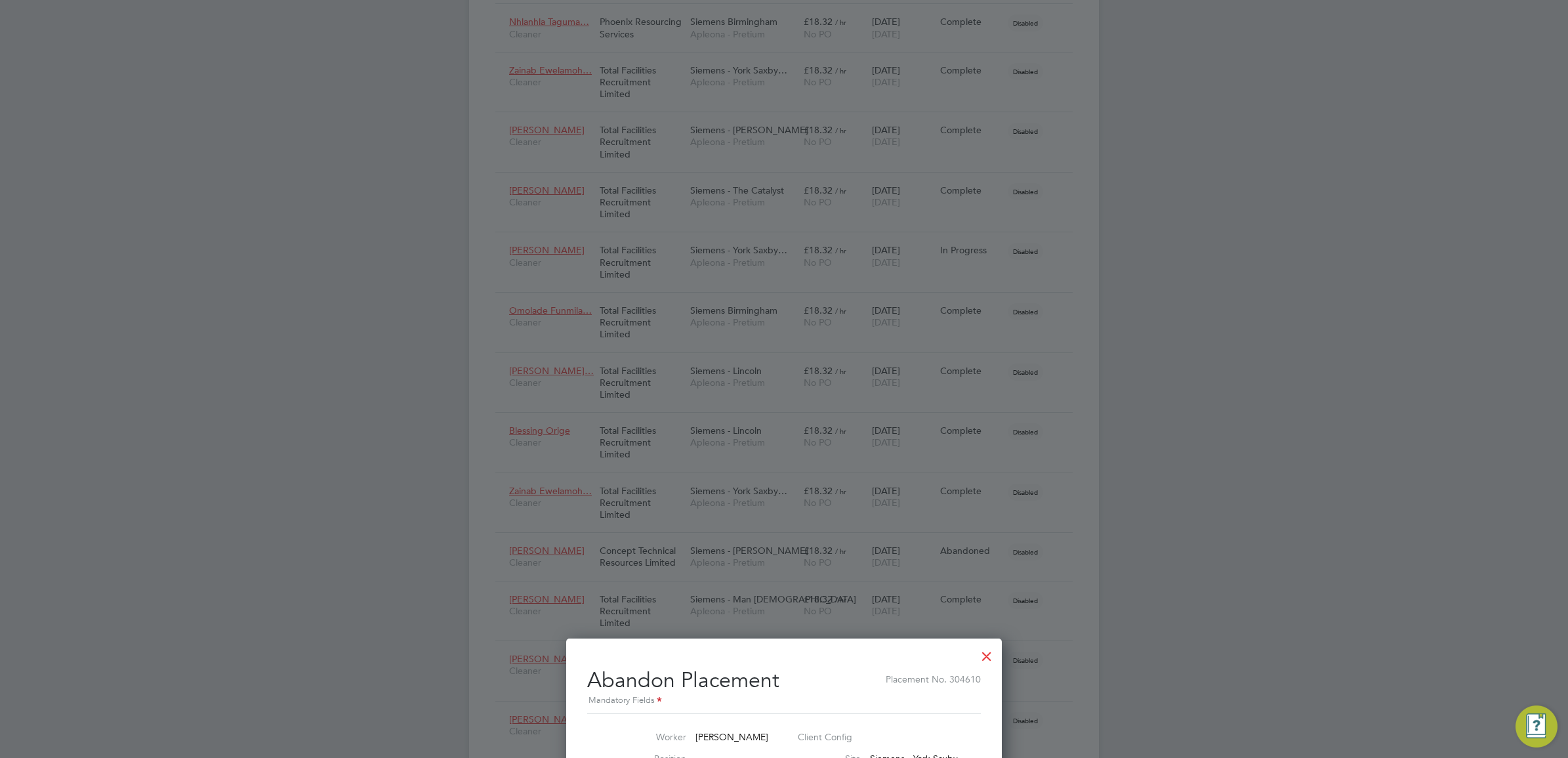
scroll to position [1086, 0]
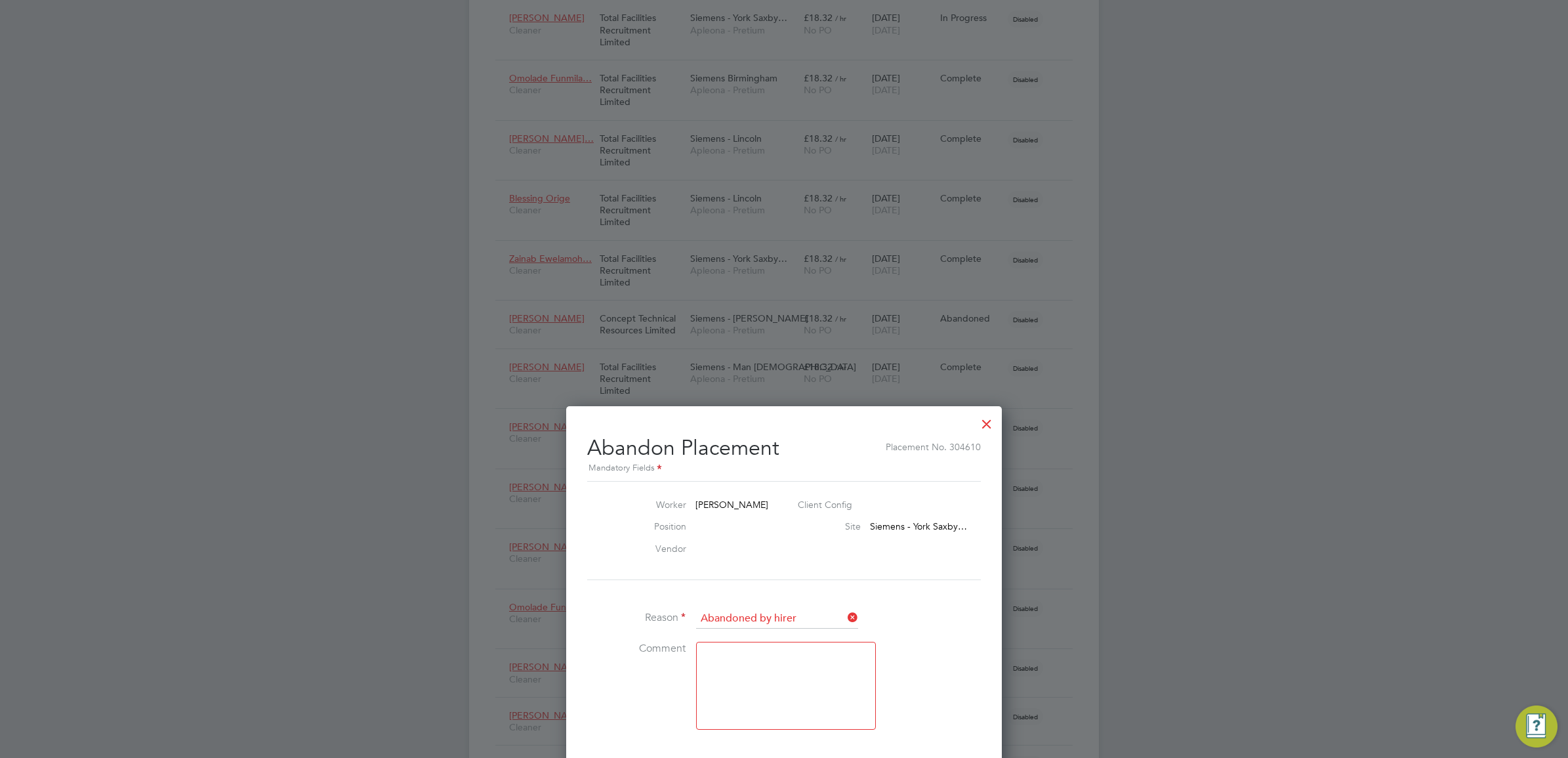
click at [989, 428] on div at bounding box center [987, 421] width 24 height 24
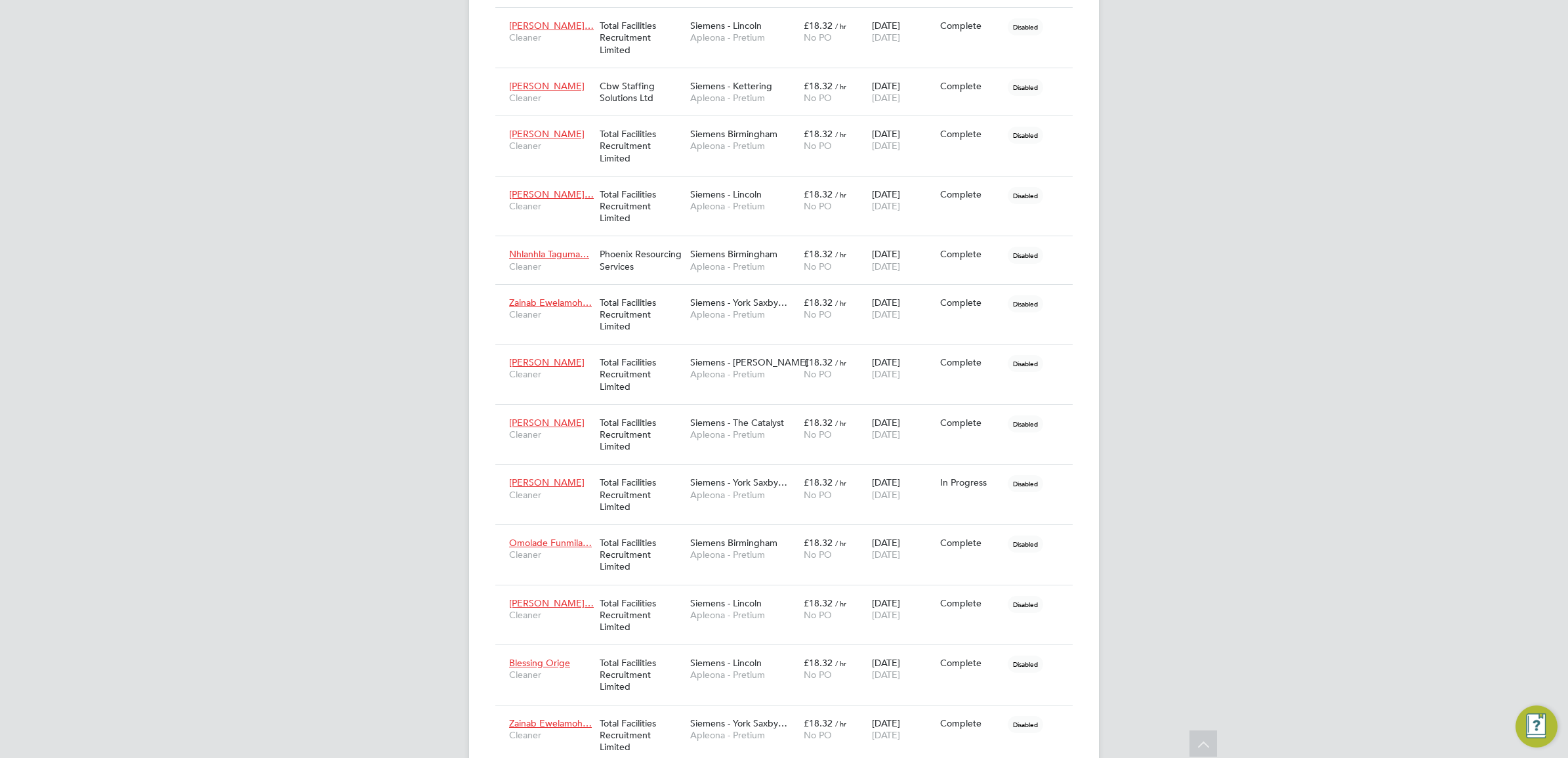
scroll to position [0, 0]
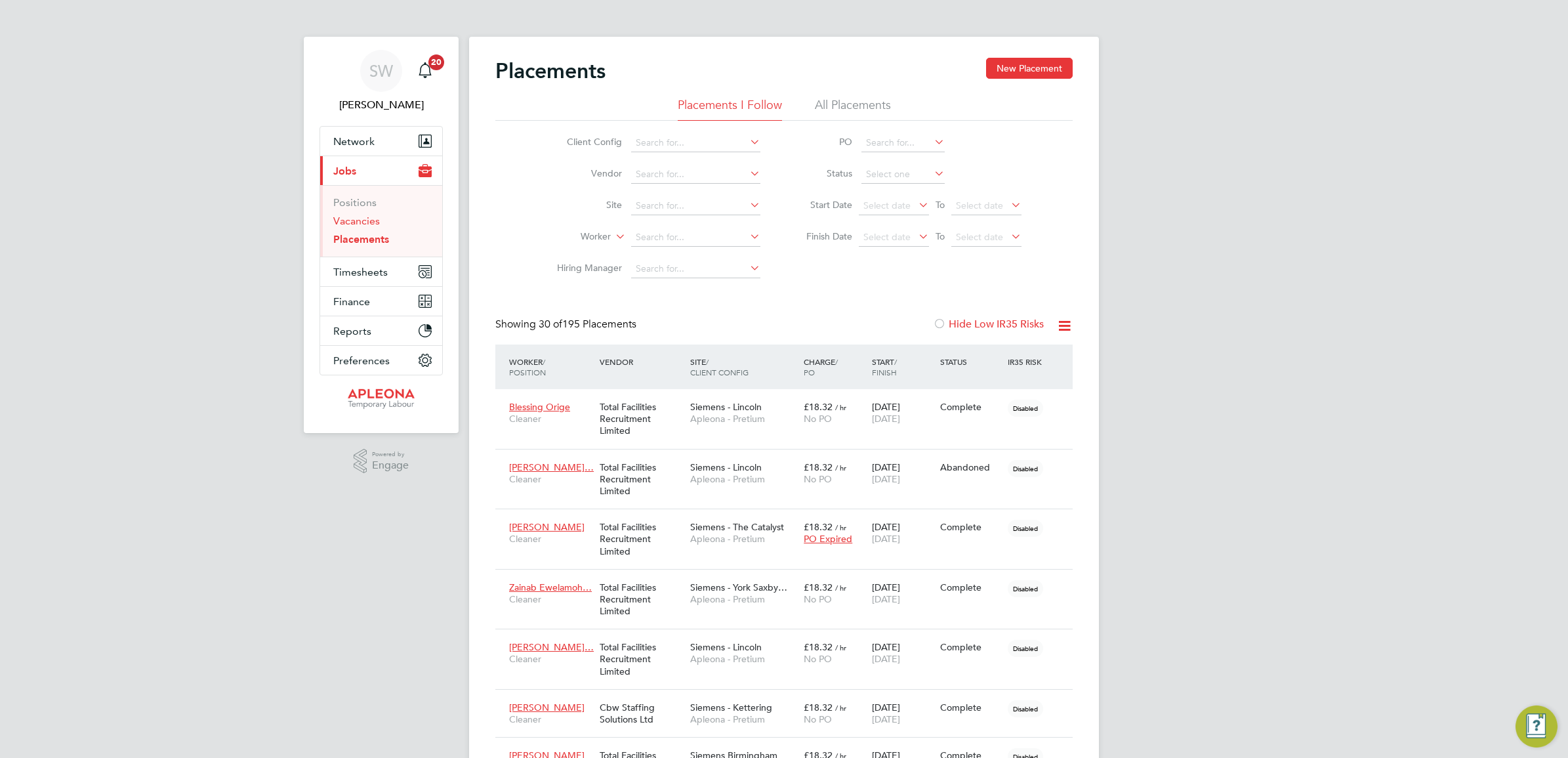
click at [362, 219] on link "Vacancies" at bounding box center [356, 220] width 46 height 12
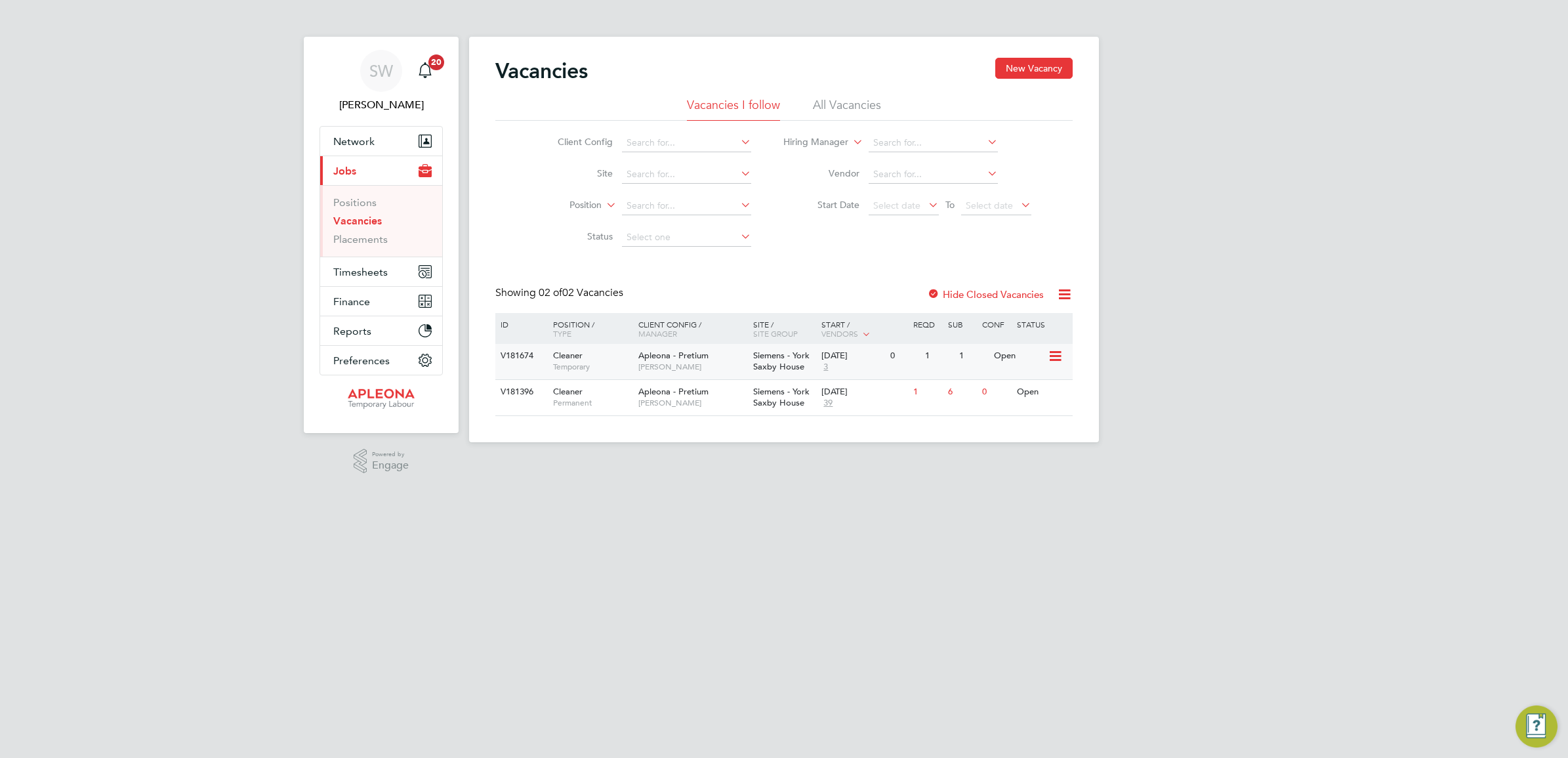
click at [788, 355] on span "Siemens - York Saxby House" at bounding box center [781, 361] width 57 height 23
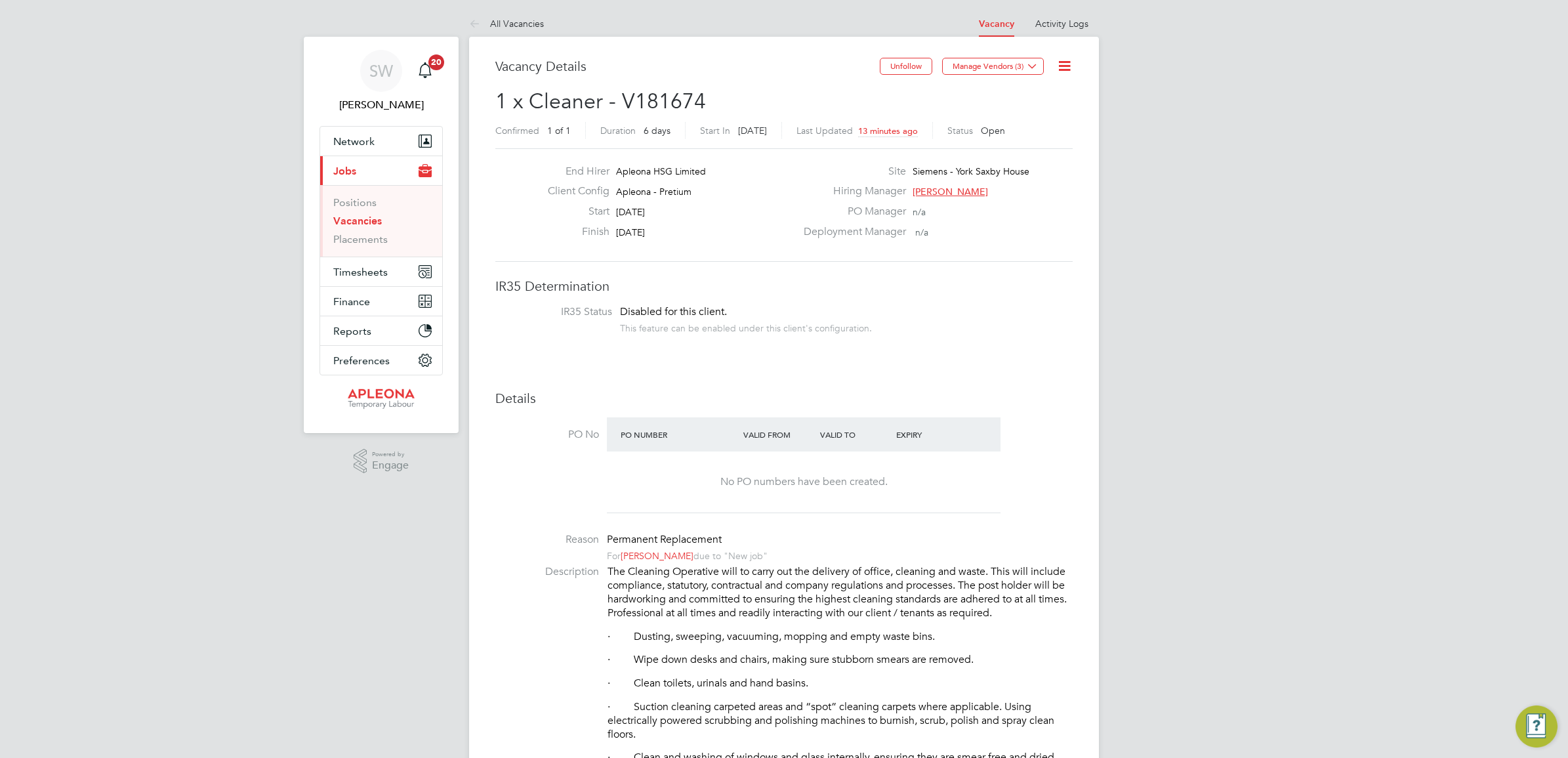
click at [359, 221] on link "Vacancies" at bounding box center [357, 220] width 49 height 12
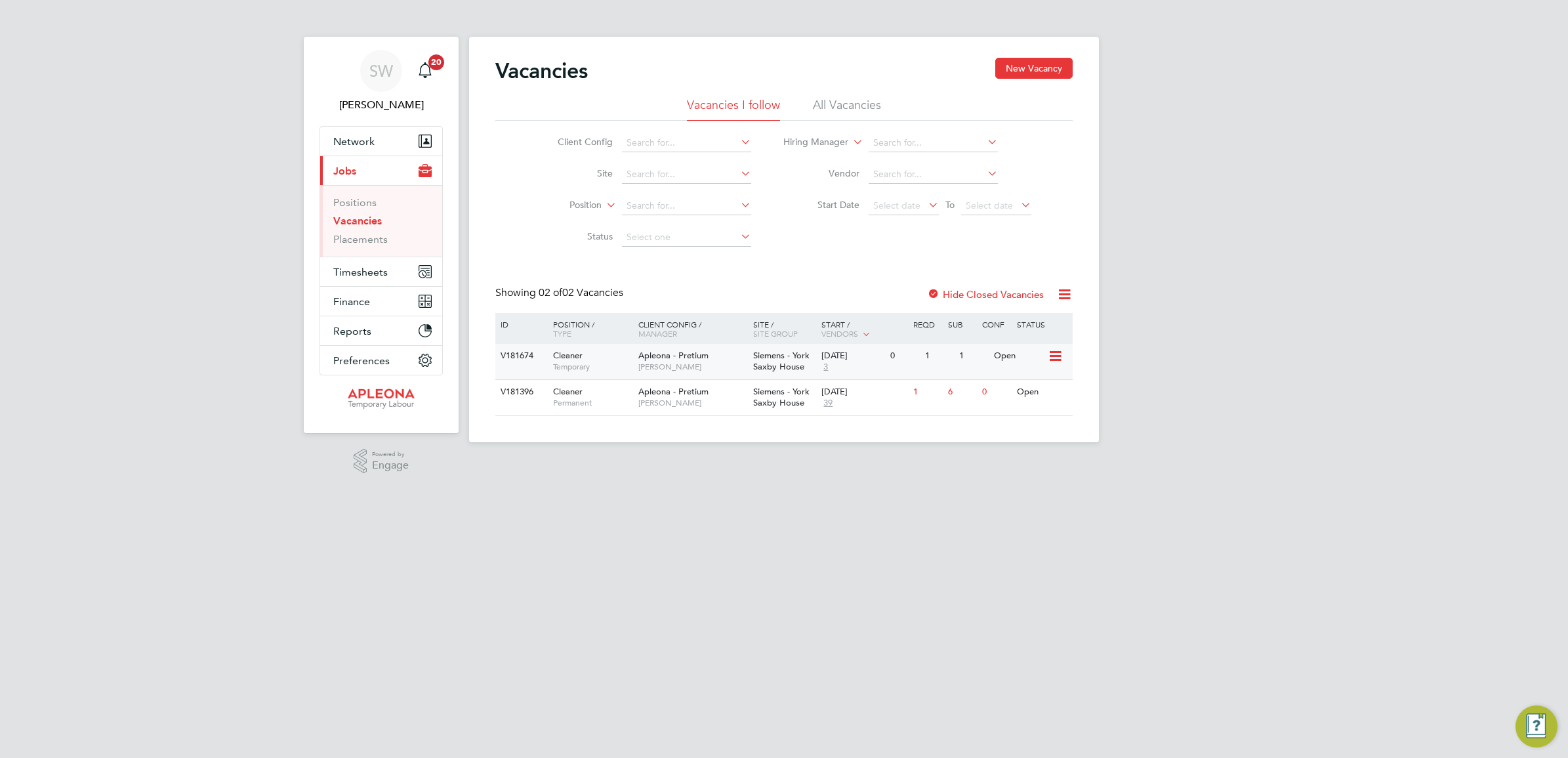
click at [1055, 357] on icon at bounding box center [1054, 357] width 13 height 16
click at [999, 404] on li "Edit" at bounding box center [1022, 405] width 76 height 18
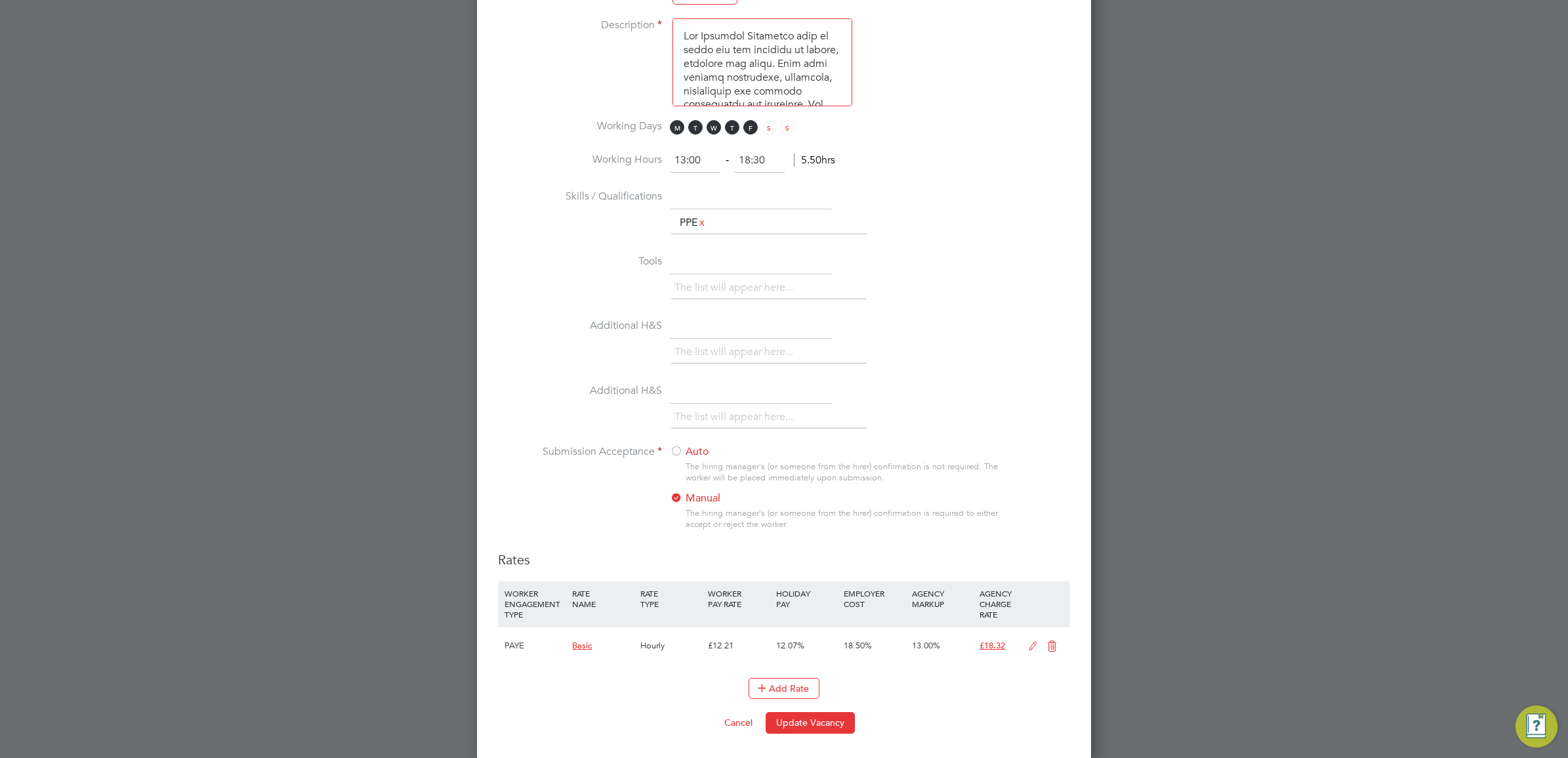
scroll to position [985, 0]
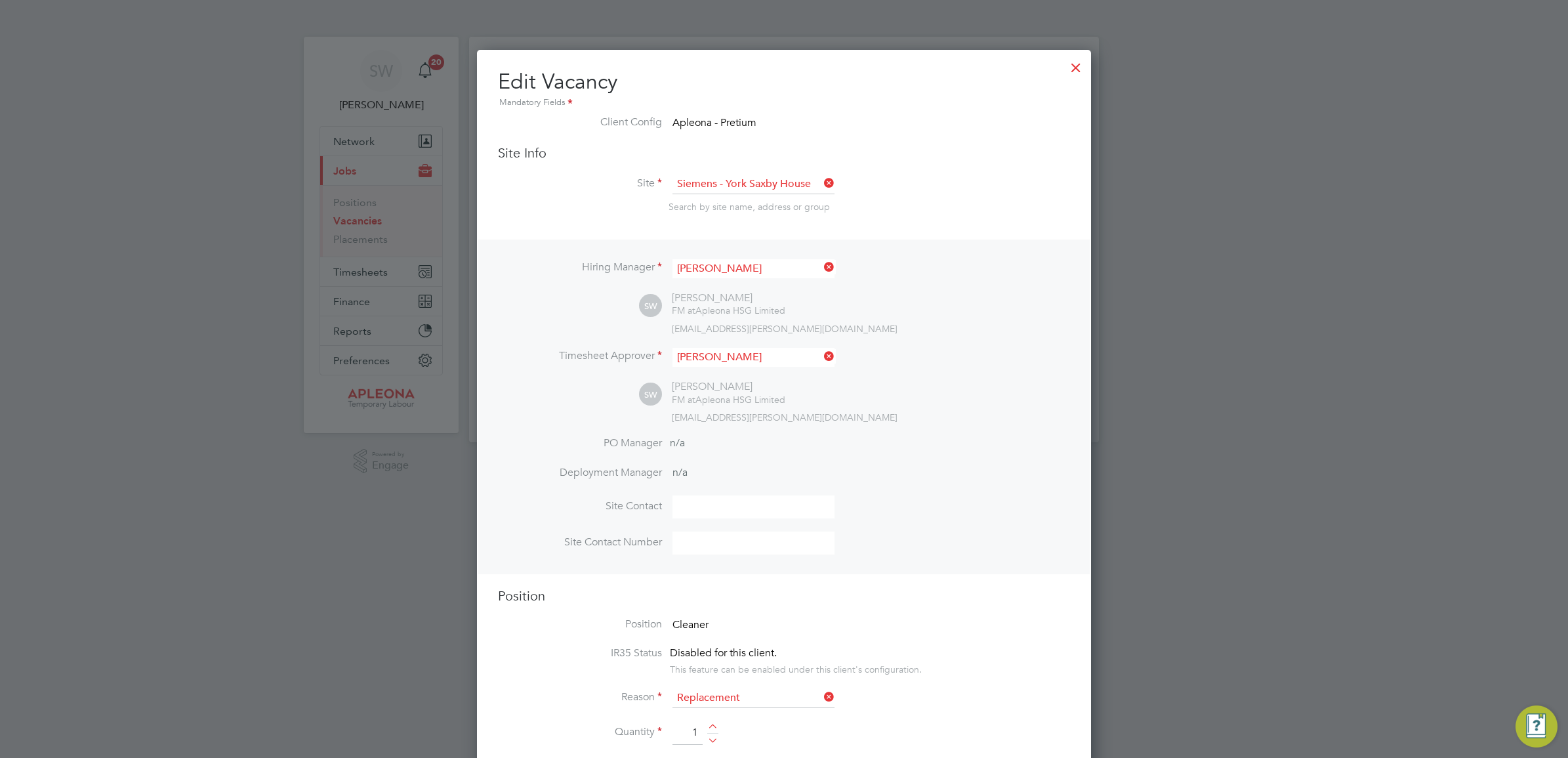
click at [1072, 67] on div at bounding box center [1076, 64] width 24 height 24
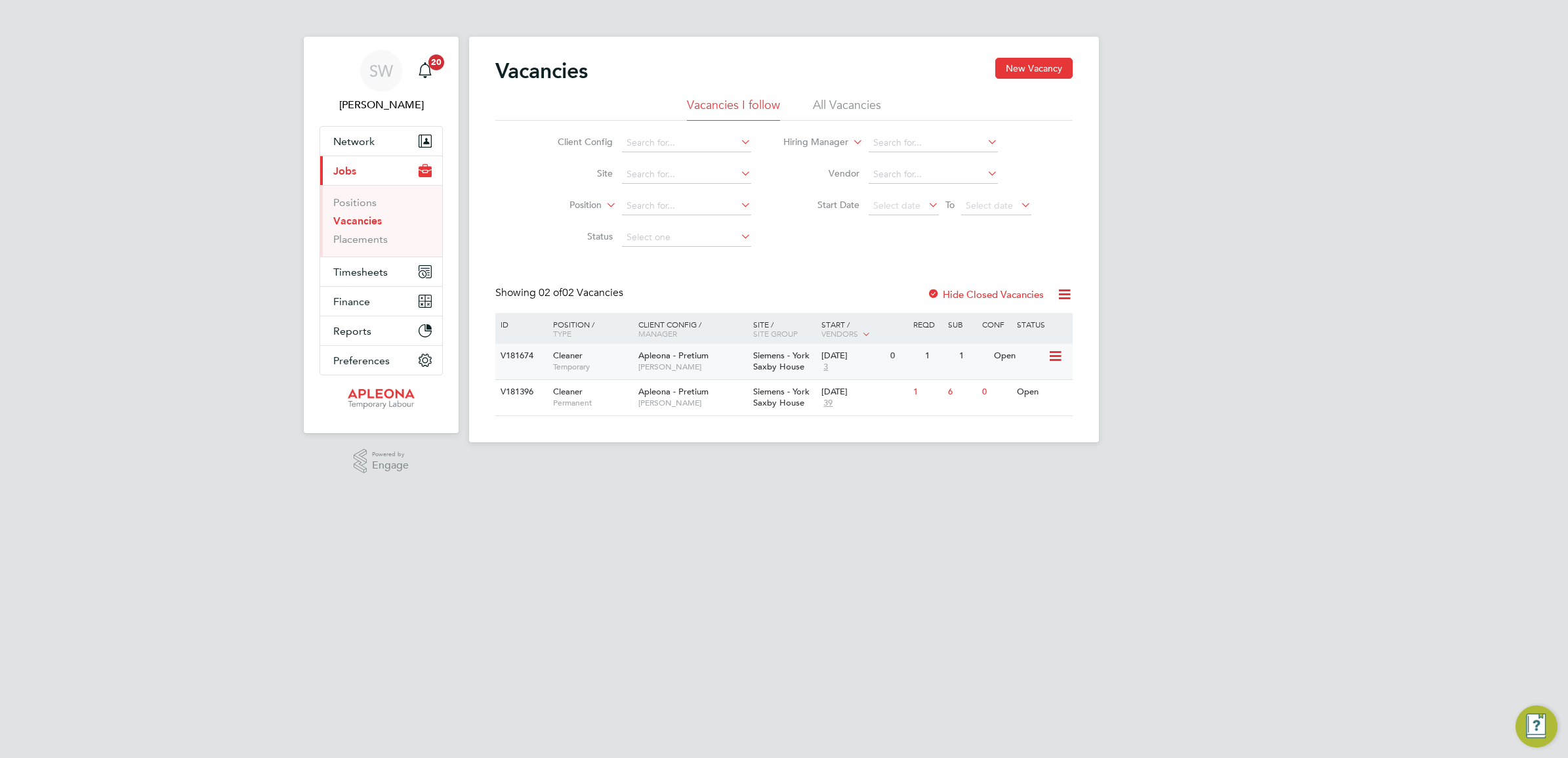
click at [1058, 358] on icon at bounding box center [1054, 357] width 13 height 16
click at [1038, 423] on li "Update Status" at bounding box center [1022, 423] width 76 height 18
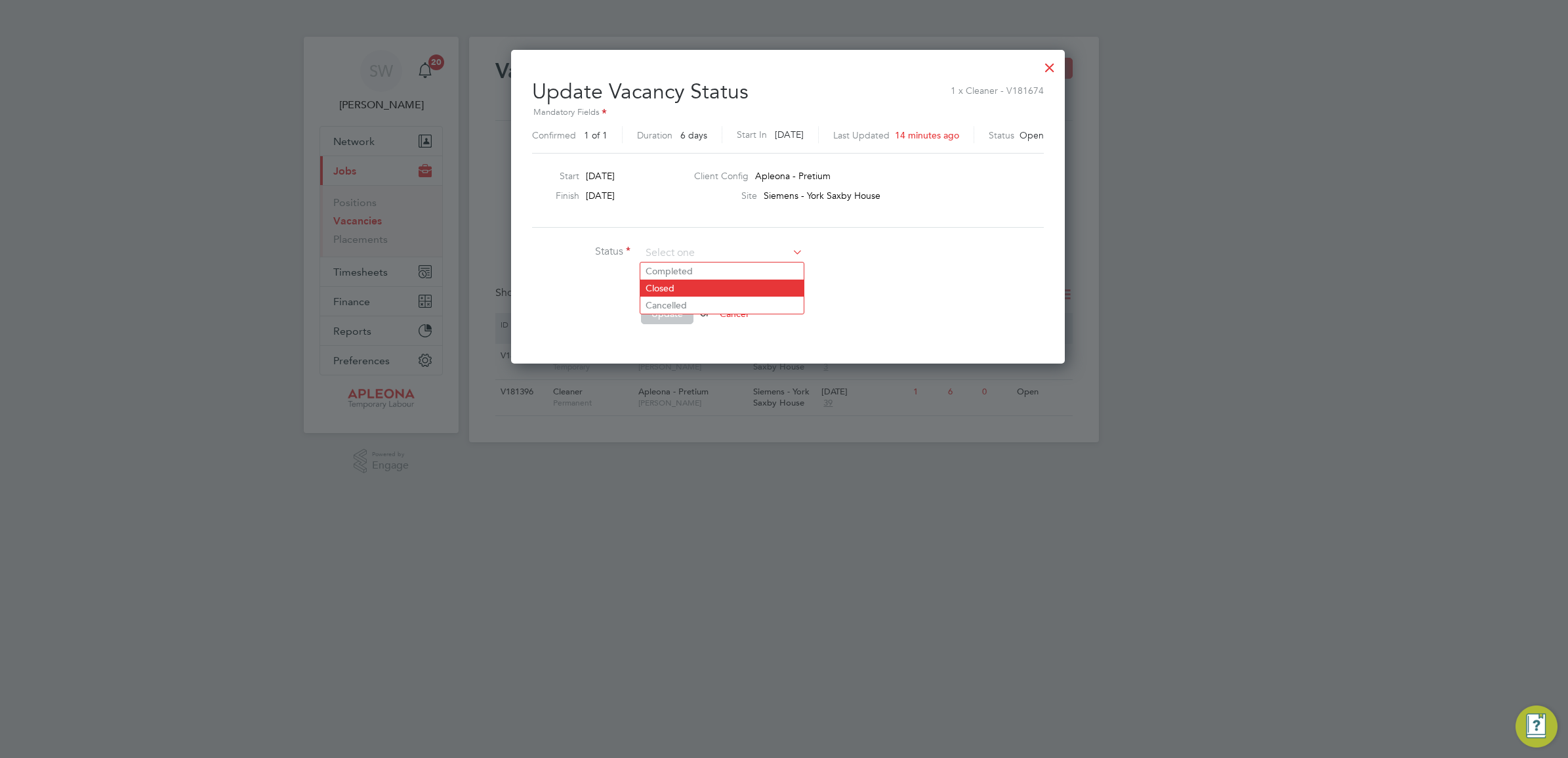
click at [694, 288] on li "Closed" at bounding box center [722, 289] width 163 height 17
type input "Closed"
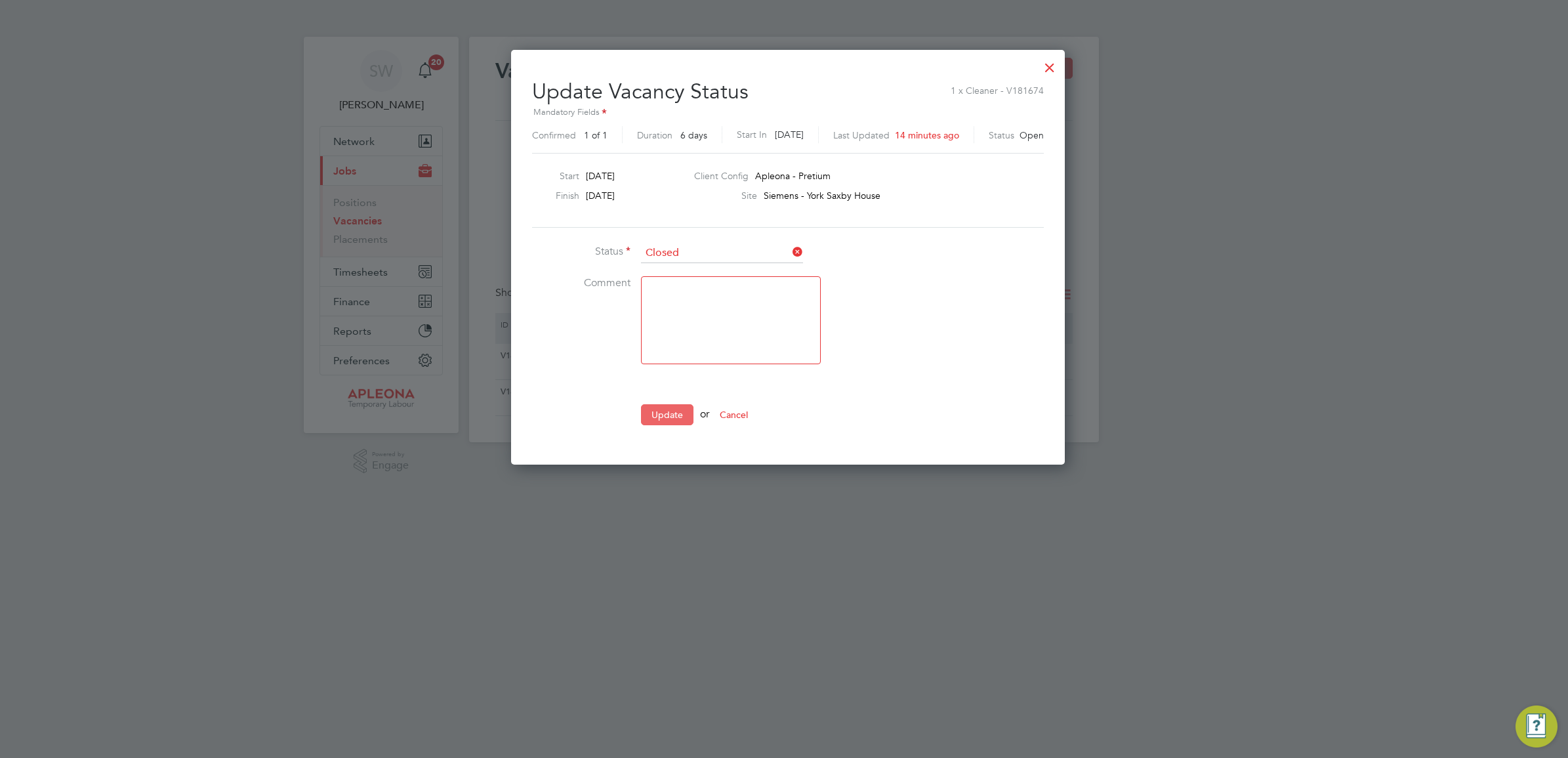
click at [667, 414] on button "Update" at bounding box center [667, 414] width 52 height 21
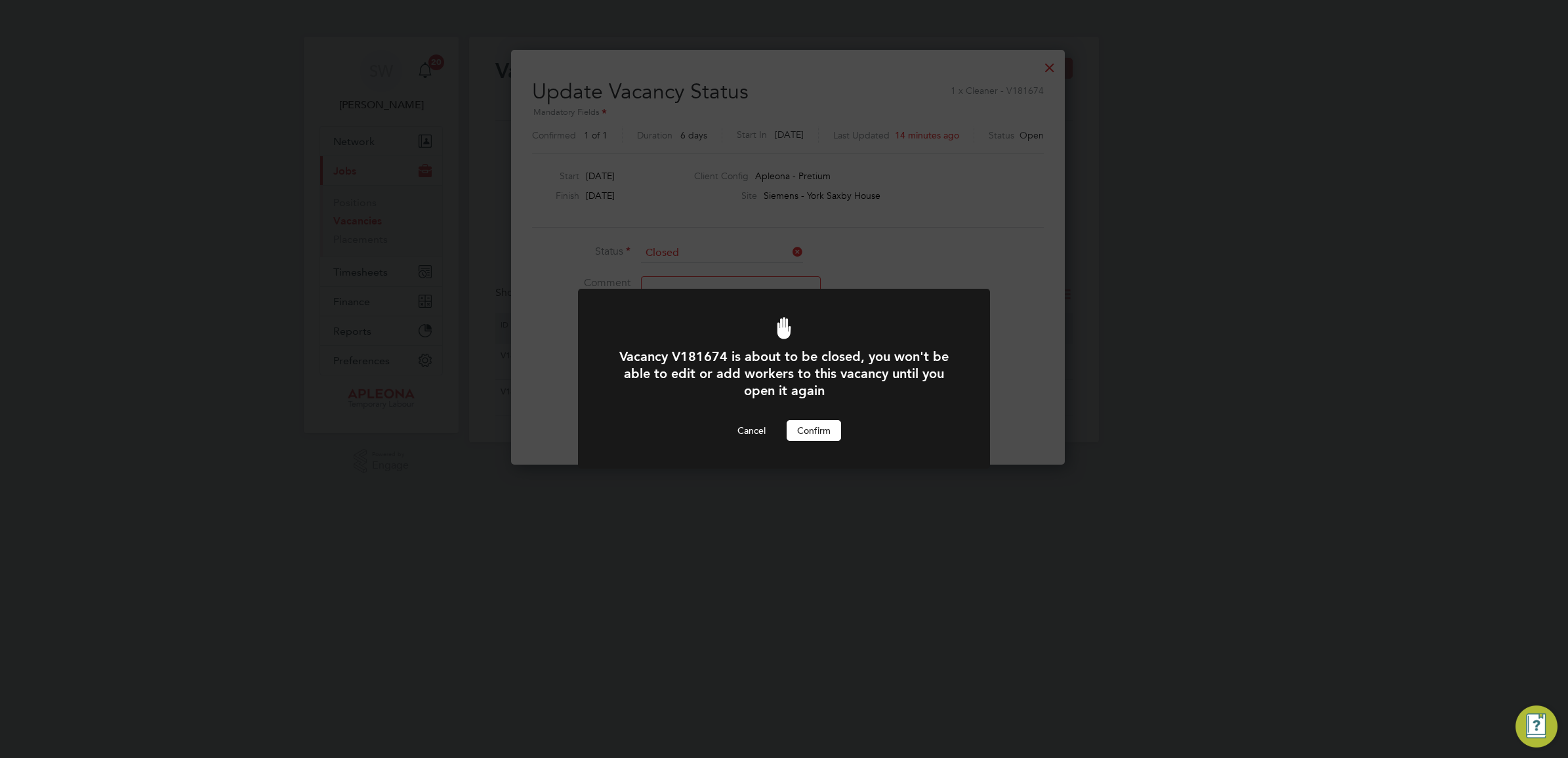
click at [820, 432] on button "Confirm" at bounding box center [814, 430] width 54 height 21
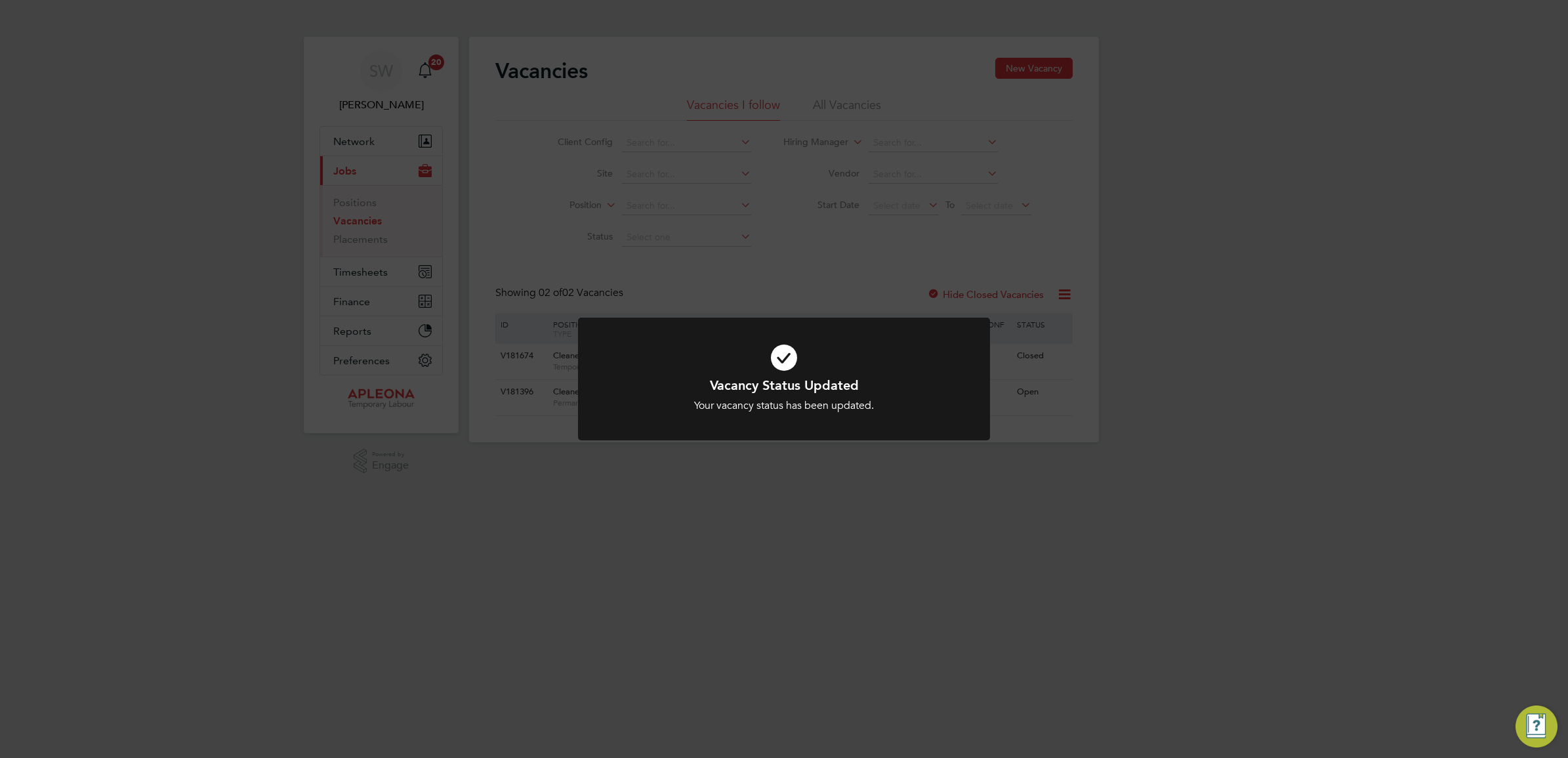
click at [784, 363] on icon at bounding box center [784, 358] width 341 height 52
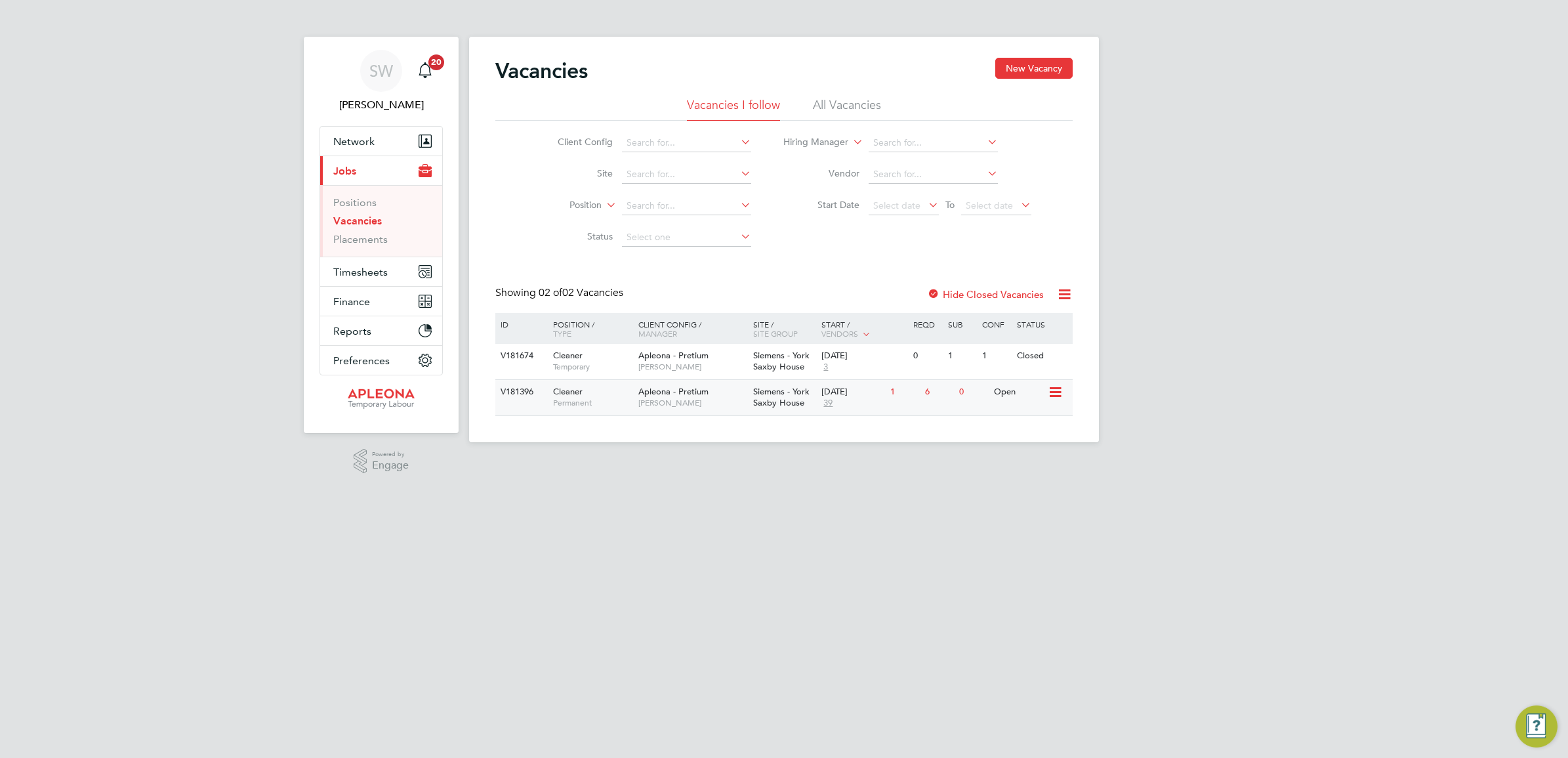
click at [1058, 393] on icon at bounding box center [1054, 393] width 13 height 16
click at [841, 463] on html "SW Simon Ward Notifications 20 Applications: Network Sites Workers Current page…" at bounding box center [784, 232] width 1568 height 463
click at [815, 396] on div "Siemens - York Saxby House" at bounding box center [784, 398] width 69 height 36
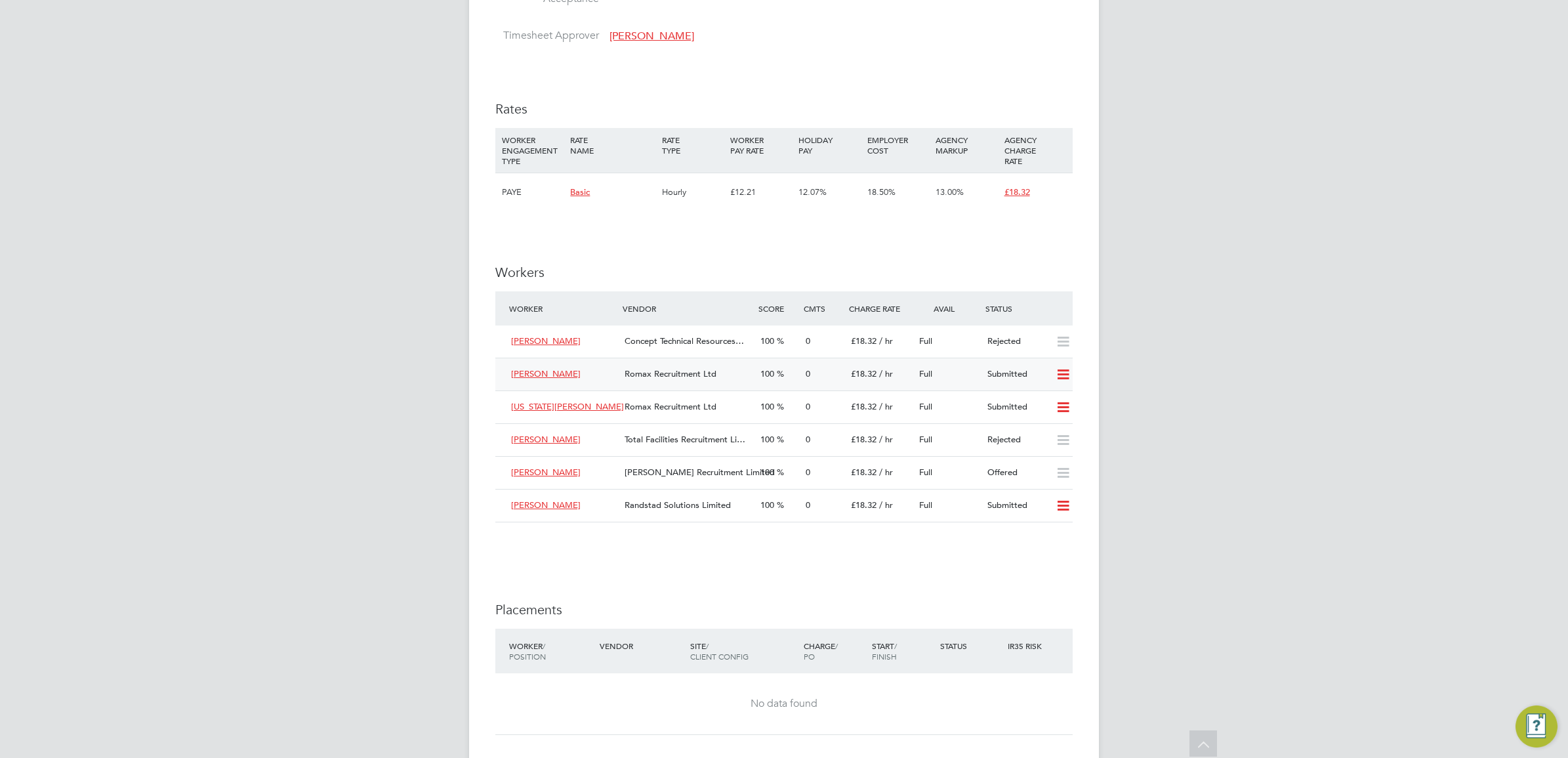
click at [1065, 376] on icon at bounding box center [1063, 375] width 17 height 10
click at [1038, 421] on li "Reject" at bounding box center [1045, 422] width 46 height 18
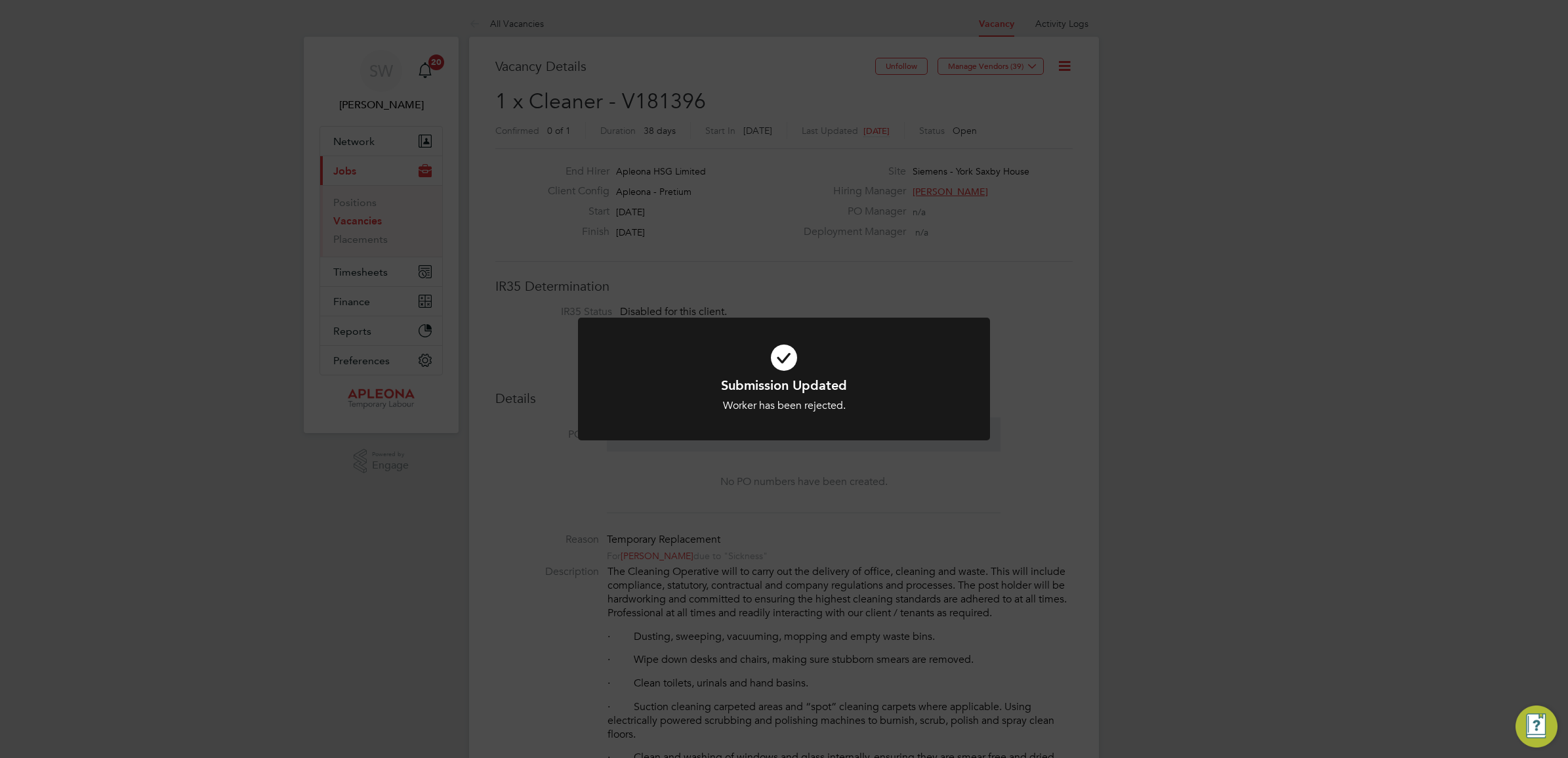
click at [792, 356] on icon at bounding box center [784, 358] width 341 height 52
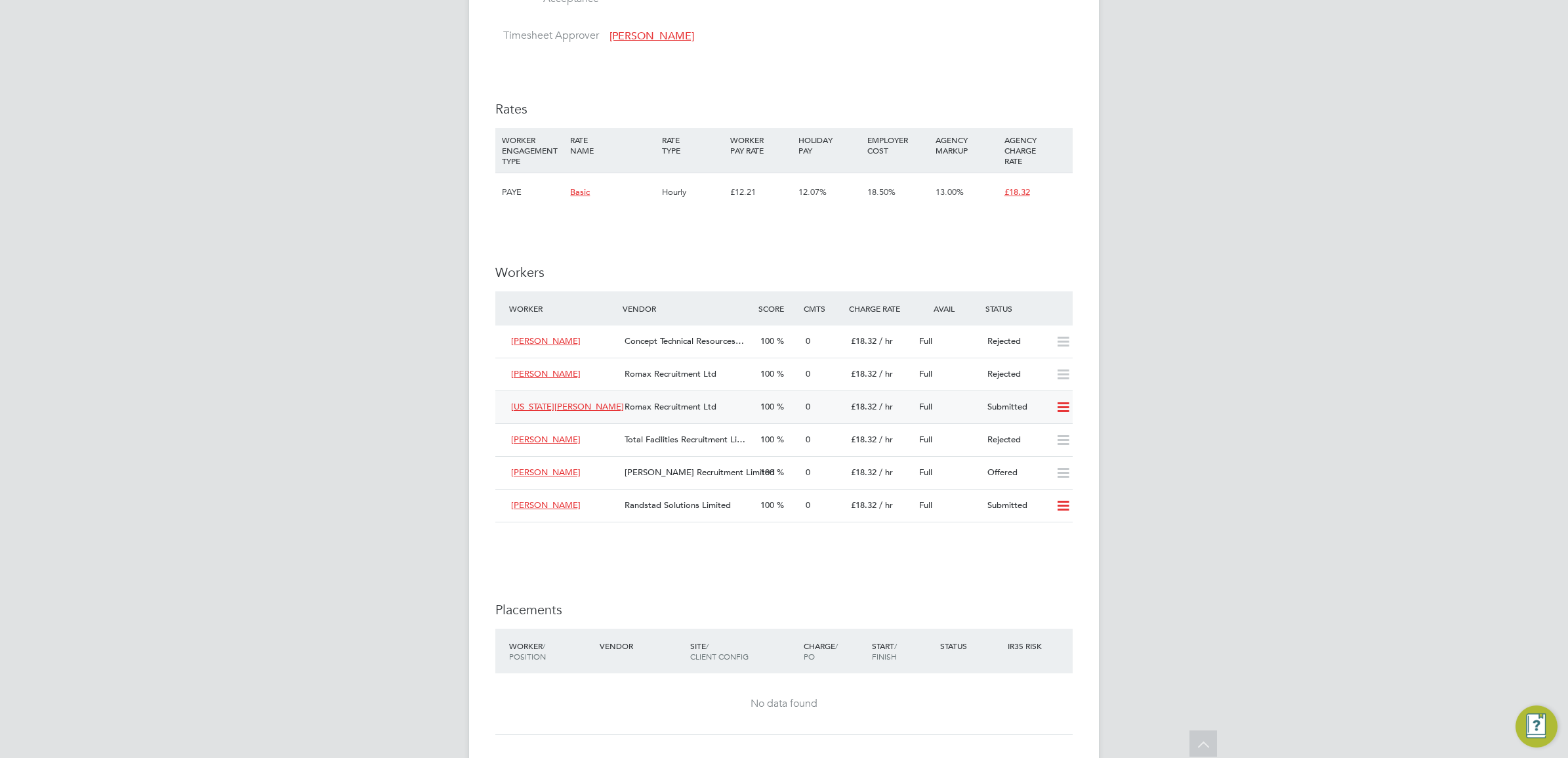
click at [1057, 412] on icon at bounding box center [1063, 407] width 17 height 10
click at [1044, 454] on li "Reject" at bounding box center [1045, 455] width 46 height 18
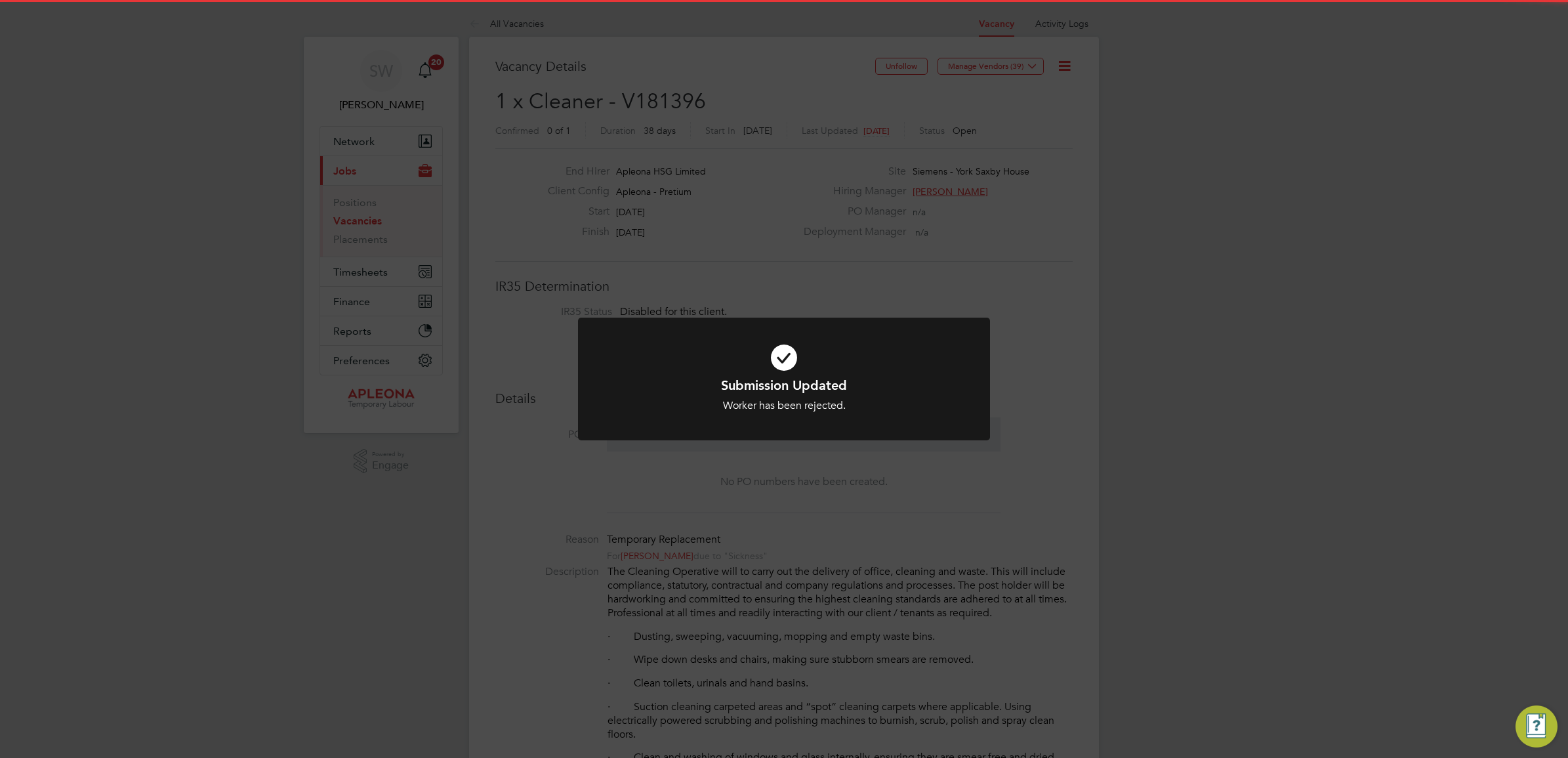
click at [786, 362] on icon at bounding box center [784, 358] width 341 height 52
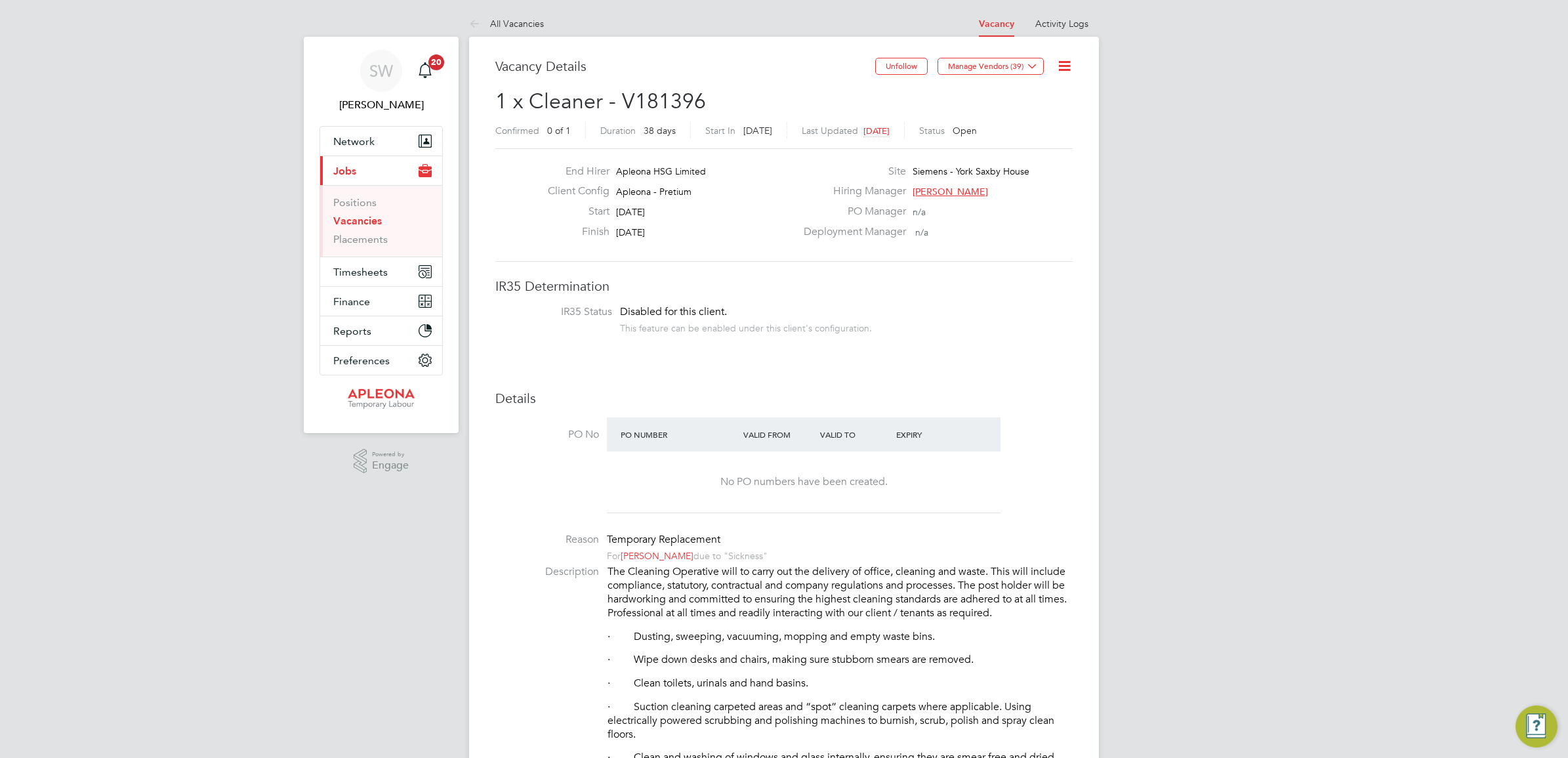
click at [351, 225] on link "Vacancies" at bounding box center [357, 220] width 49 height 12
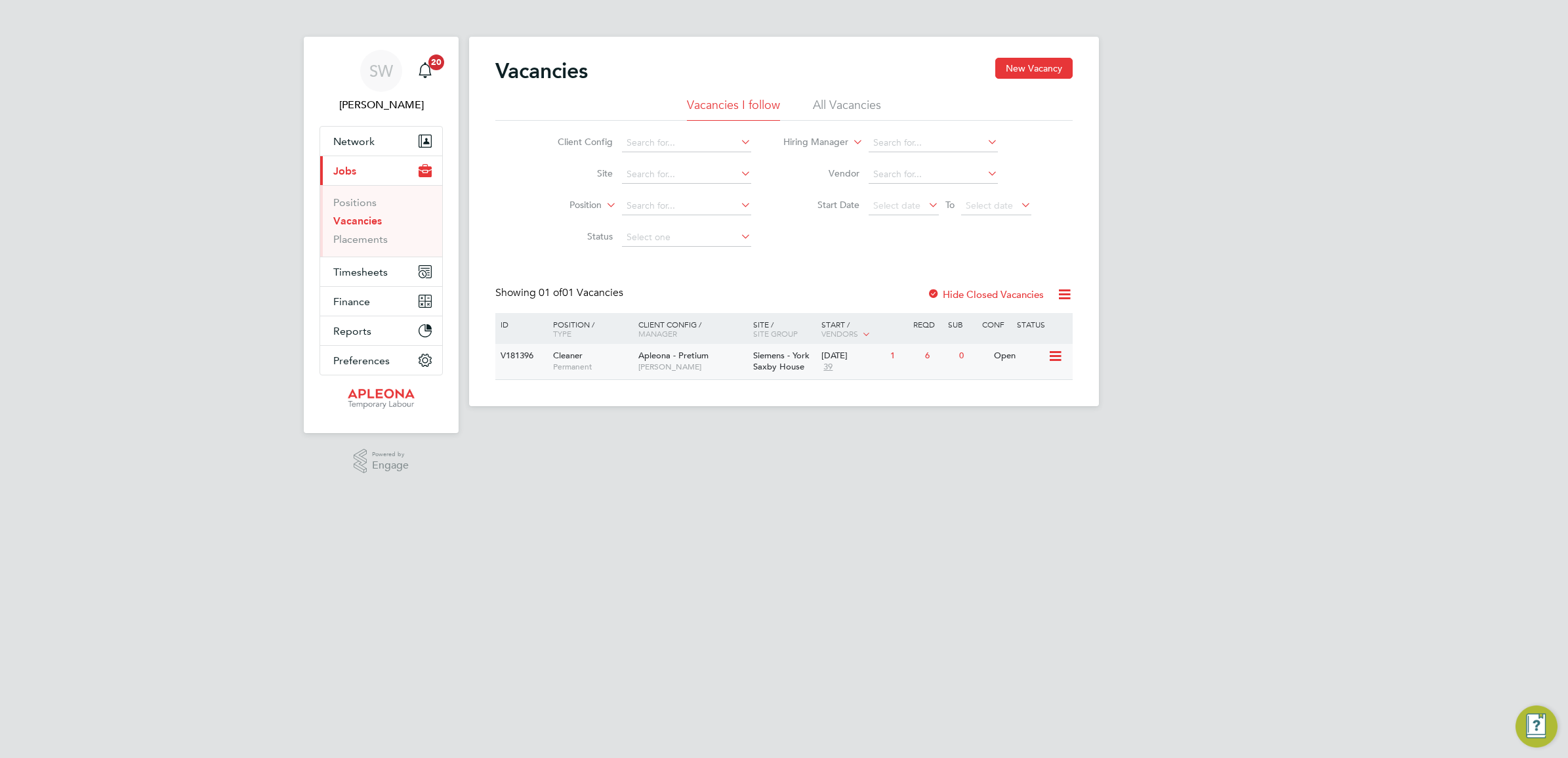
click at [785, 365] on span "Siemens - York Saxby House" at bounding box center [781, 361] width 57 height 23
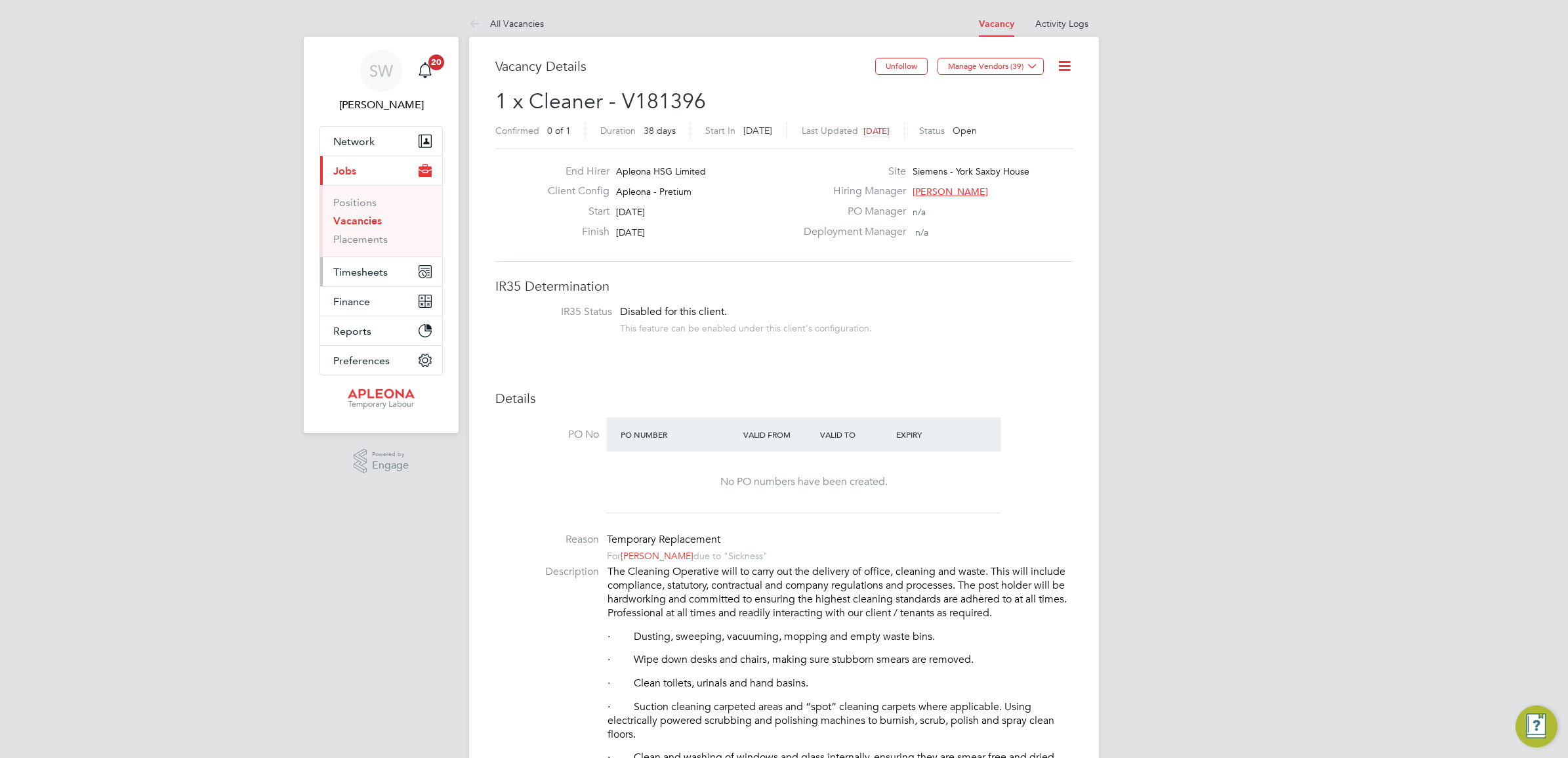
click at [346, 274] on span "Timesheets" at bounding box center [360, 272] width 54 height 12
click at [352, 239] on li "Timesheets" at bounding box center [382, 234] width 99 height 18
click at [356, 228] on link "Timesheets" at bounding box center [360, 232] width 54 height 12
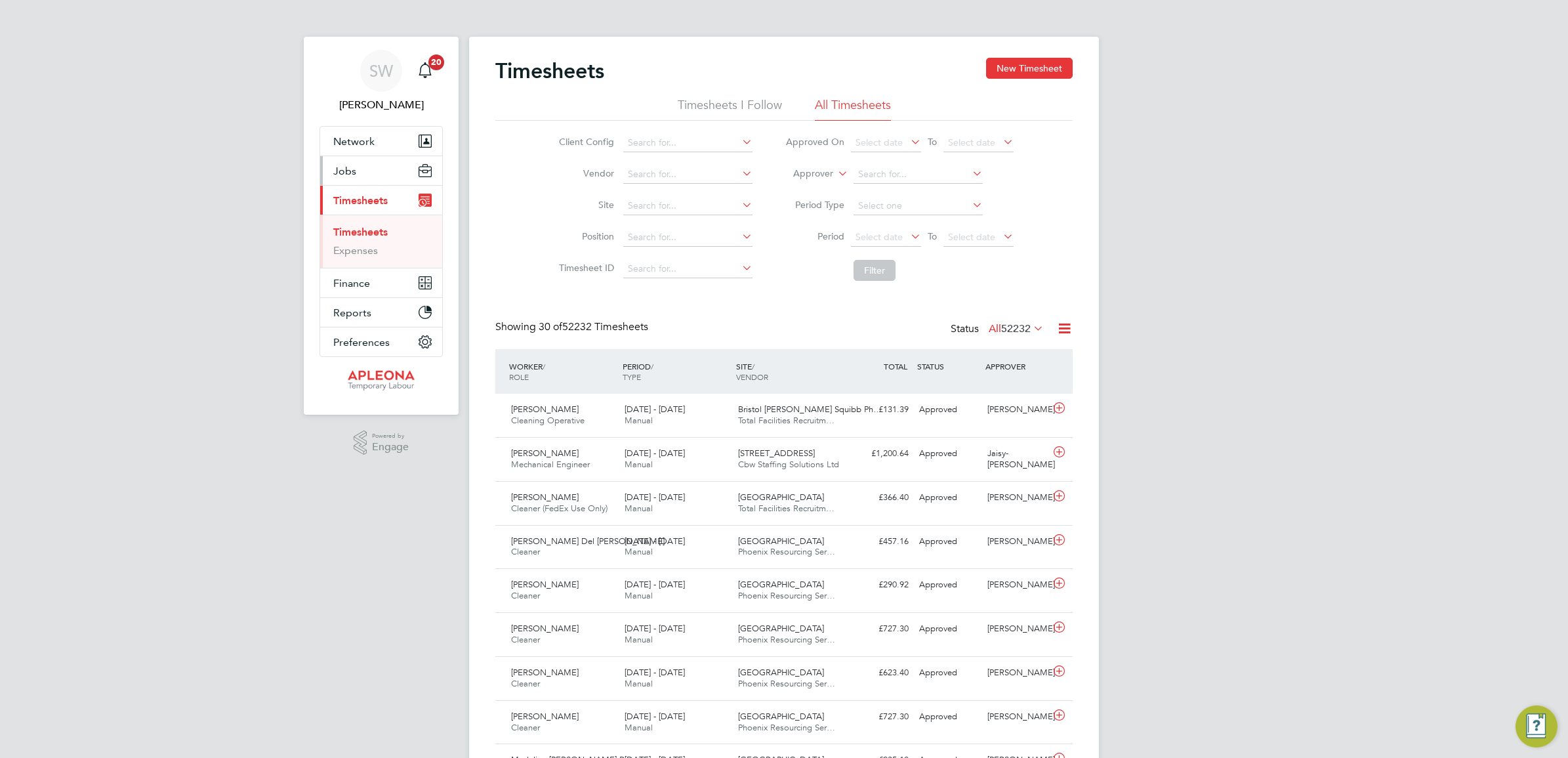
click at [343, 170] on span "Jobs" at bounding box center [344, 170] width 23 height 12
click at [354, 222] on link "Vacancies" at bounding box center [356, 220] width 46 height 12
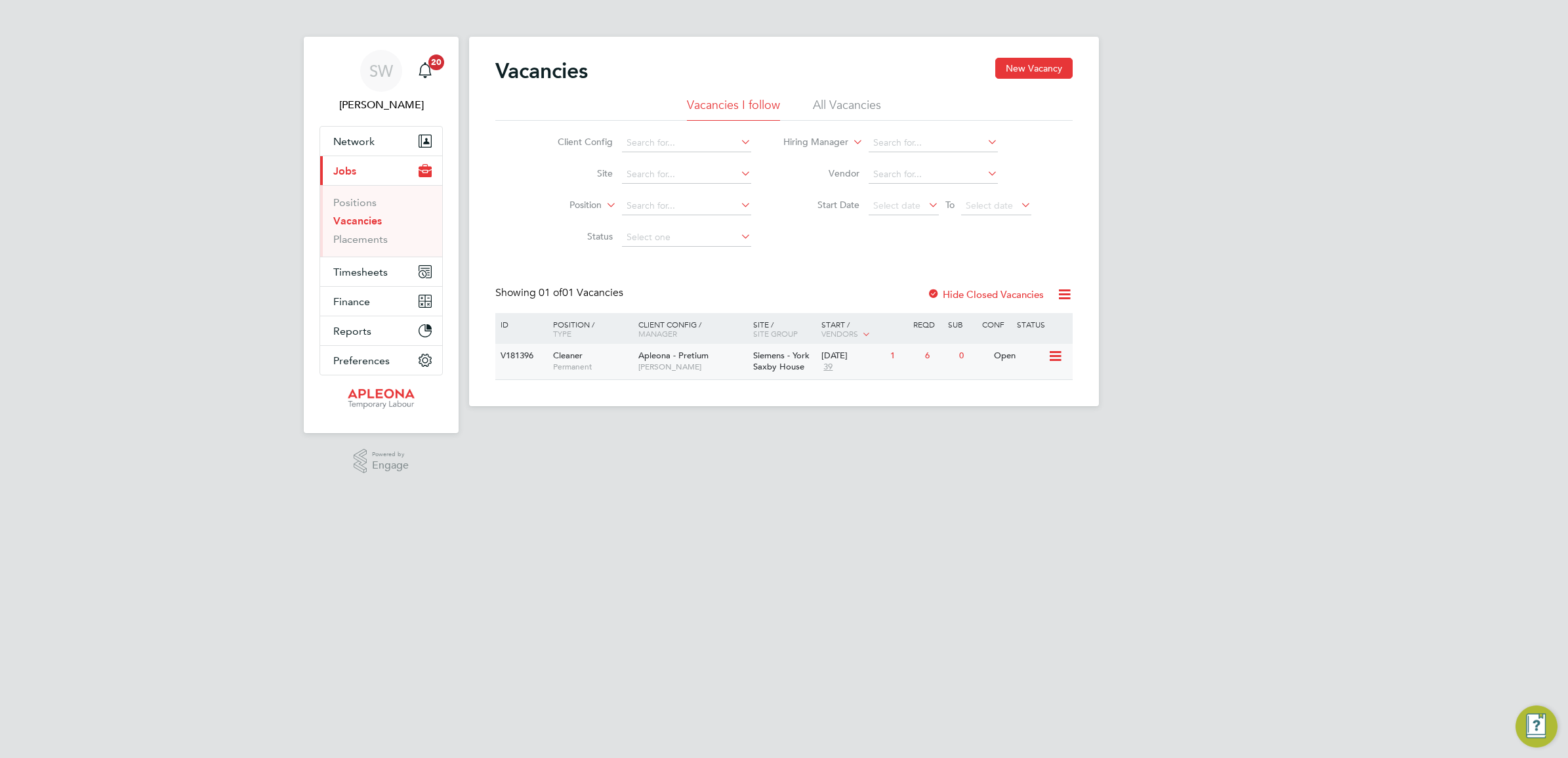
click at [775, 359] on span "Siemens - York Saxby House" at bounding box center [781, 361] width 57 height 23
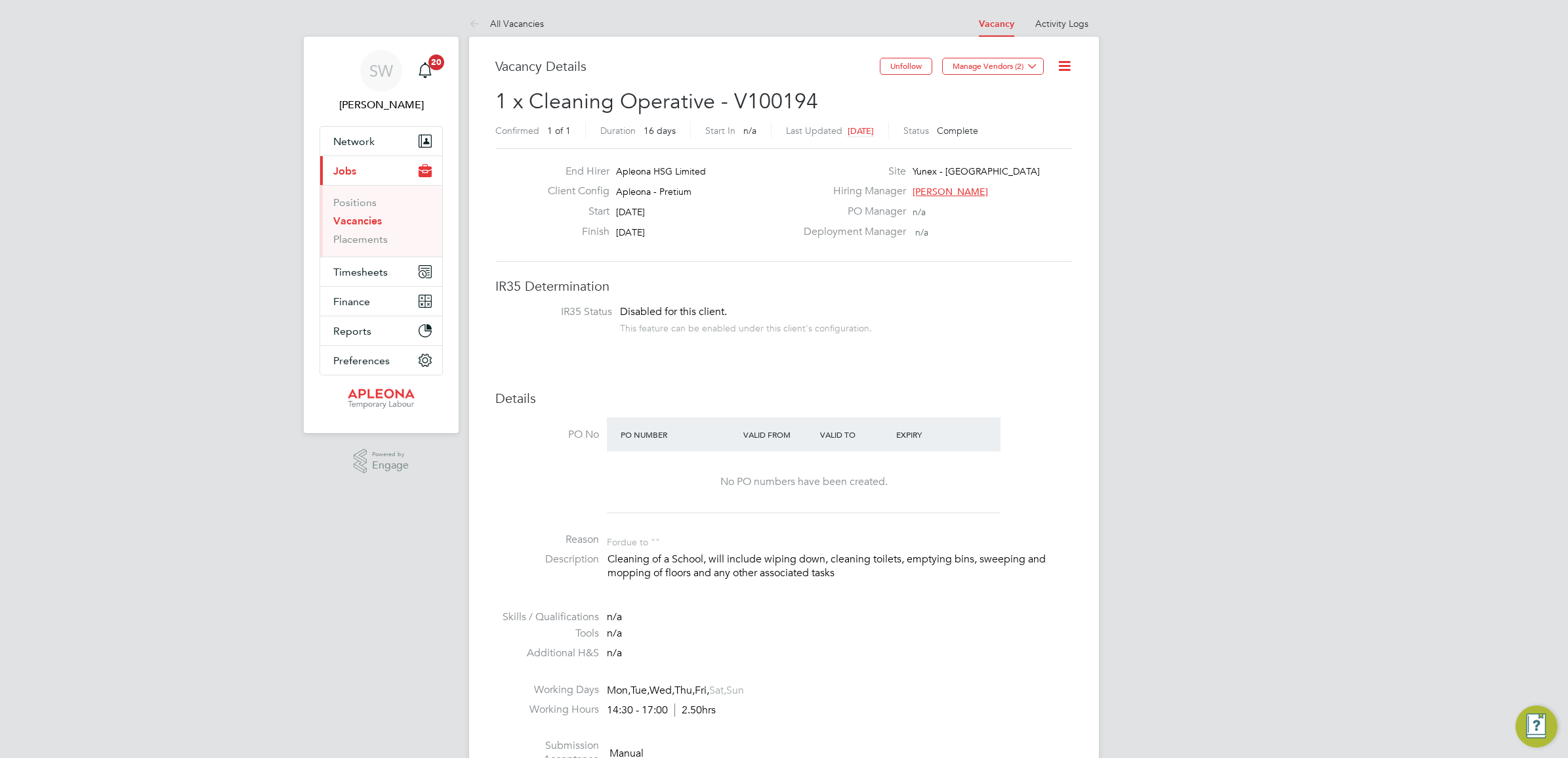
click at [351, 219] on link "Vacancies" at bounding box center [357, 220] width 49 height 12
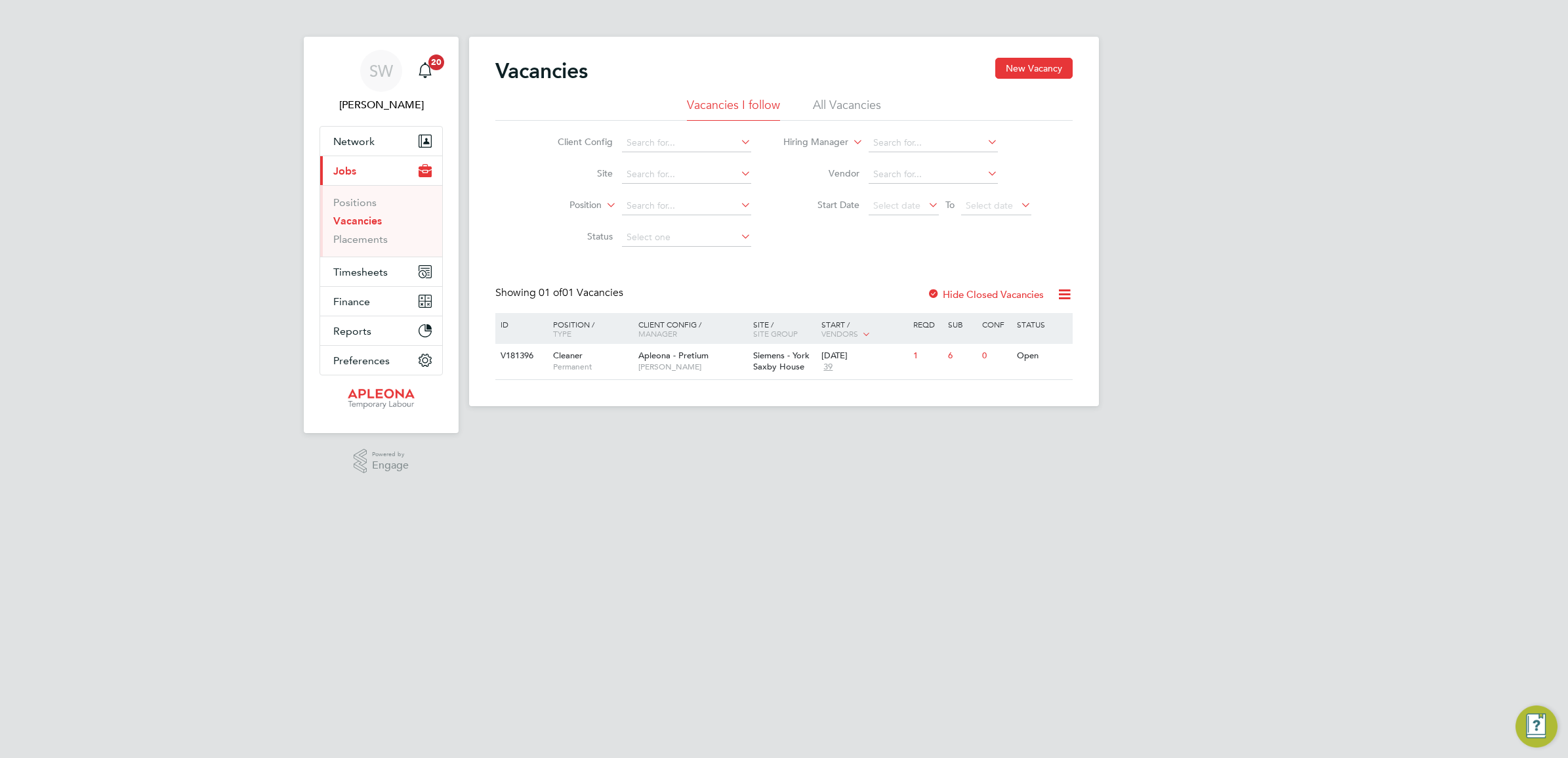
click at [350, 223] on link "Vacancies" at bounding box center [357, 220] width 49 height 12
click at [358, 237] on link "Placements" at bounding box center [360, 240] width 54 height 12
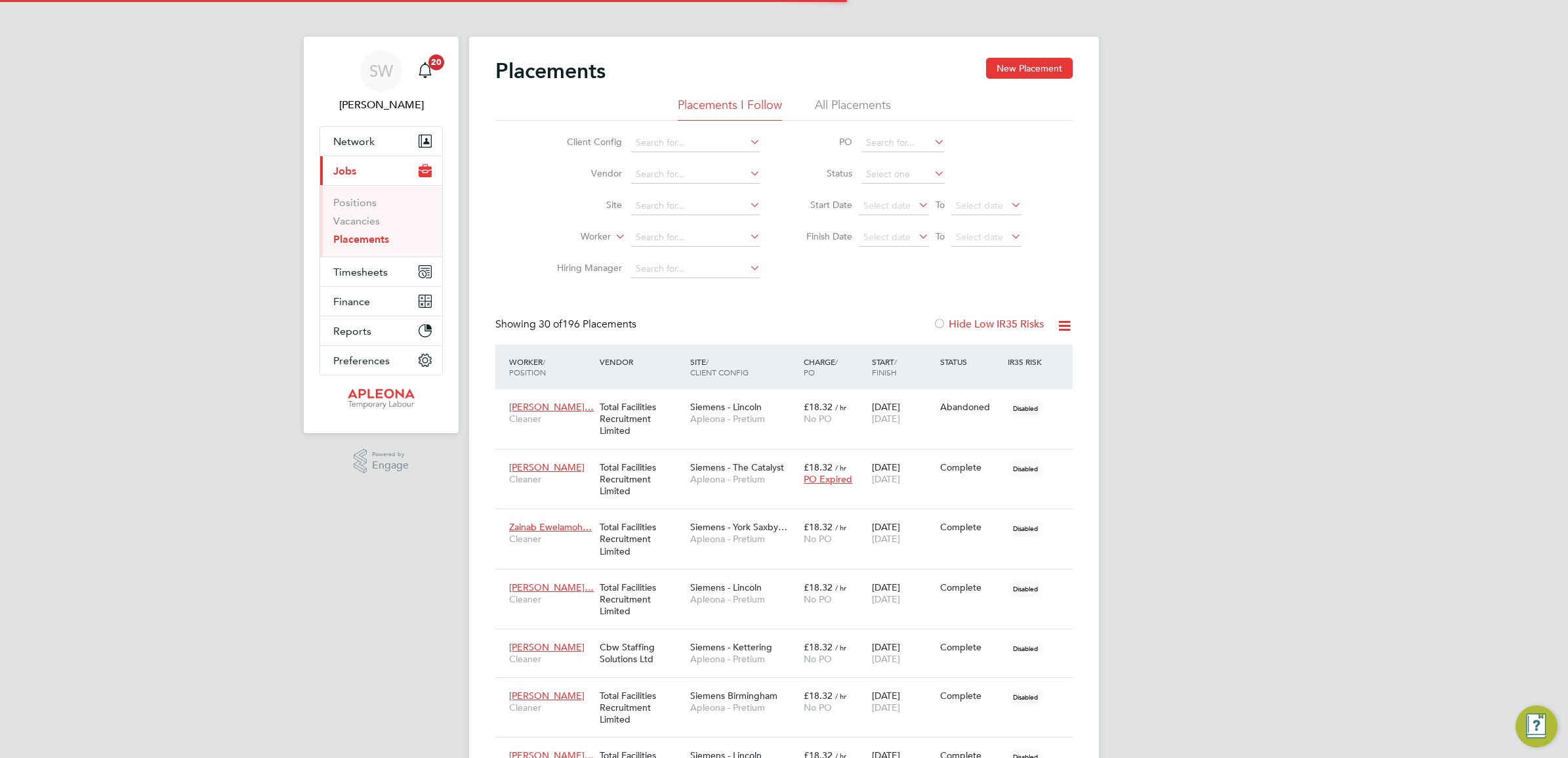
scroll to position [13, 61]
click at [346, 219] on link "Vacancies" at bounding box center [356, 220] width 46 height 12
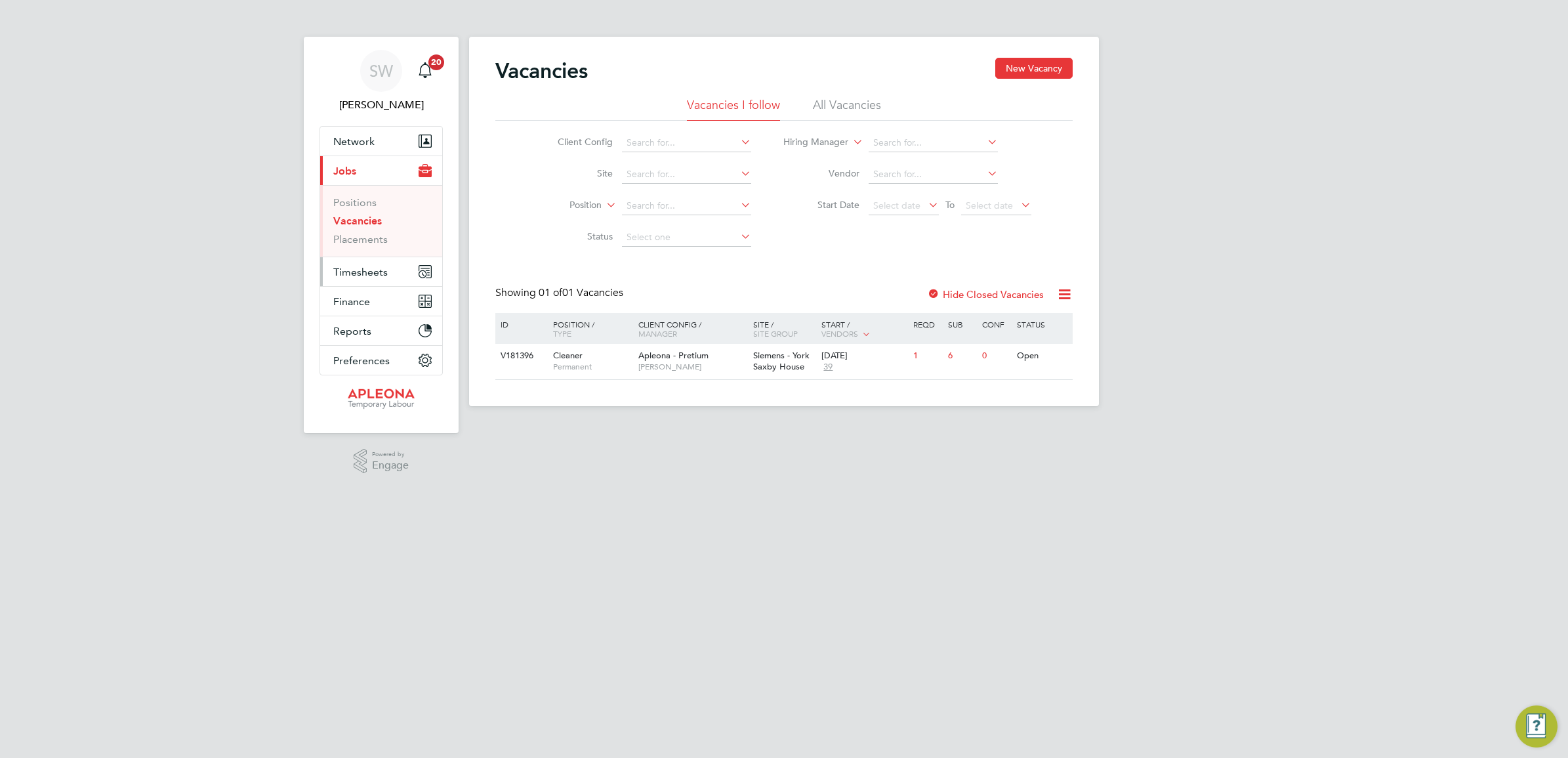
click at [361, 275] on span "Timesheets" at bounding box center [360, 272] width 54 height 12
click at [362, 232] on link "Timesheets" at bounding box center [360, 232] width 54 height 12
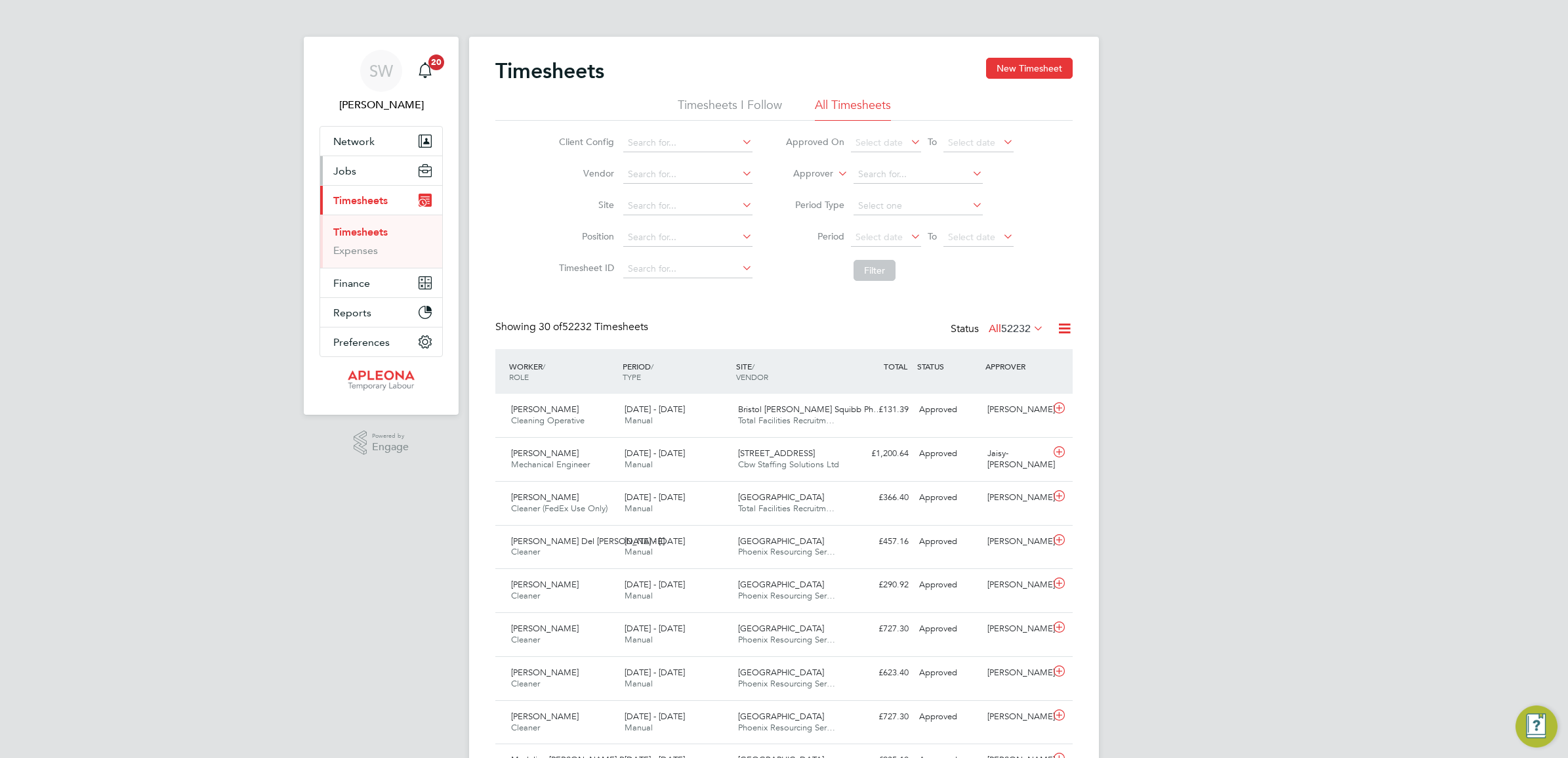
click at [346, 172] on span "Jobs" at bounding box center [344, 170] width 23 height 12
click at [346, 175] on span "Jobs" at bounding box center [344, 170] width 23 height 12
click at [362, 221] on link "Vacancies" at bounding box center [356, 220] width 46 height 12
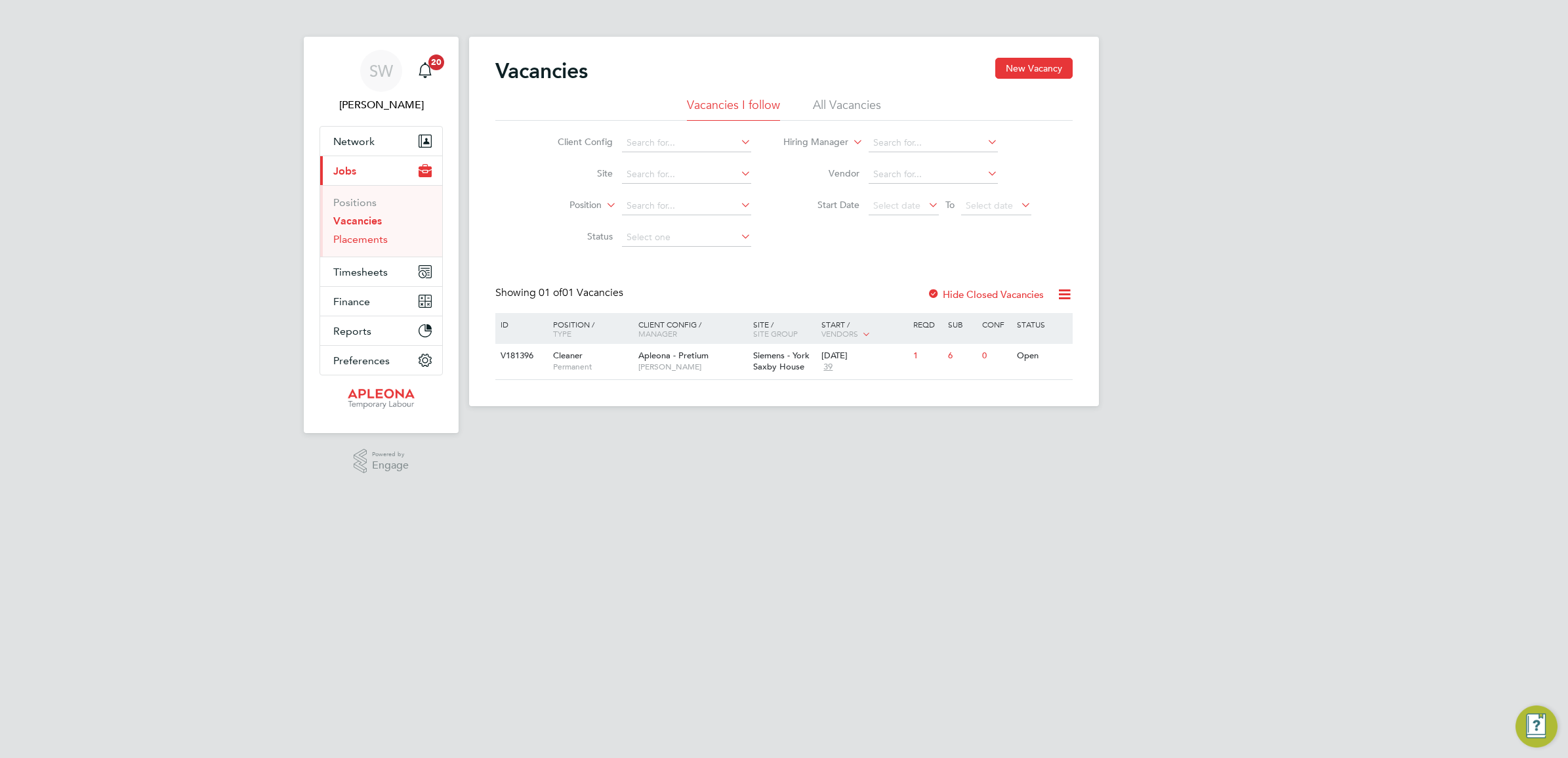
click at [349, 240] on link "Placements" at bounding box center [360, 240] width 54 height 12
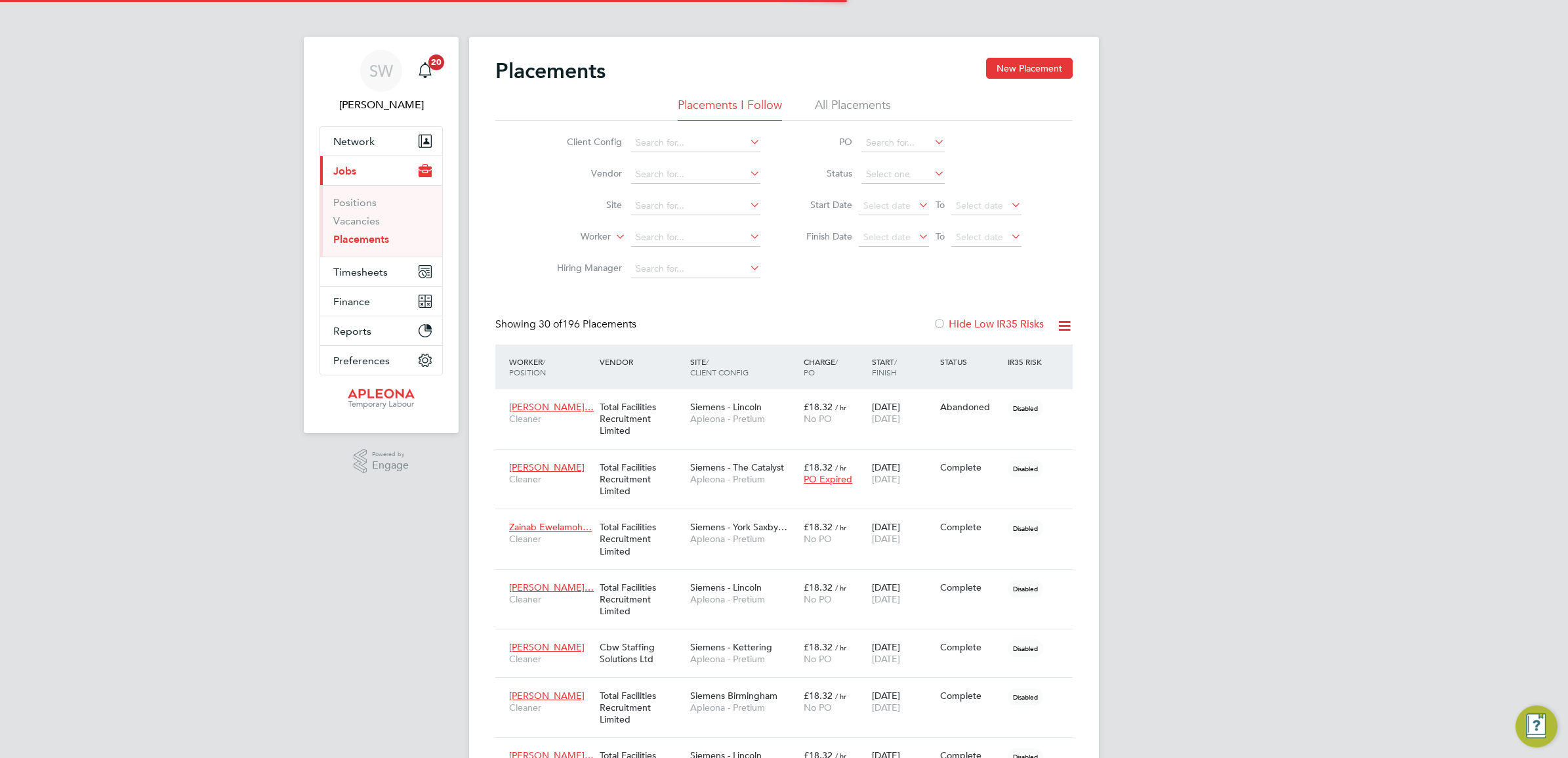
scroll to position [13, 61]
click at [664, 233] on input at bounding box center [696, 237] width 129 height 18
type input "nidup"
click at [868, 102] on li "All Placements" at bounding box center [852, 108] width 76 height 24
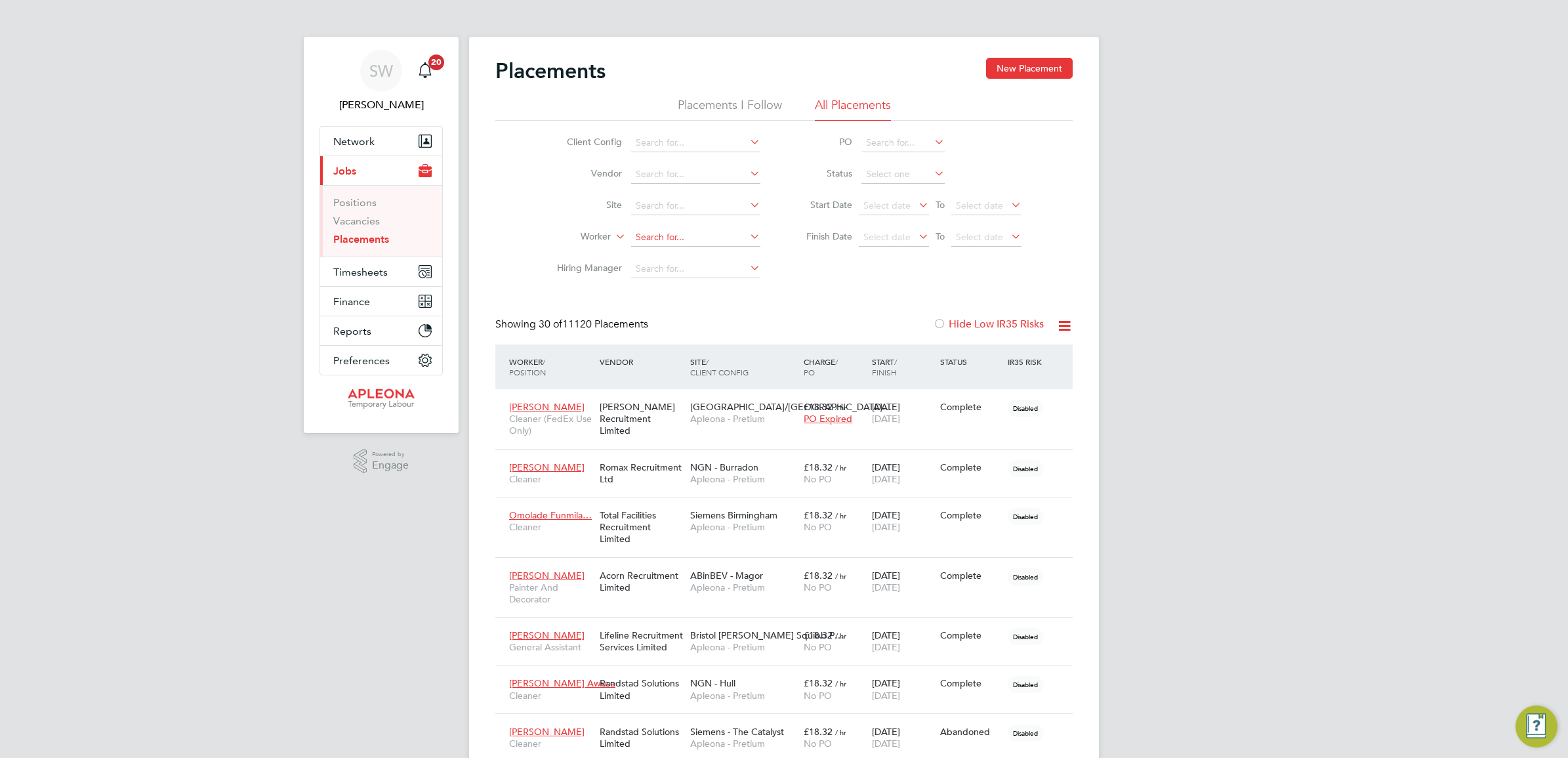
click at [670, 237] on input at bounding box center [696, 237] width 129 height 18
type input "nidup"
click at [747, 236] on icon at bounding box center [747, 236] width 0 height 18
click at [893, 174] on input at bounding box center [903, 174] width 83 height 18
click at [675, 206] on input at bounding box center [696, 205] width 129 height 18
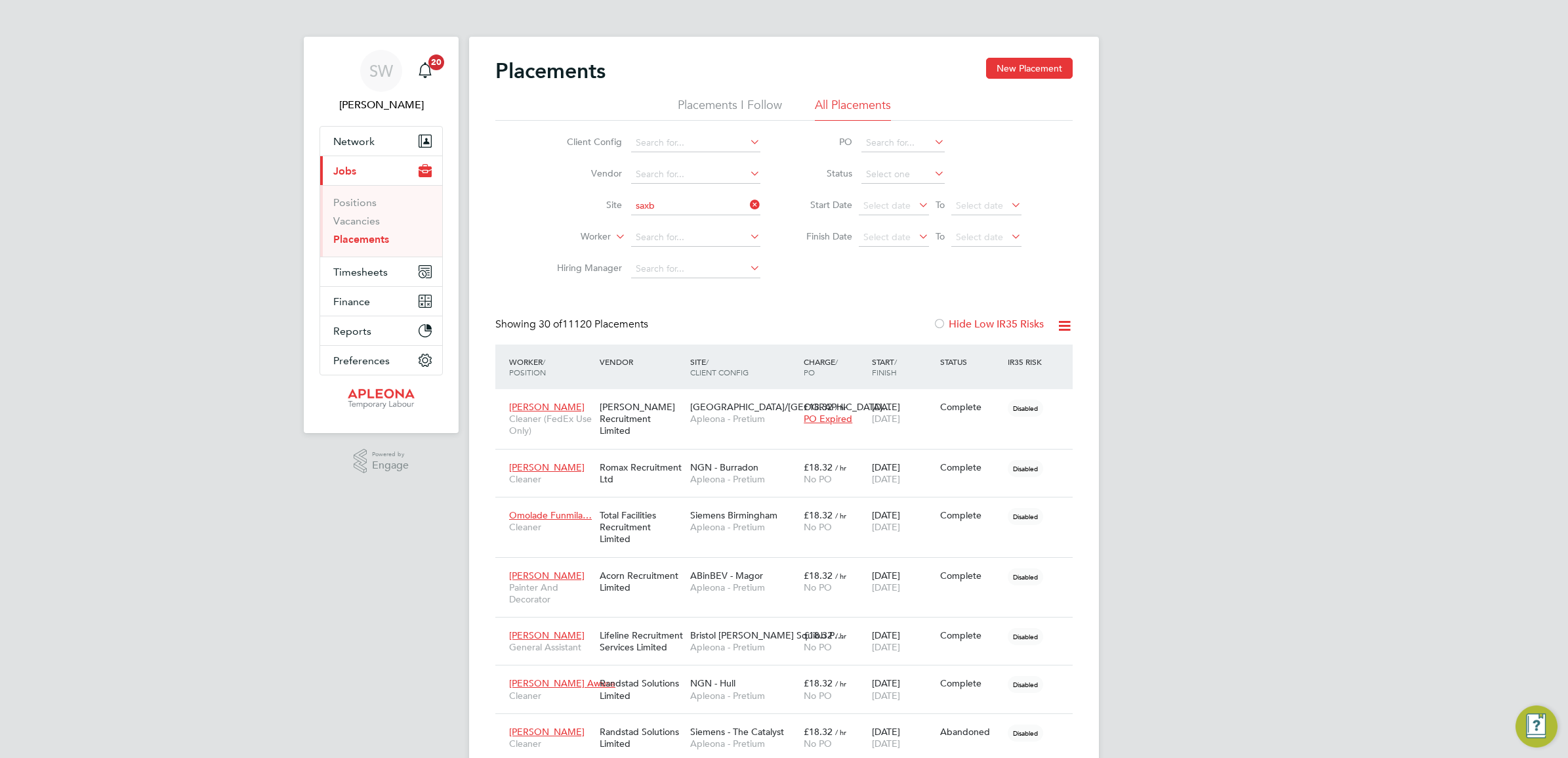
click at [773, 223] on b "Saxb" at bounding box center [783, 223] width 22 height 11
type input "Siemens - York Saxby House"
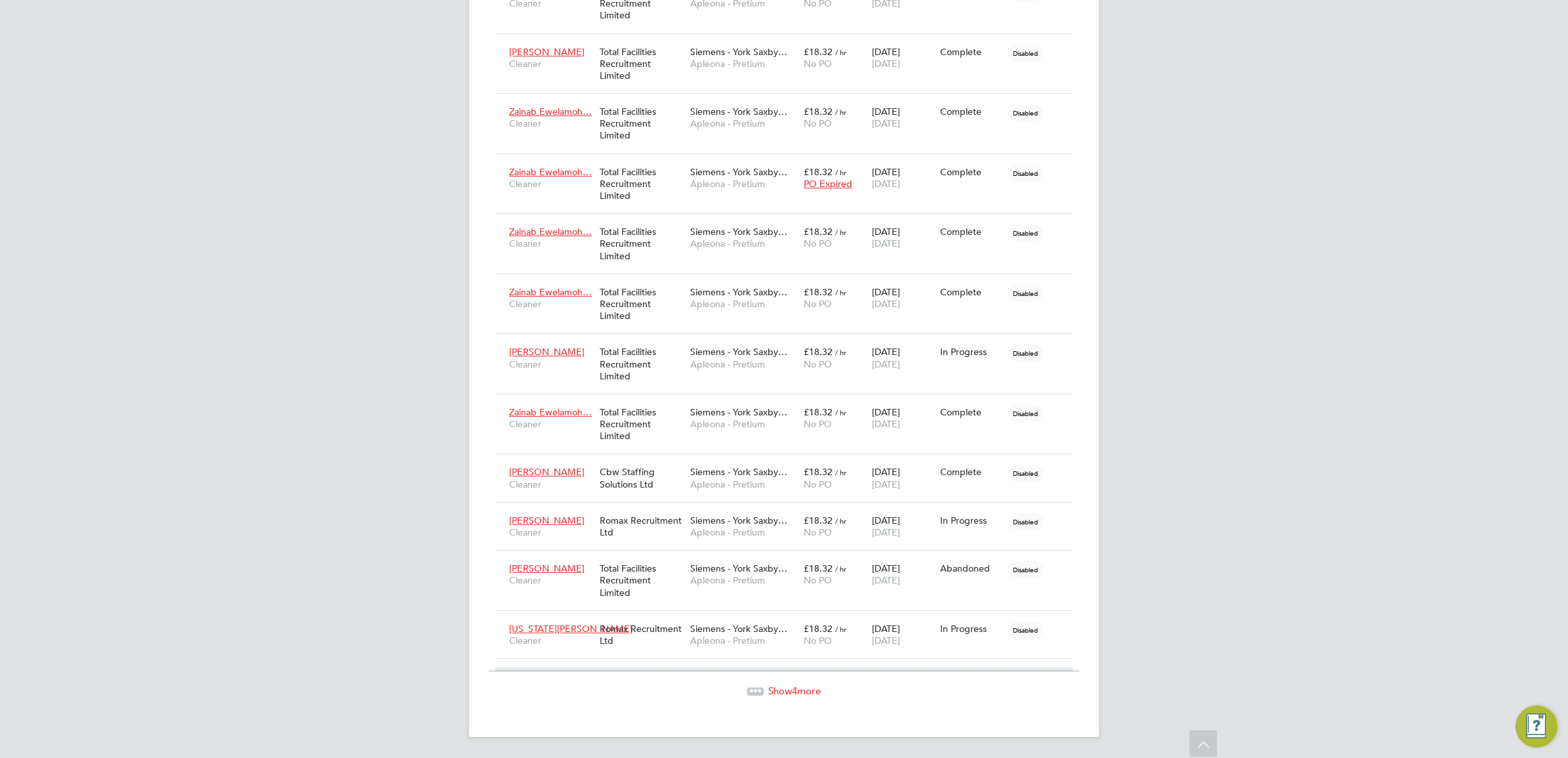
click at [797, 694] on span "4" at bounding box center [794, 691] width 5 height 12
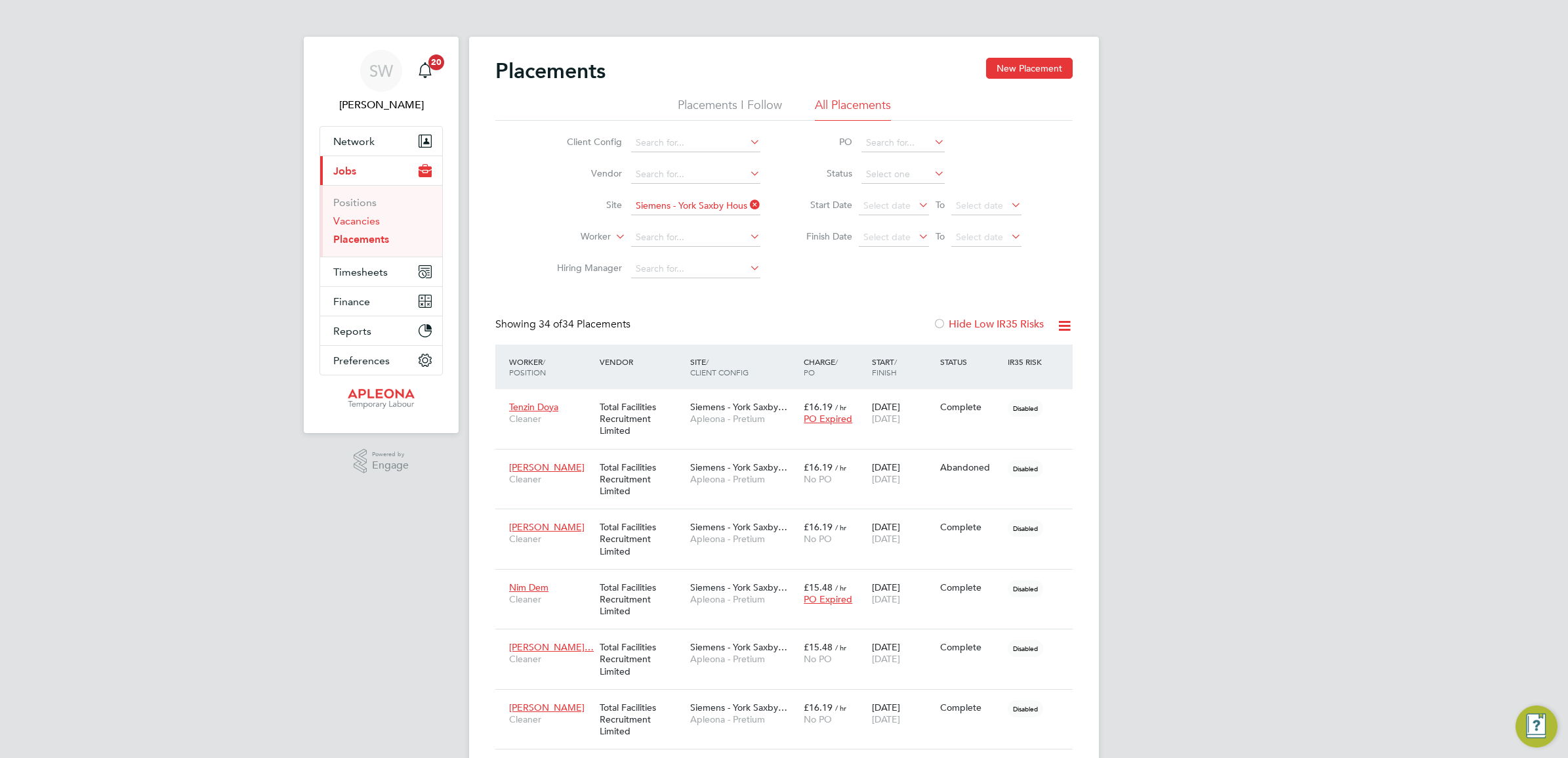
click at [351, 223] on link "Vacancies" at bounding box center [356, 220] width 46 height 12
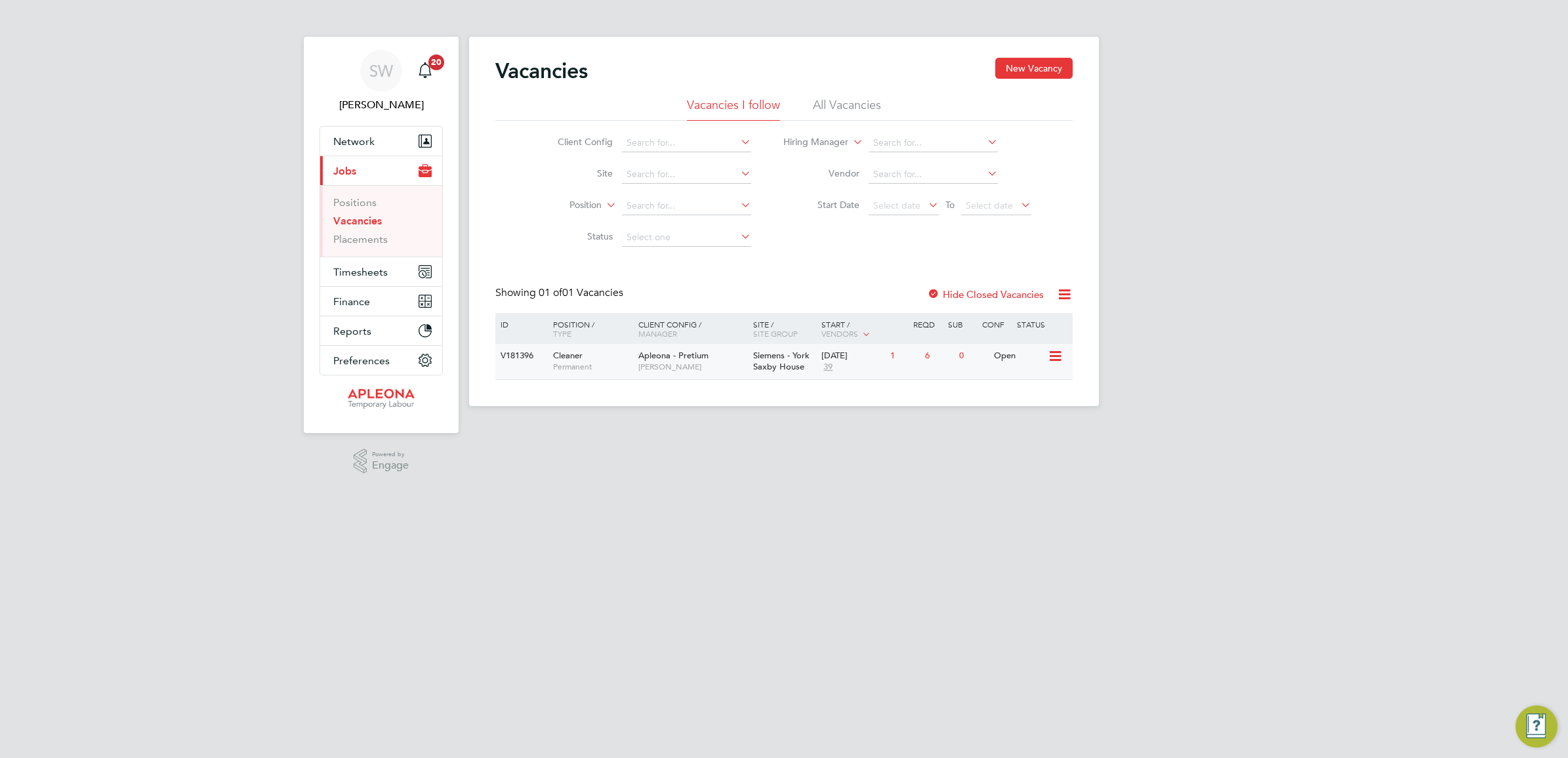
click at [771, 365] on span "Siemens - York Saxby House" at bounding box center [781, 361] width 57 height 23
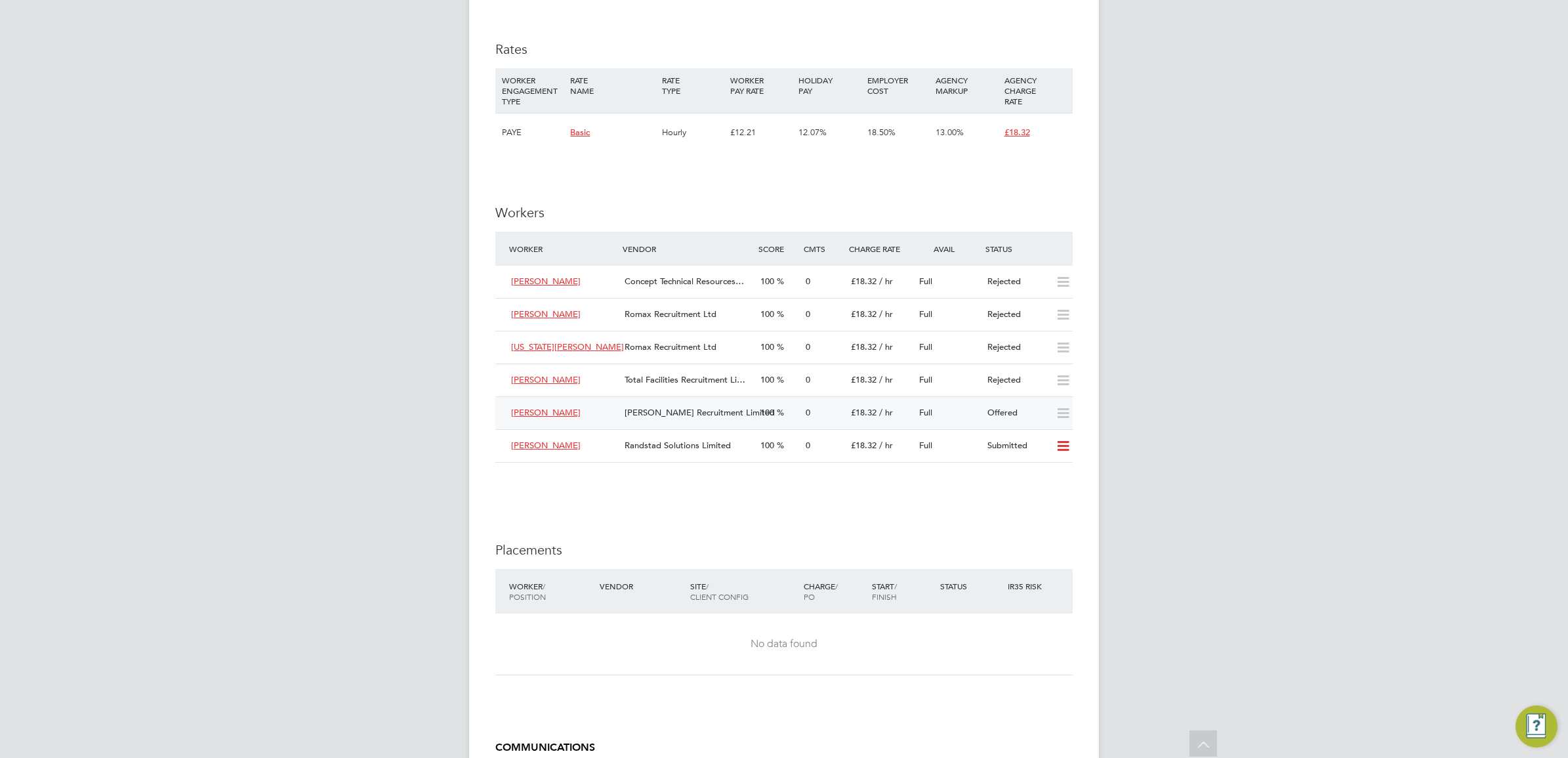
click at [531, 417] on span "[PERSON_NAME]" at bounding box center [546, 412] width 70 height 11
click at [673, 412] on span "[PERSON_NAME] Recruitment Limited" at bounding box center [700, 412] width 150 height 11
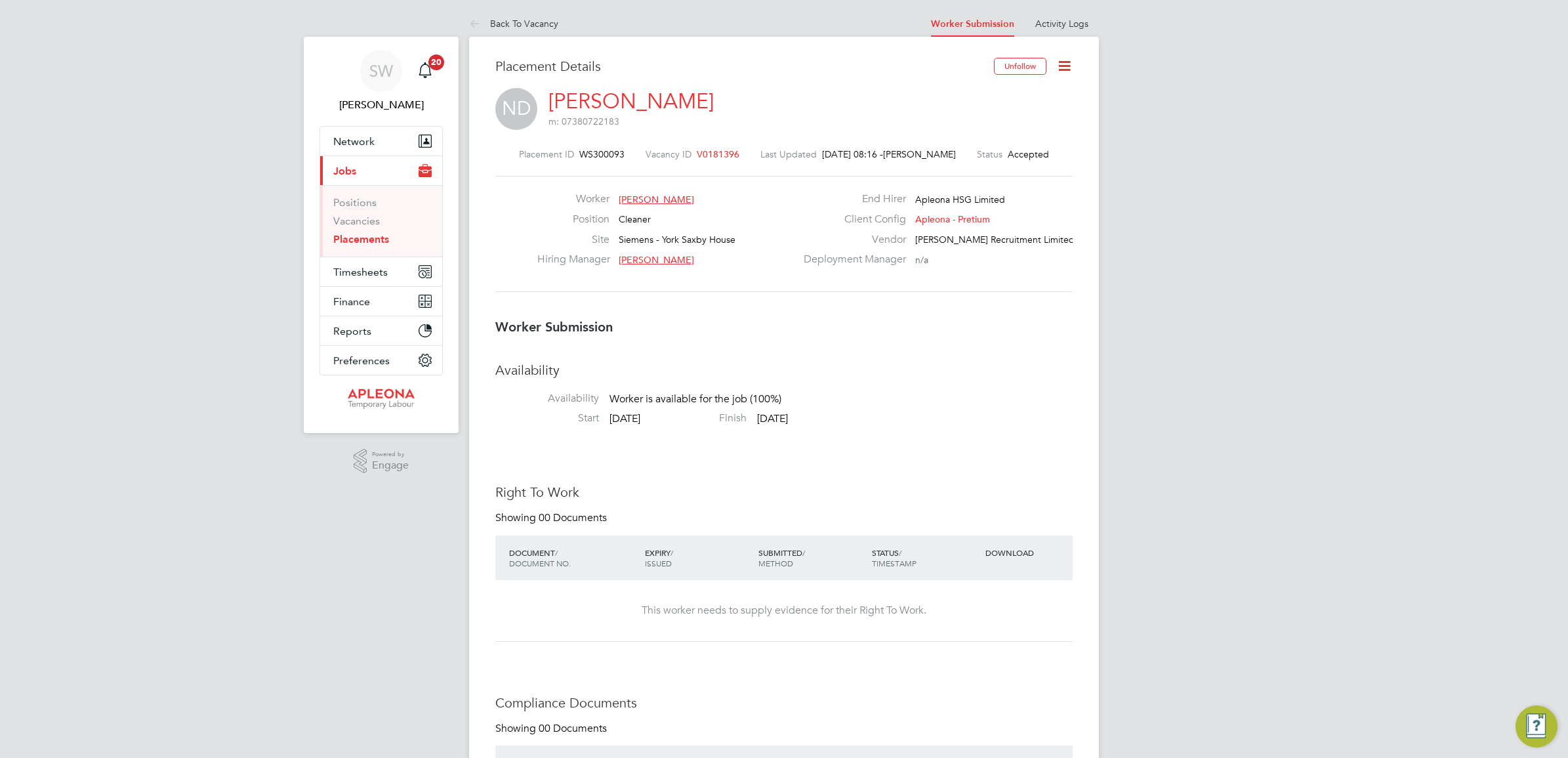
click at [1063, 67] on icon at bounding box center [1065, 66] width 17 height 17
click at [1006, 96] on li "Edit Worker Submission e" at bounding box center [1009, 97] width 121 height 18
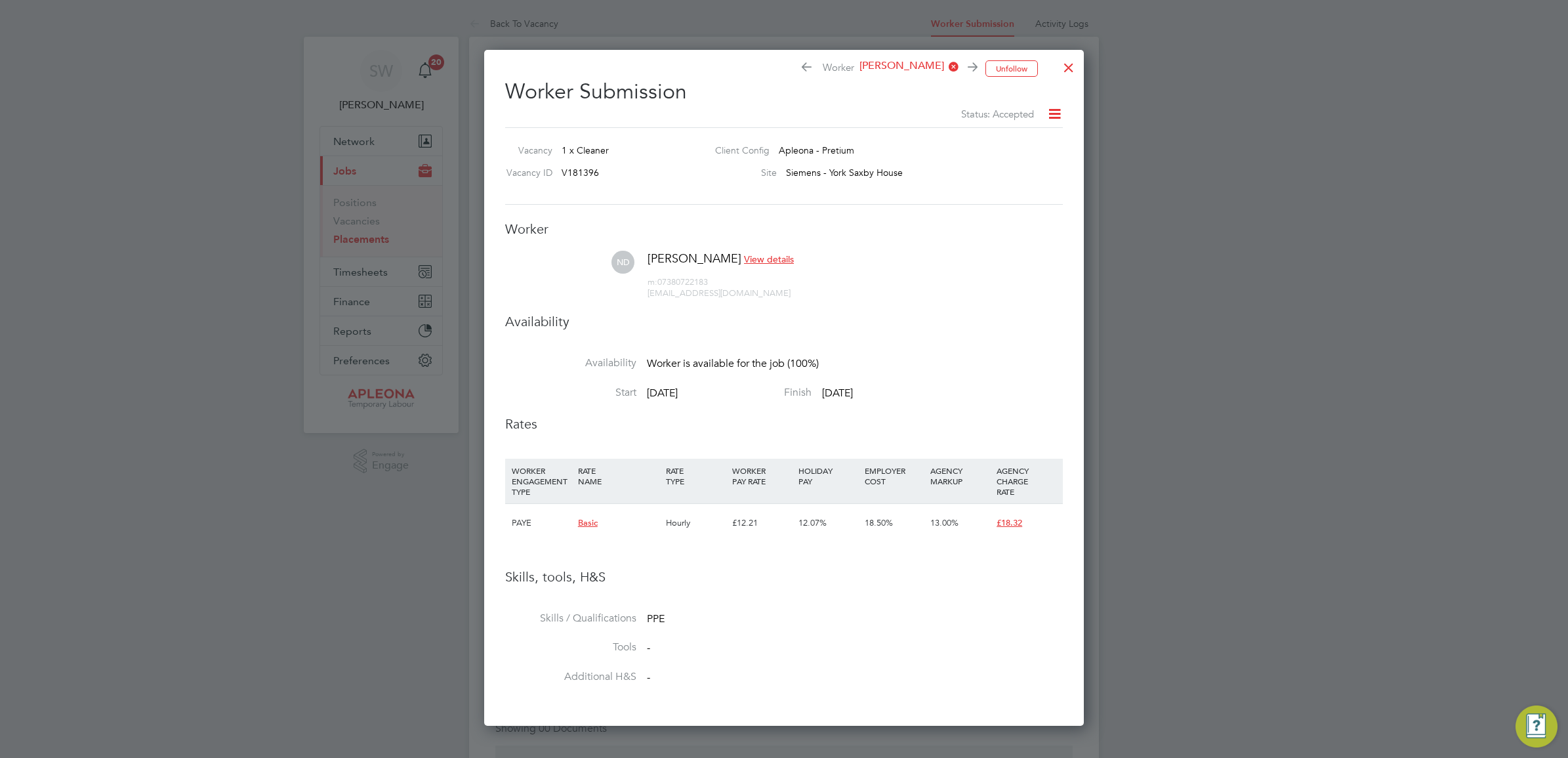
click at [1055, 113] on icon at bounding box center [1054, 114] width 17 height 17
click at [1072, 71] on div at bounding box center [1068, 64] width 24 height 24
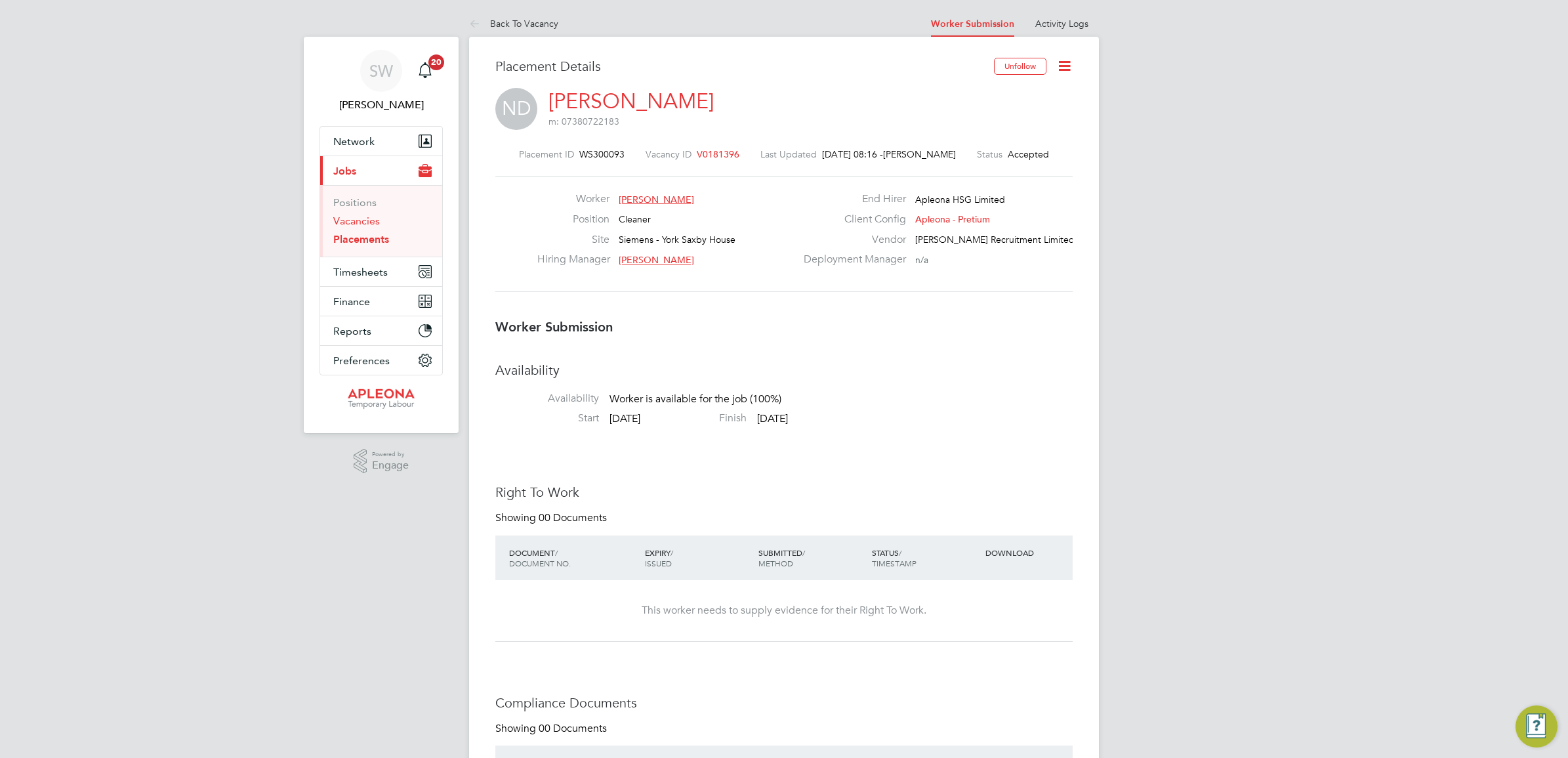
click at [357, 218] on link "Vacancies" at bounding box center [356, 220] width 46 height 12
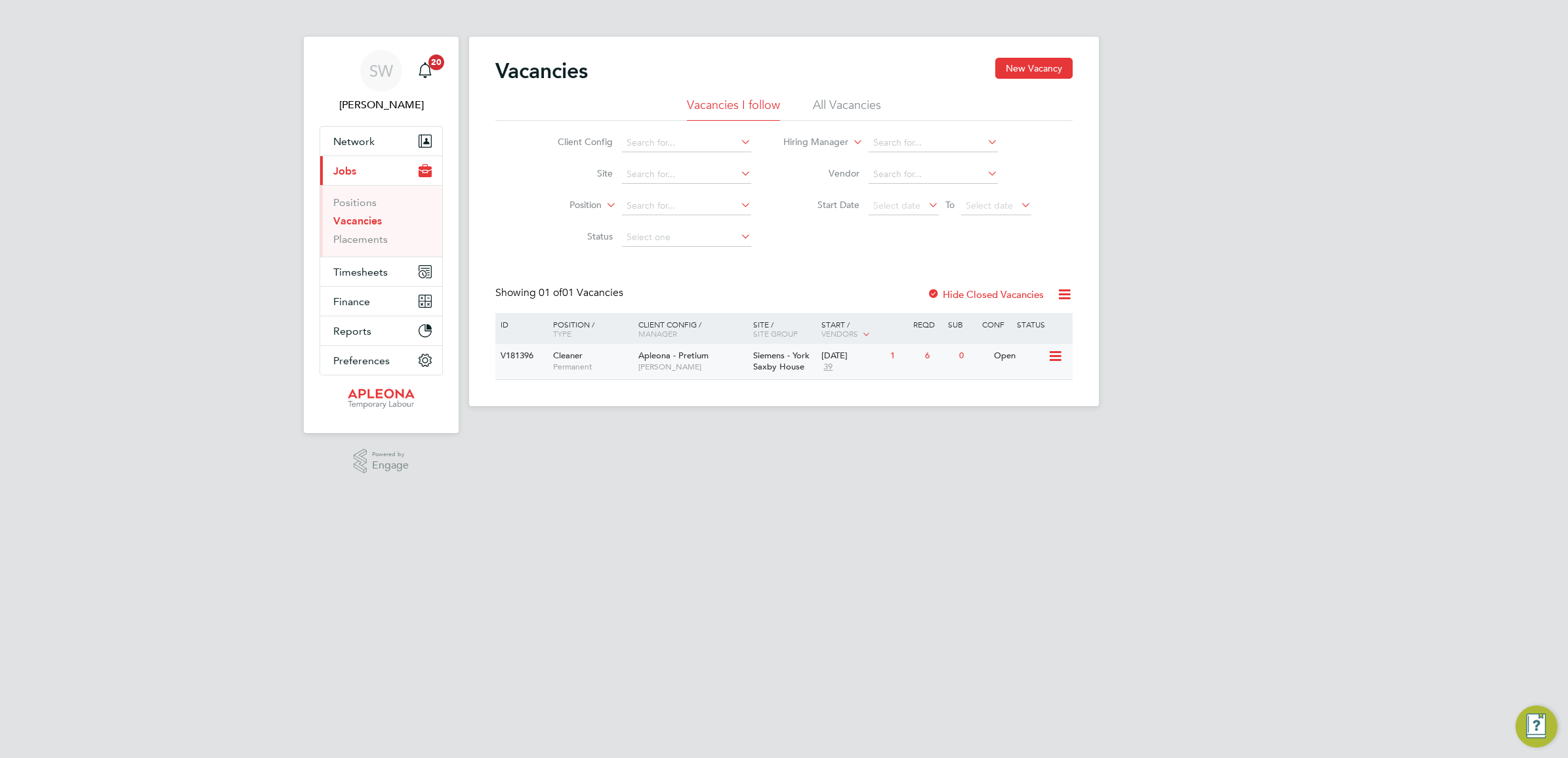
click at [785, 361] on span "Siemens - York Saxby House" at bounding box center [781, 361] width 57 height 23
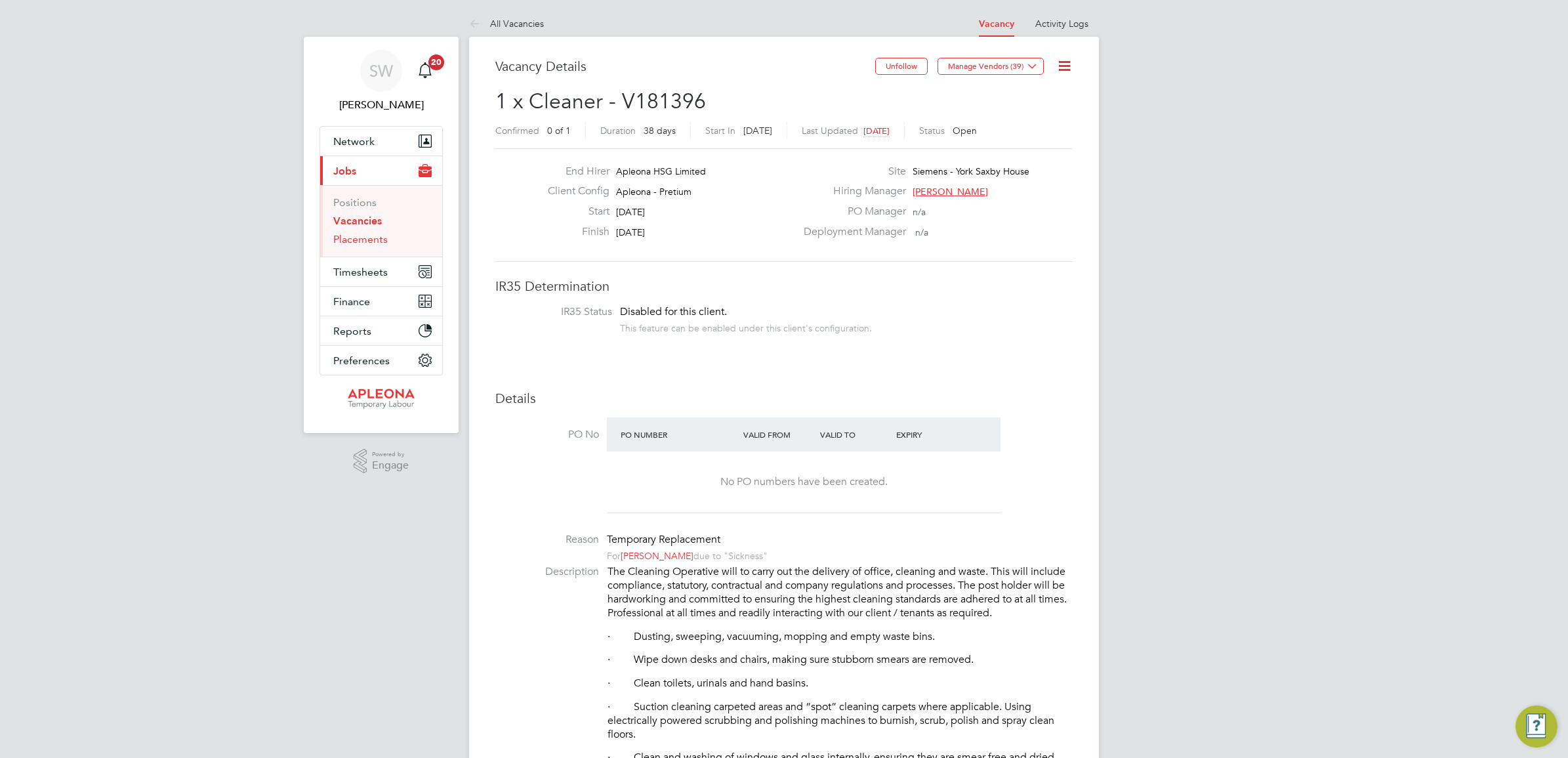
click at [362, 239] on link "Placements" at bounding box center [360, 240] width 54 height 12
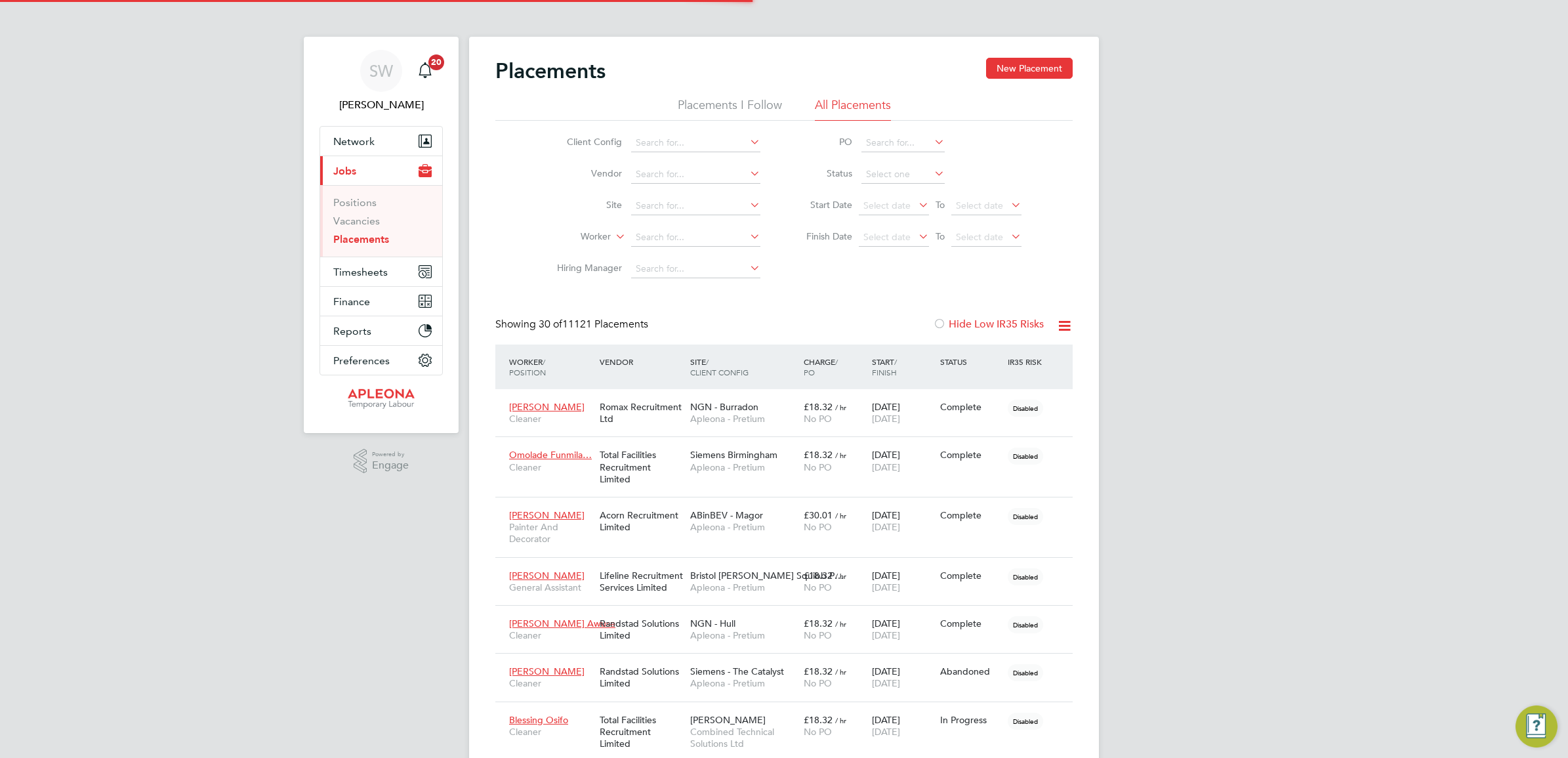
scroll to position [50, 92]
click at [355, 220] on link "Vacancies" at bounding box center [356, 220] width 46 height 12
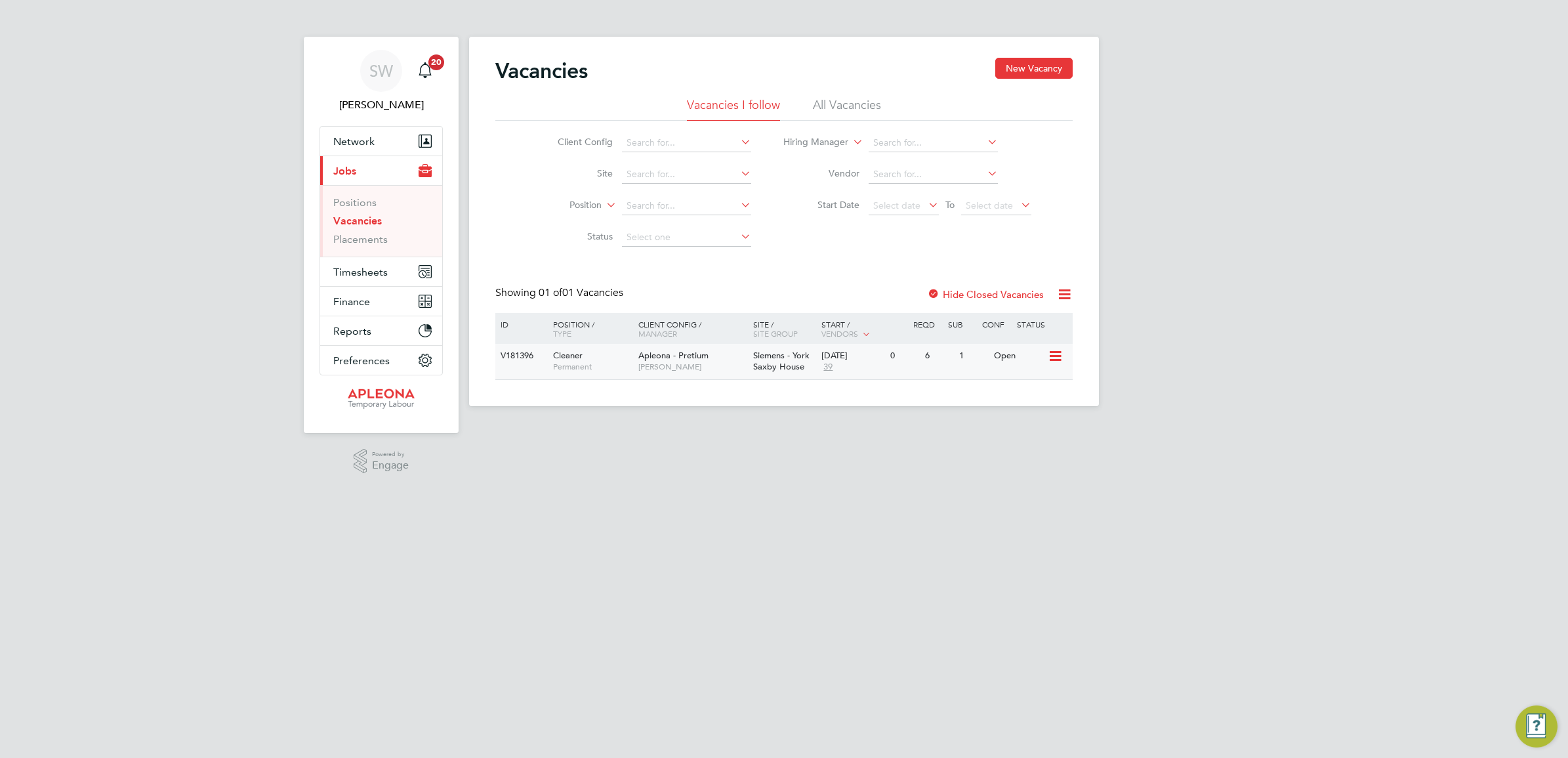
click at [784, 362] on span "Siemens - York Saxby House" at bounding box center [781, 361] width 57 height 23
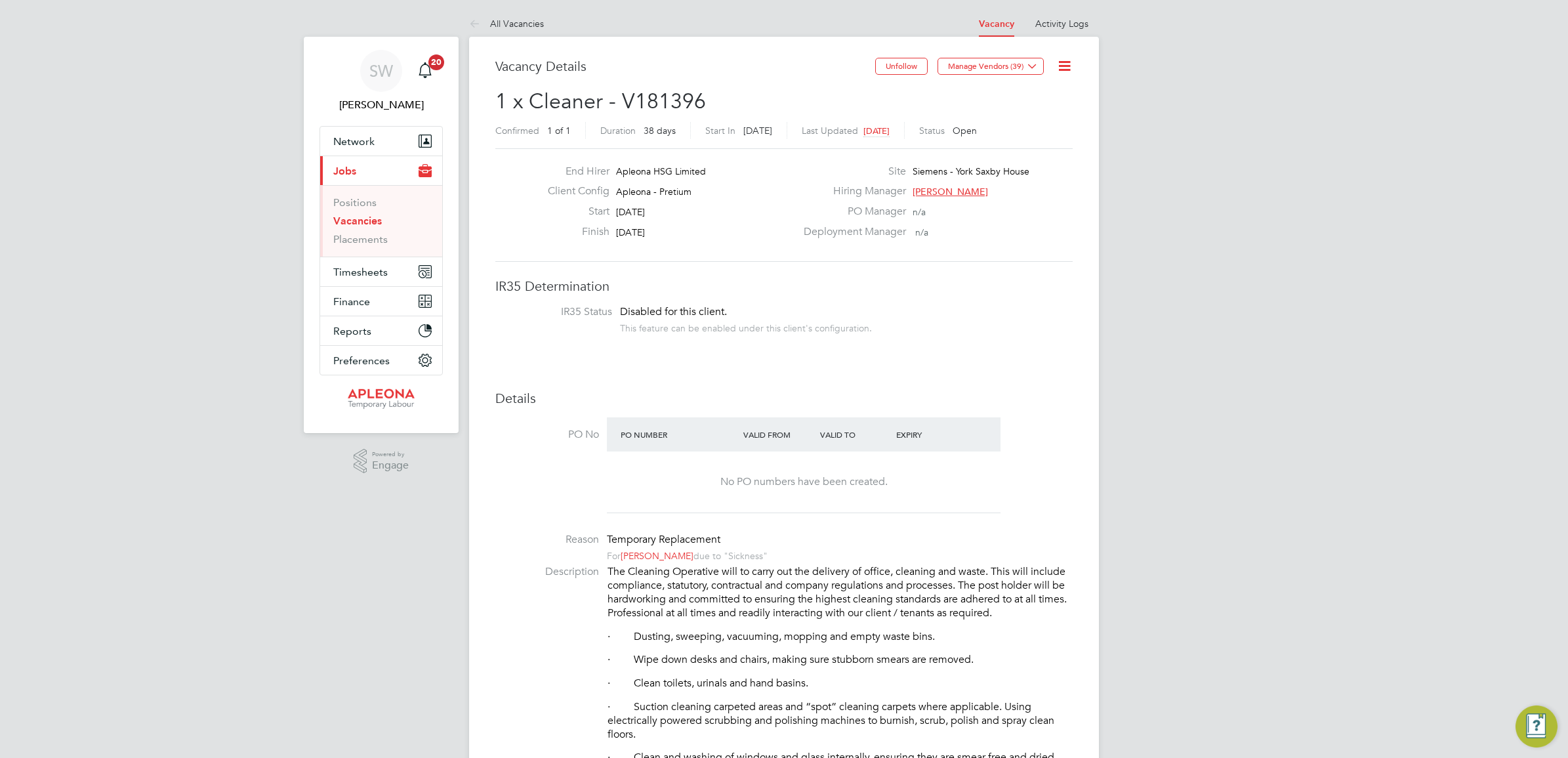
click at [357, 219] on link "Vacancies" at bounding box center [357, 220] width 49 height 12
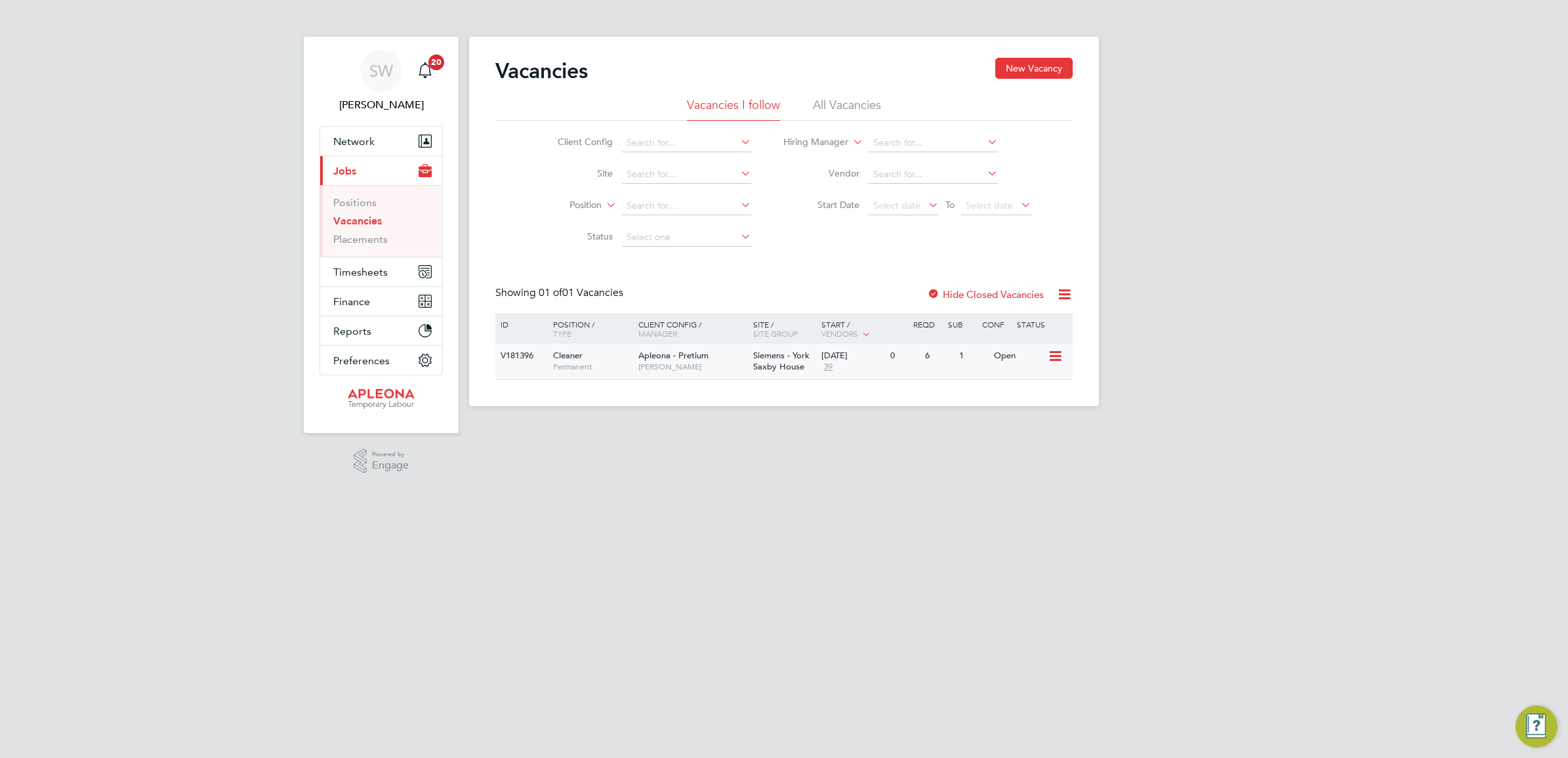
click at [1057, 356] on icon at bounding box center [1054, 357] width 13 height 16
click at [1022, 423] on li "Update Status" at bounding box center [1022, 423] width 76 height 18
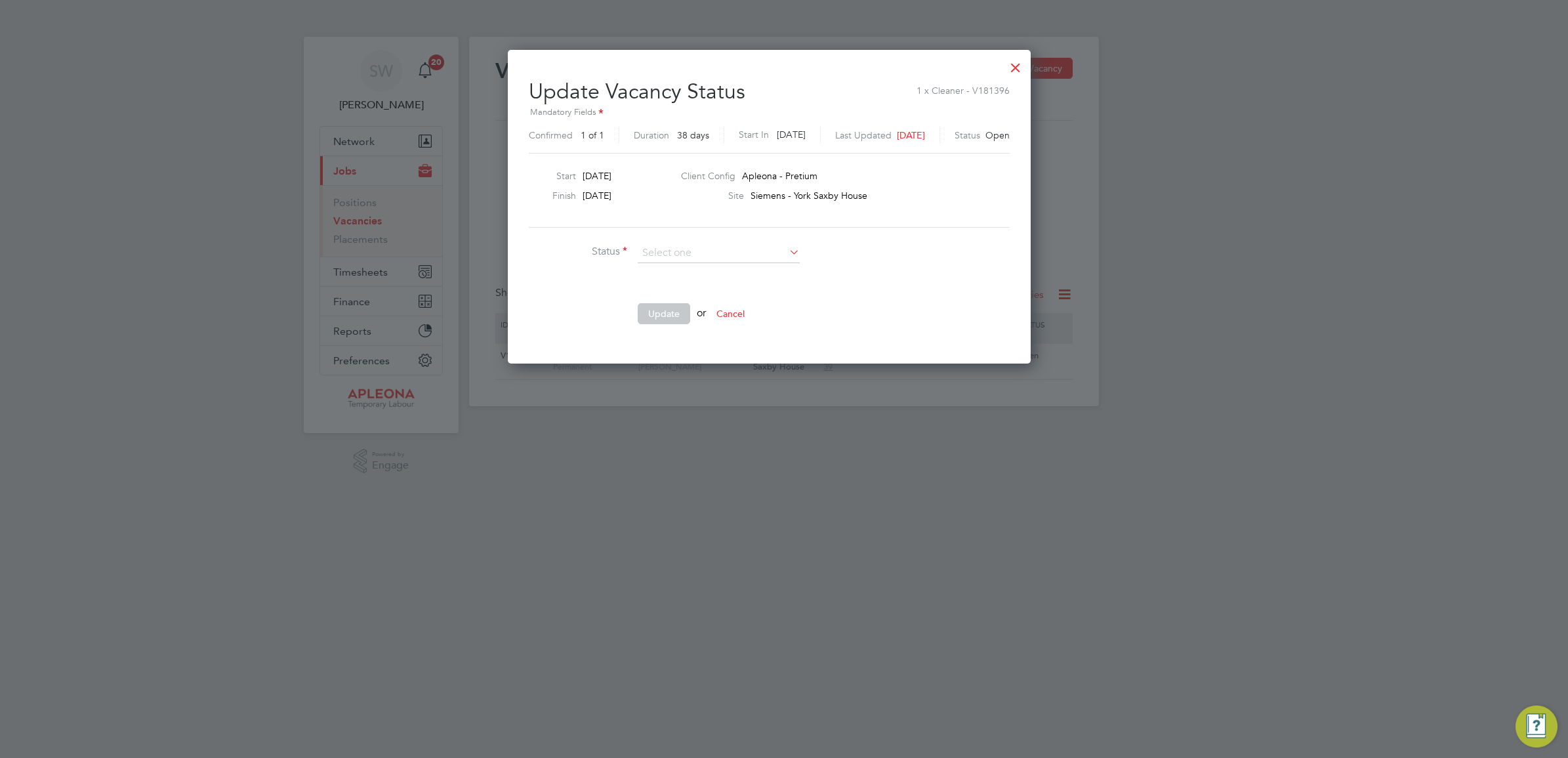
click at [664, 287] on li "Closed" at bounding box center [718, 289] width 163 height 17
type input "Closed"
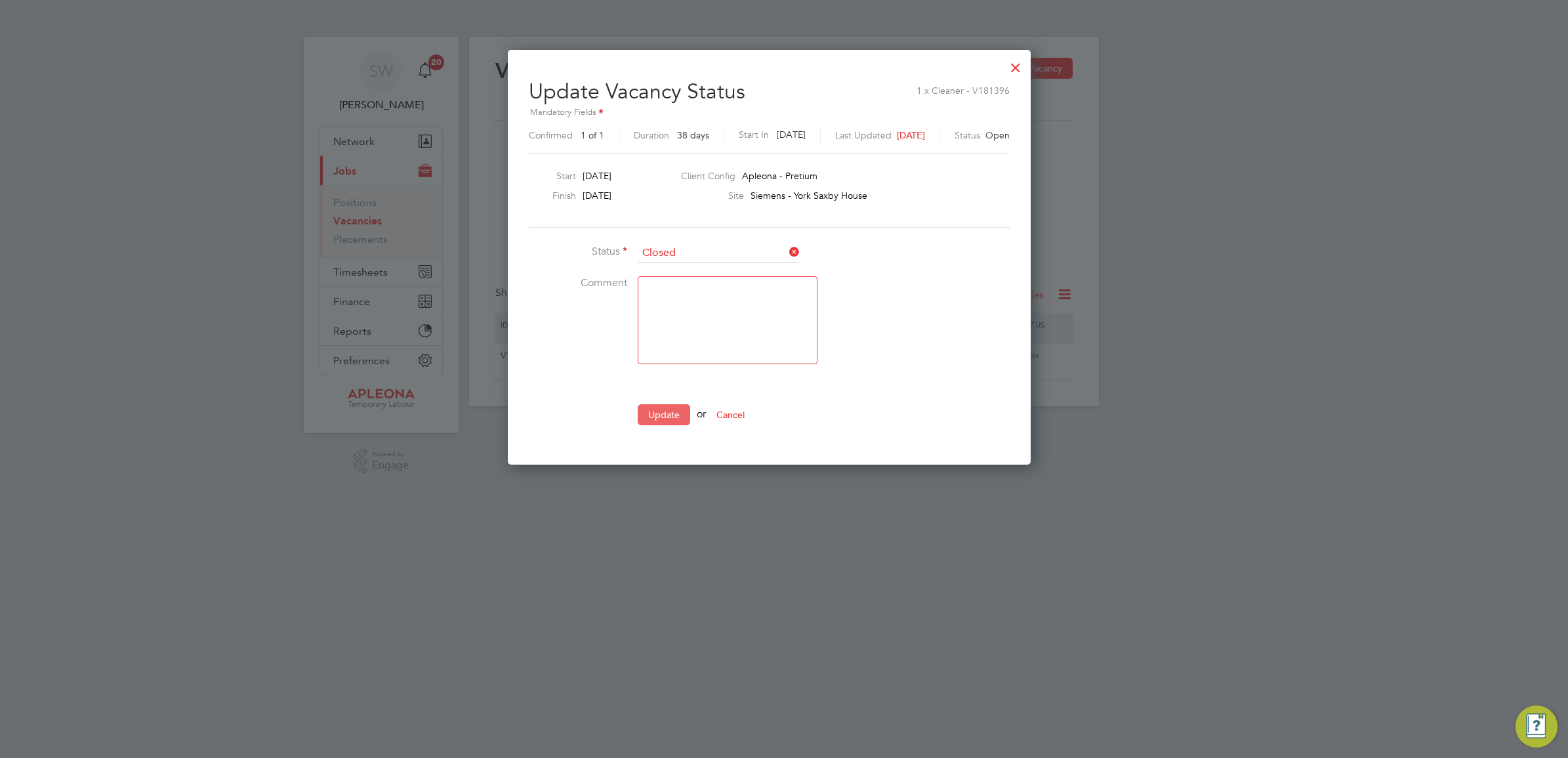
click at [664, 412] on button "Update" at bounding box center [664, 414] width 52 height 21
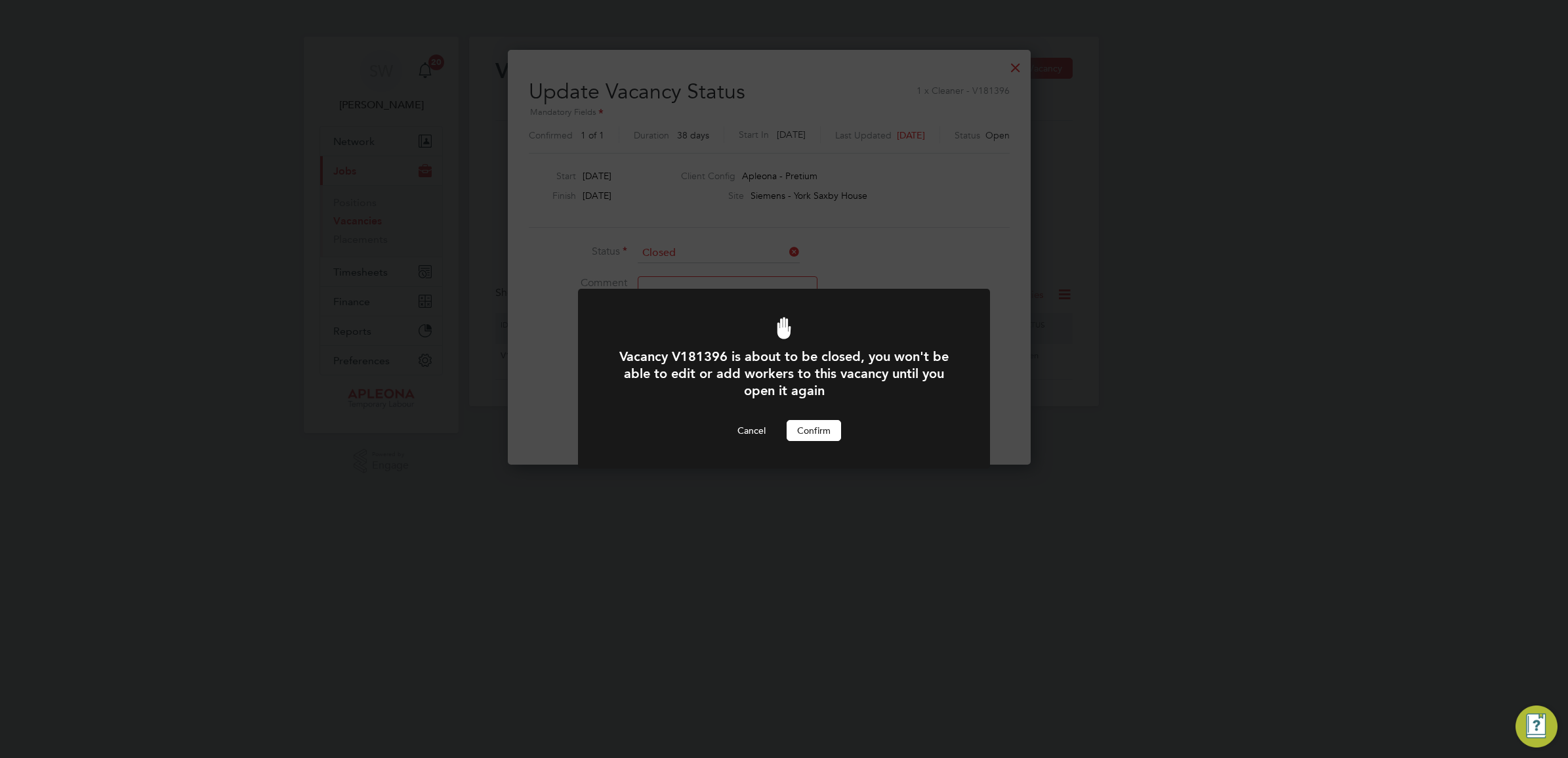
click at [820, 432] on button "Confirm" at bounding box center [814, 430] width 54 height 21
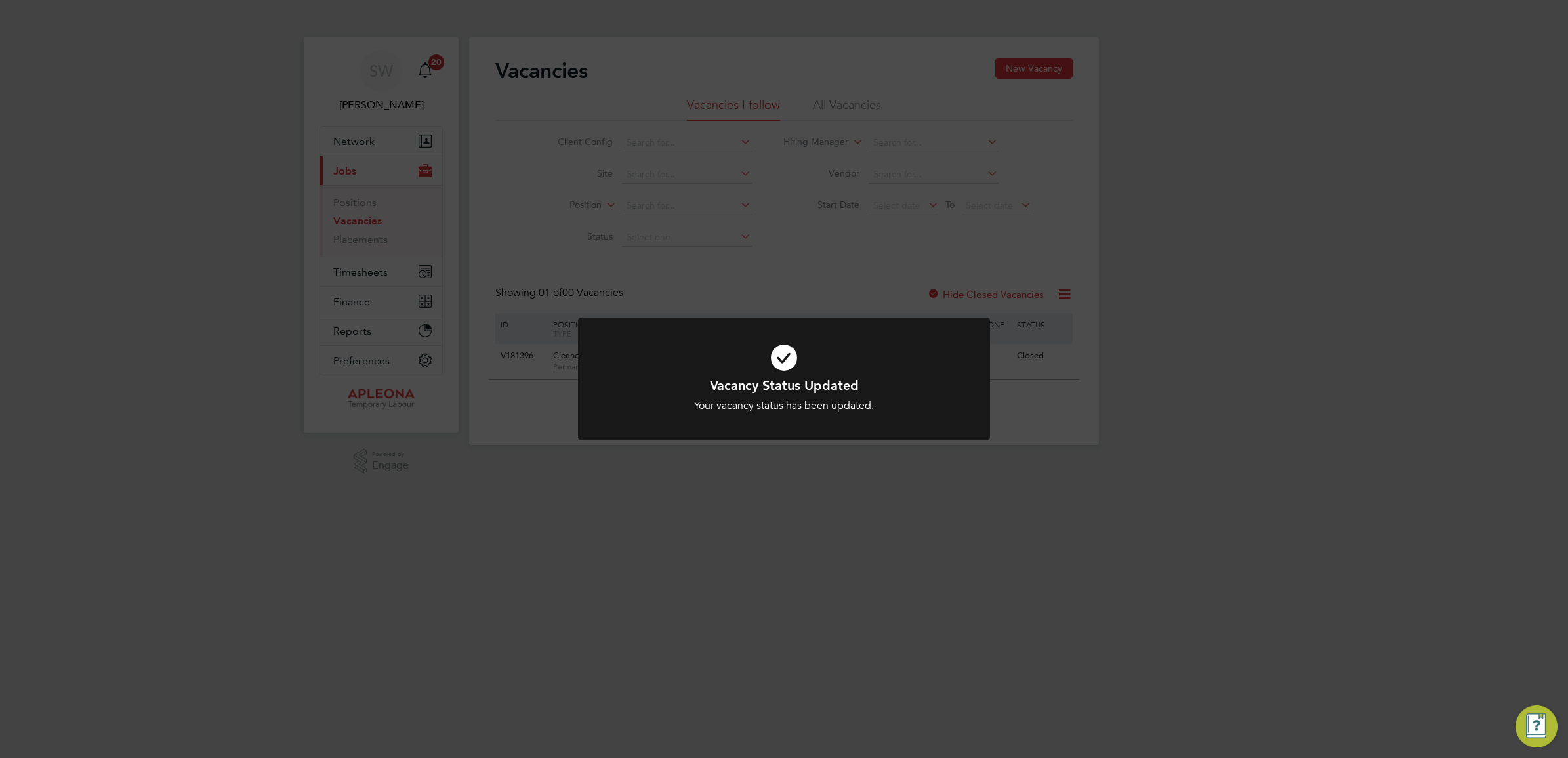
click at [781, 361] on icon at bounding box center [784, 358] width 341 height 52
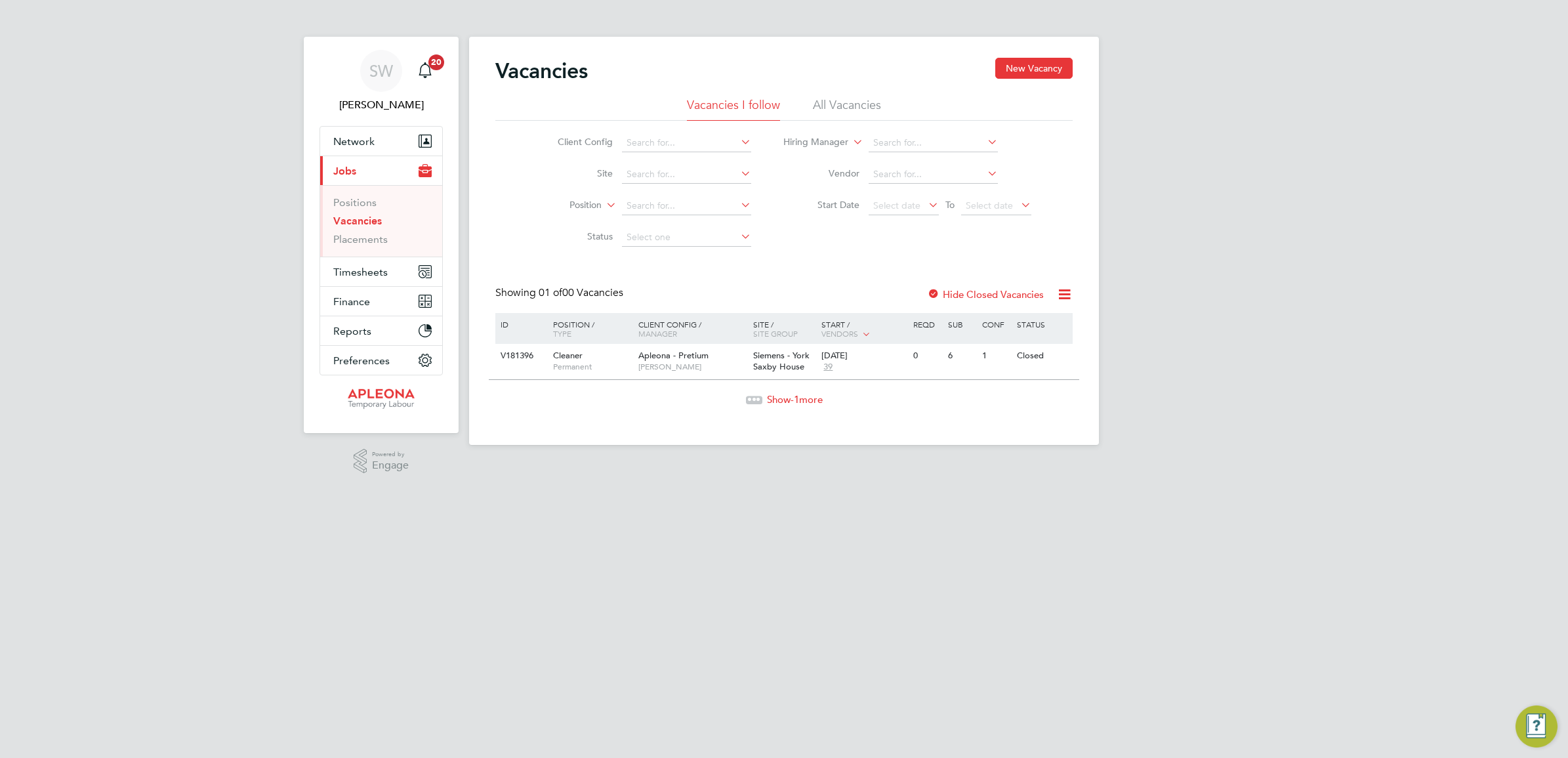
click at [355, 221] on link "Vacancies" at bounding box center [357, 220] width 49 height 12
click at [357, 241] on link "Placements" at bounding box center [360, 240] width 54 height 12
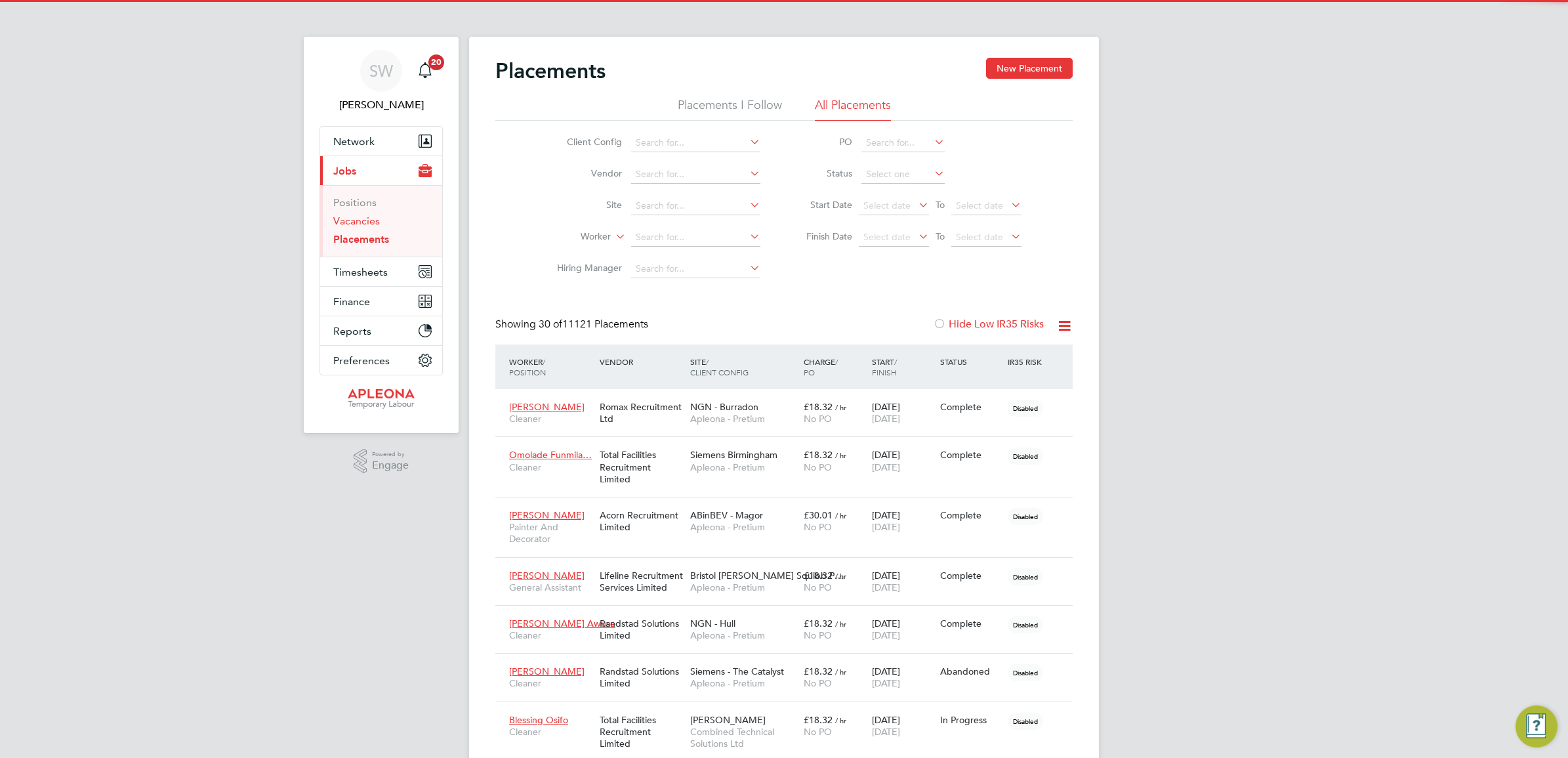
click at [355, 219] on link "Vacancies" at bounding box center [356, 220] width 46 height 12
